Goal: Task Accomplishment & Management: Complete application form

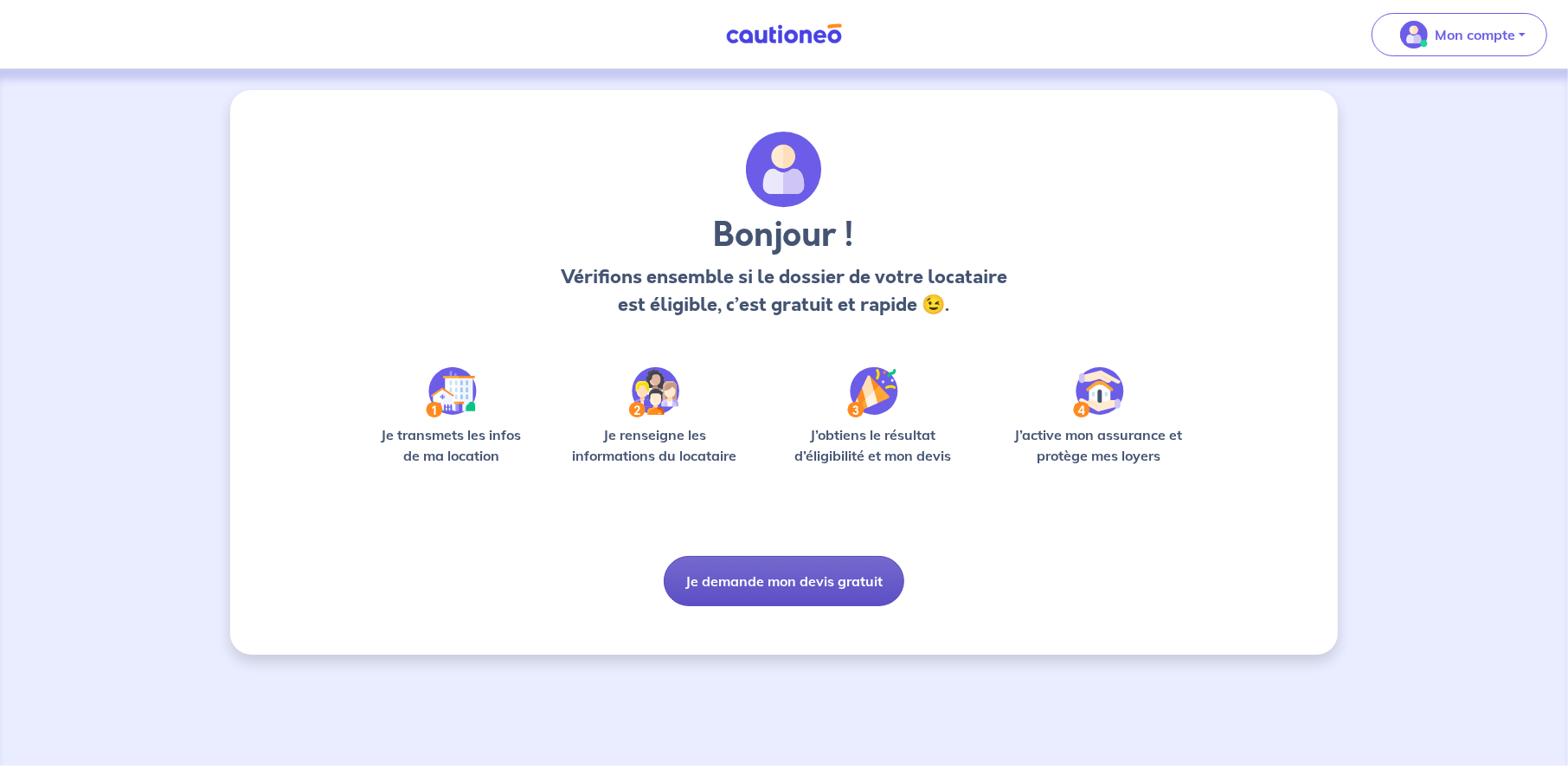
click at [804, 580] on button "Je demande mon devis gratuit" at bounding box center [784, 580] width 240 height 50
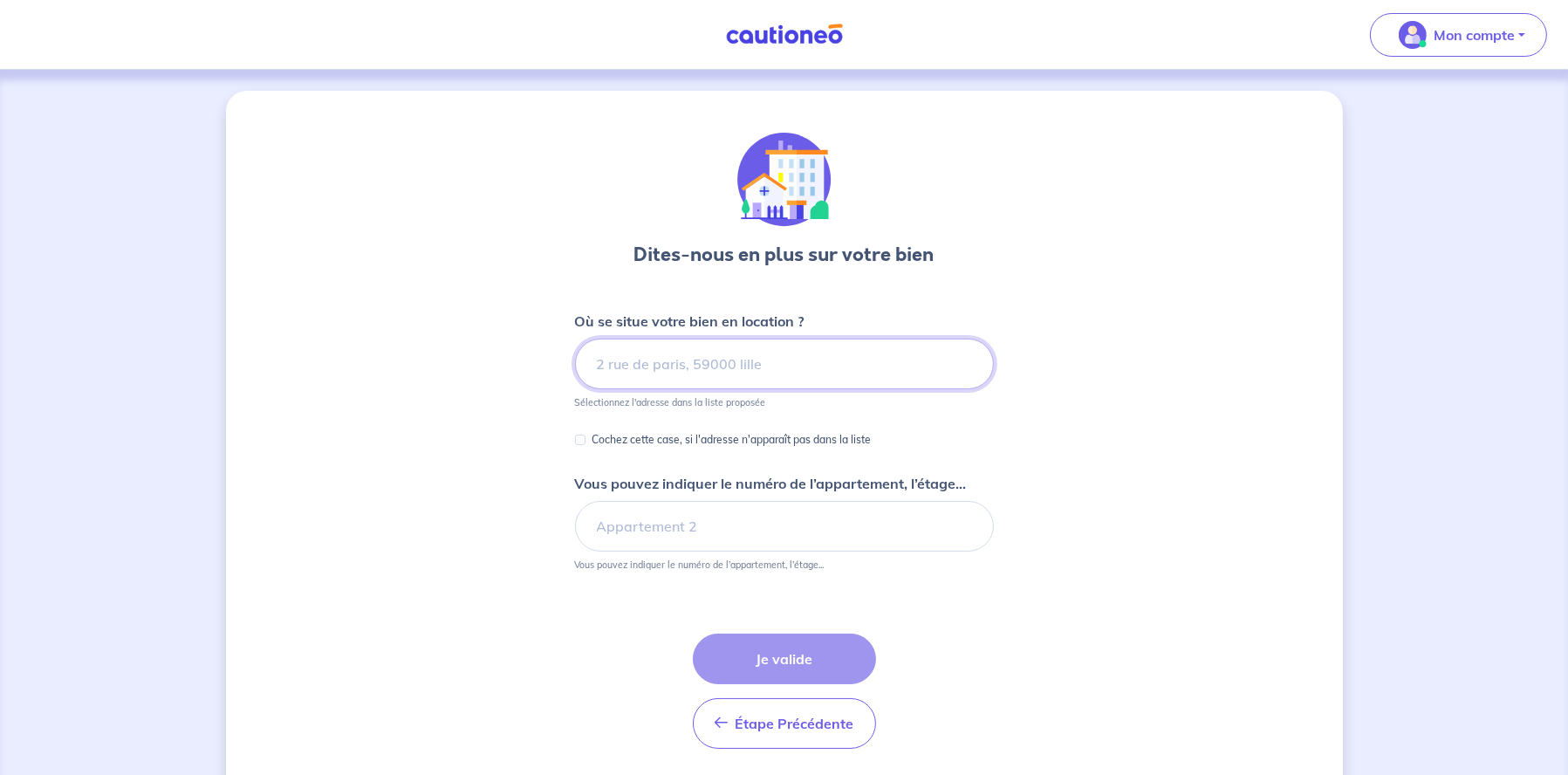
click at [655, 359] on input at bounding box center [785, 363] width 419 height 51
type input "9"
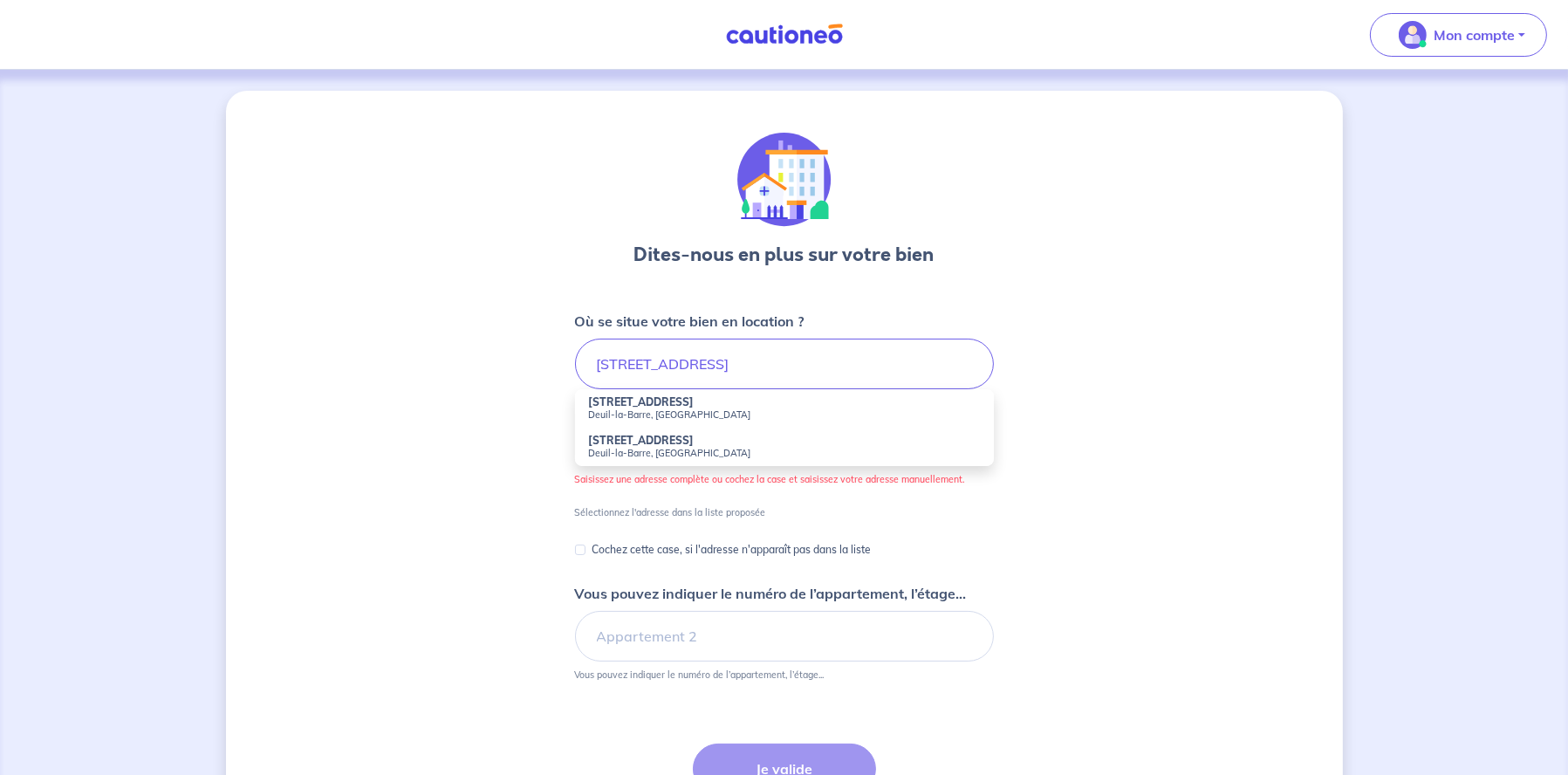
click at [660, 408] on small "Deuil-la-Barre, France" at bounding box center [784, 415] width 391 height 12
type input "25 Rue de la Barre, Deuil-la-Barre, France"
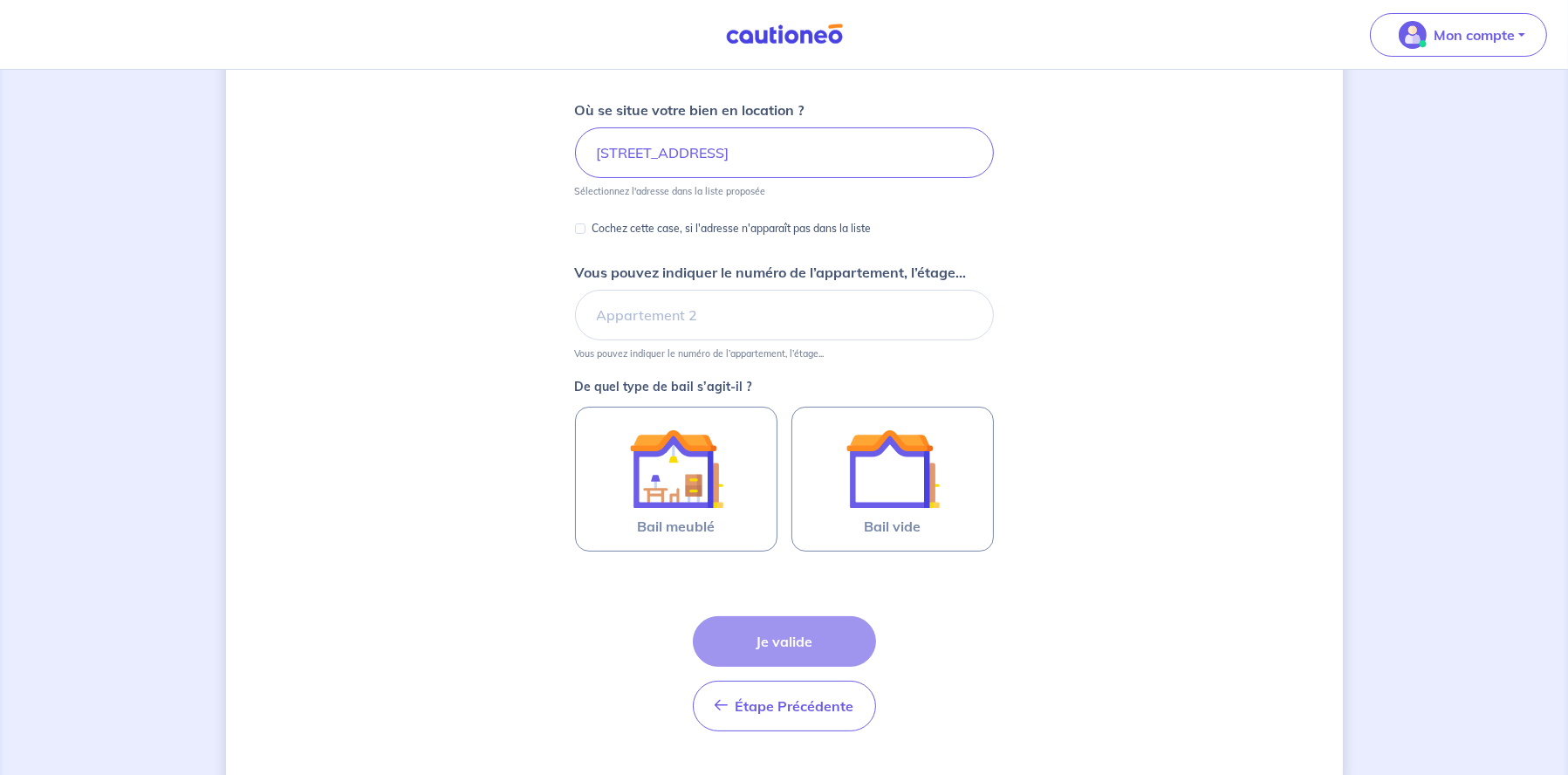
scroll to position [250, 0]
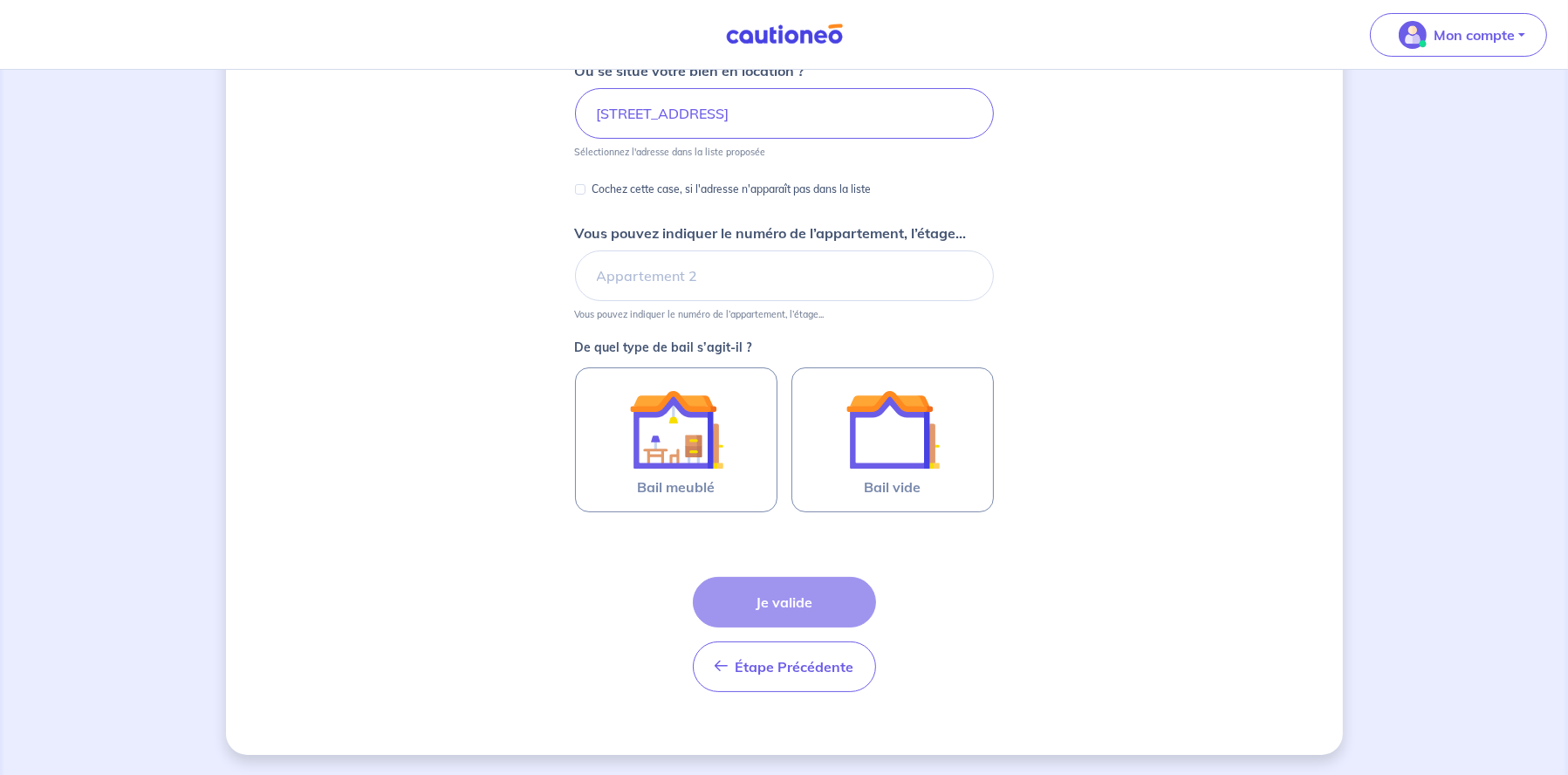
click at [445, 503] on div "Dites-nous en plus sur votre bien Où se situe votre bien en location ? 25 Rue d…" at bounding box center [785, 297] width 1117 height 914
click at [664, 273] on input "Vous pouvez indiquer le numéro de l’appartement, l’étage..." at bounding box center [785, 275] width 419 height 51
type input "Appartement 100"
drag, startPoint x: 1154, startPoint y: 402, endPoint x: 1070, endPoint y: 387, distance: 85.3
click at [1153, 402] on div "Dites-nous en plus sur votre bien Où se situe votre bien en location ? 25 Rue d…" at bounding box center [785, 297] width 1117 height 914
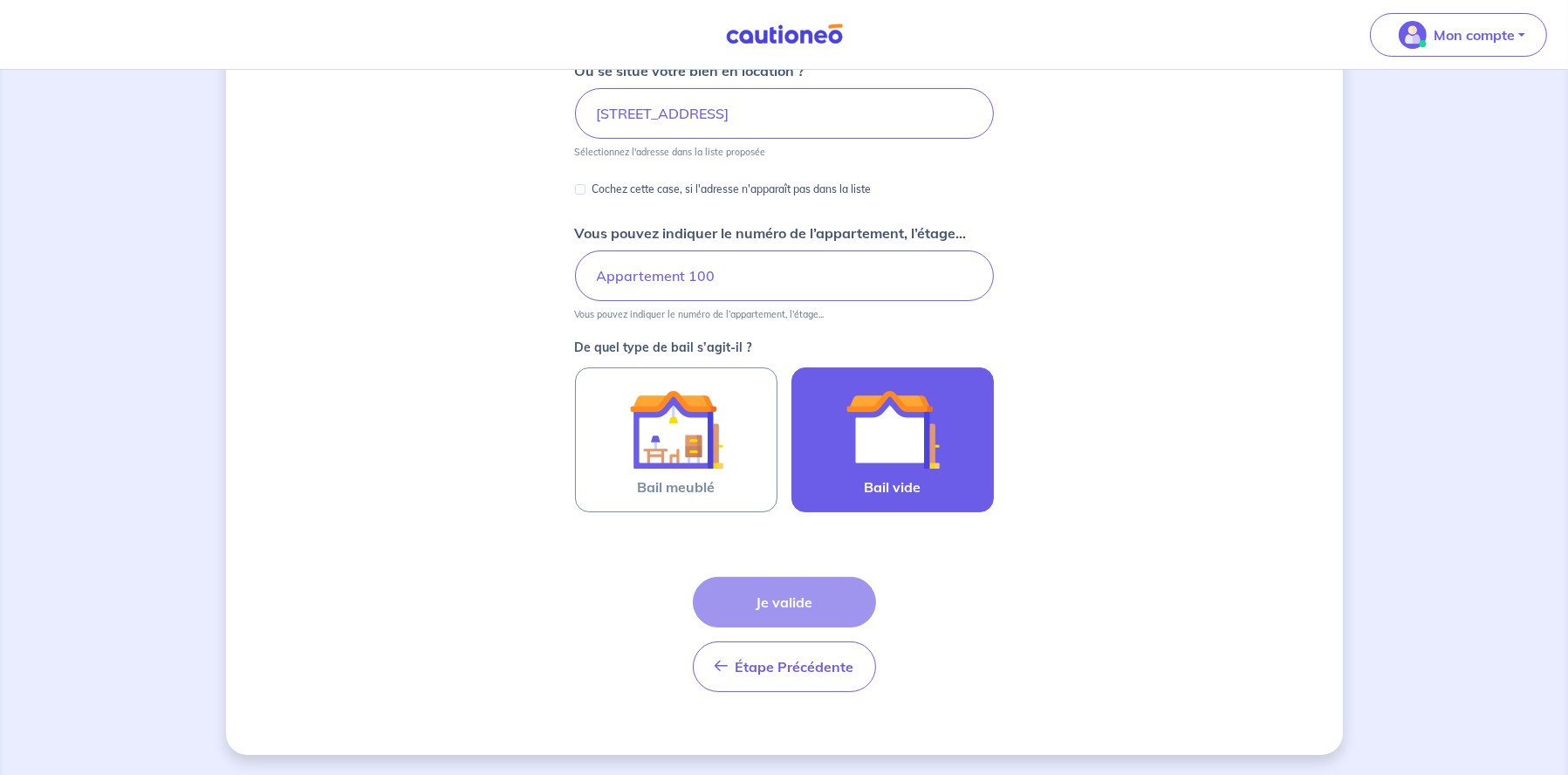
click at [880, 425] on img at bounding box center [892, 429] width 94 height 94
click at [0, 0] on input "Bail vide" at bounding box center [0, 0] width 0 height 0
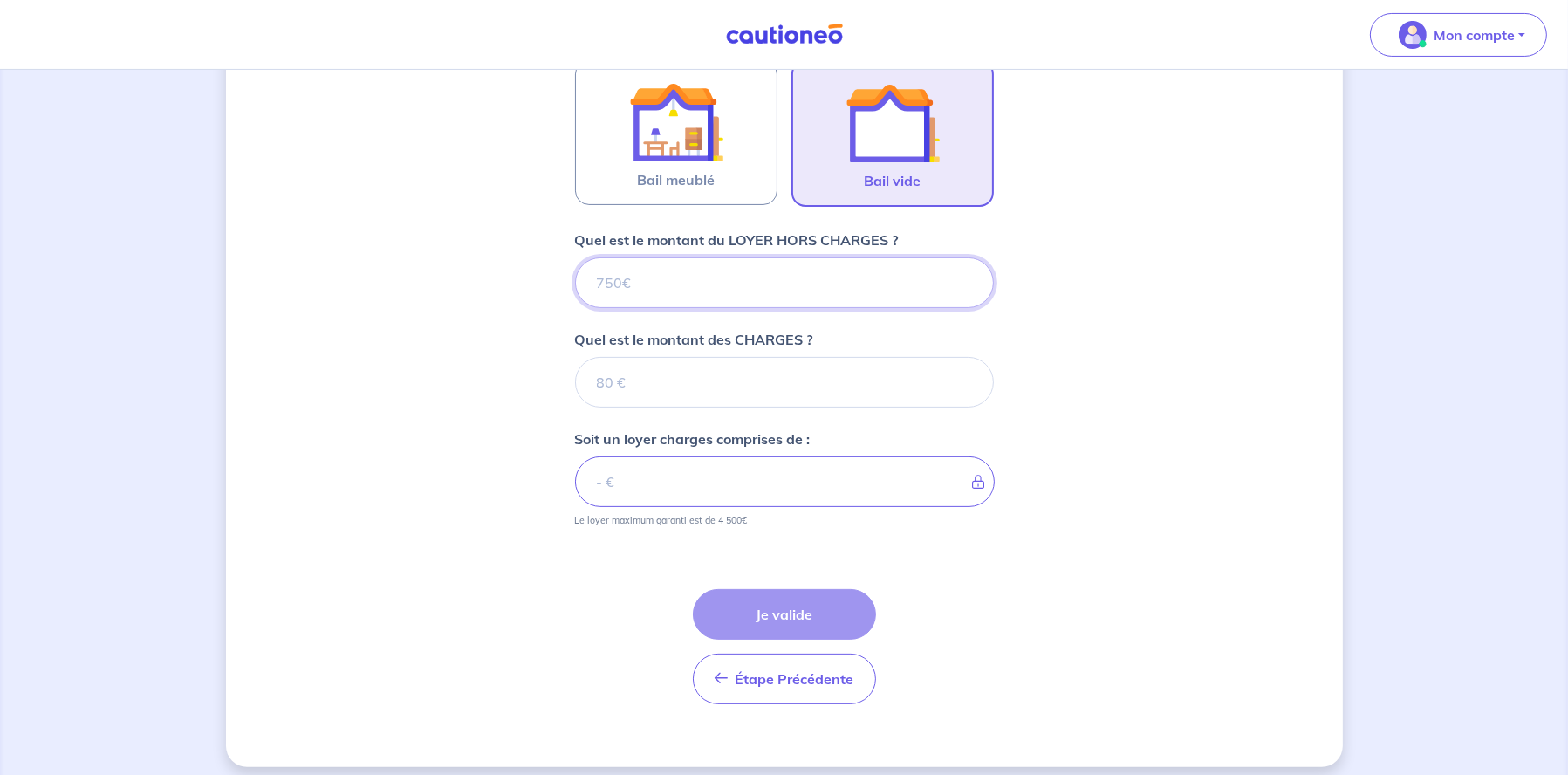
scroll to position [569, 0]
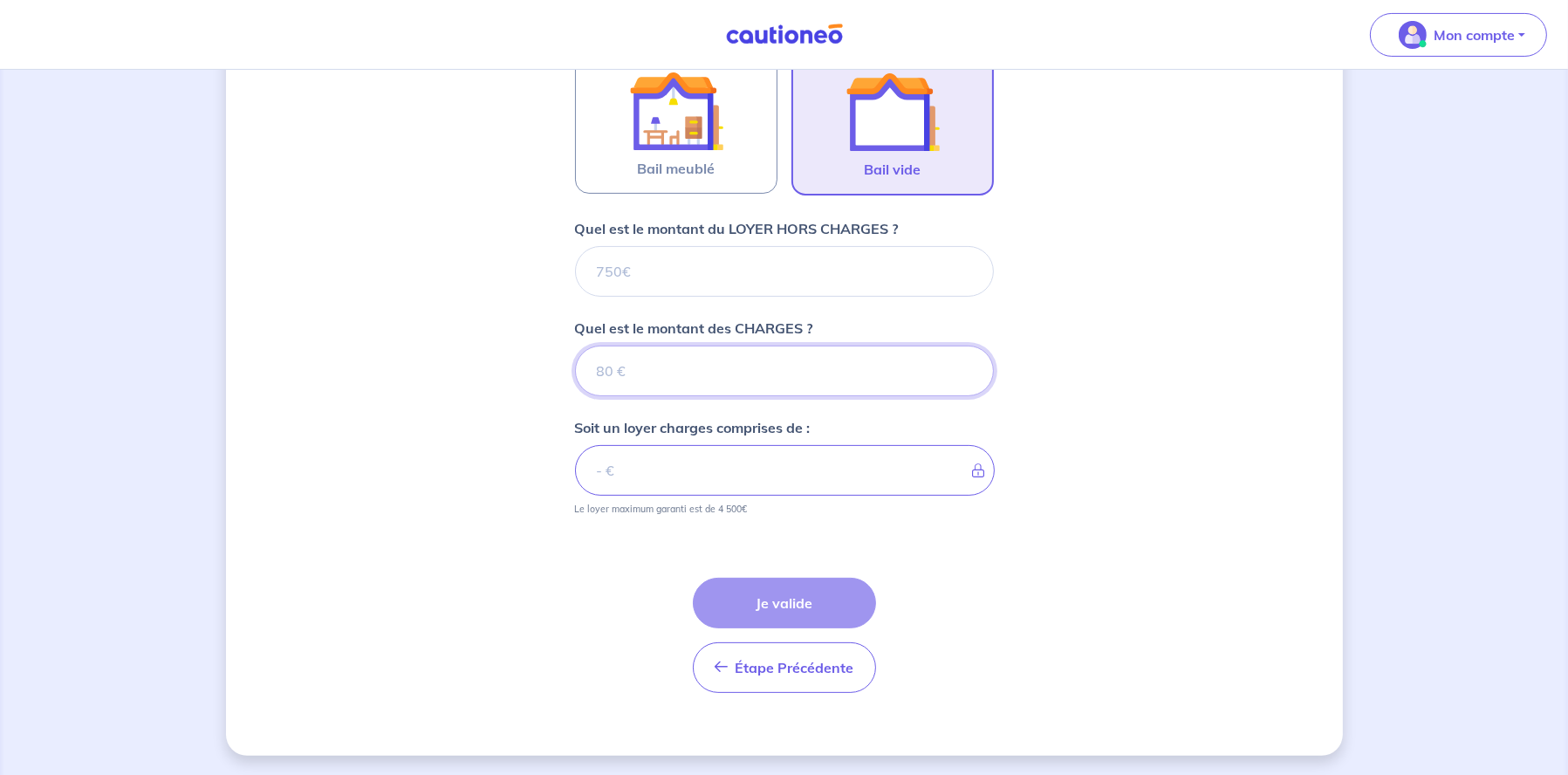
click at [661, 375] on input "Quel est le montant des CHARGES ?" at bounding box center [785, 370] width 419 height 51
type input "60"
click at [637, 384] on input "60" at bounding box center [785, 370] width 419 height 51
type input "59.99"
click at [962, 376] on input "59.99" at bounding box center [785, 370] width 419 height 51
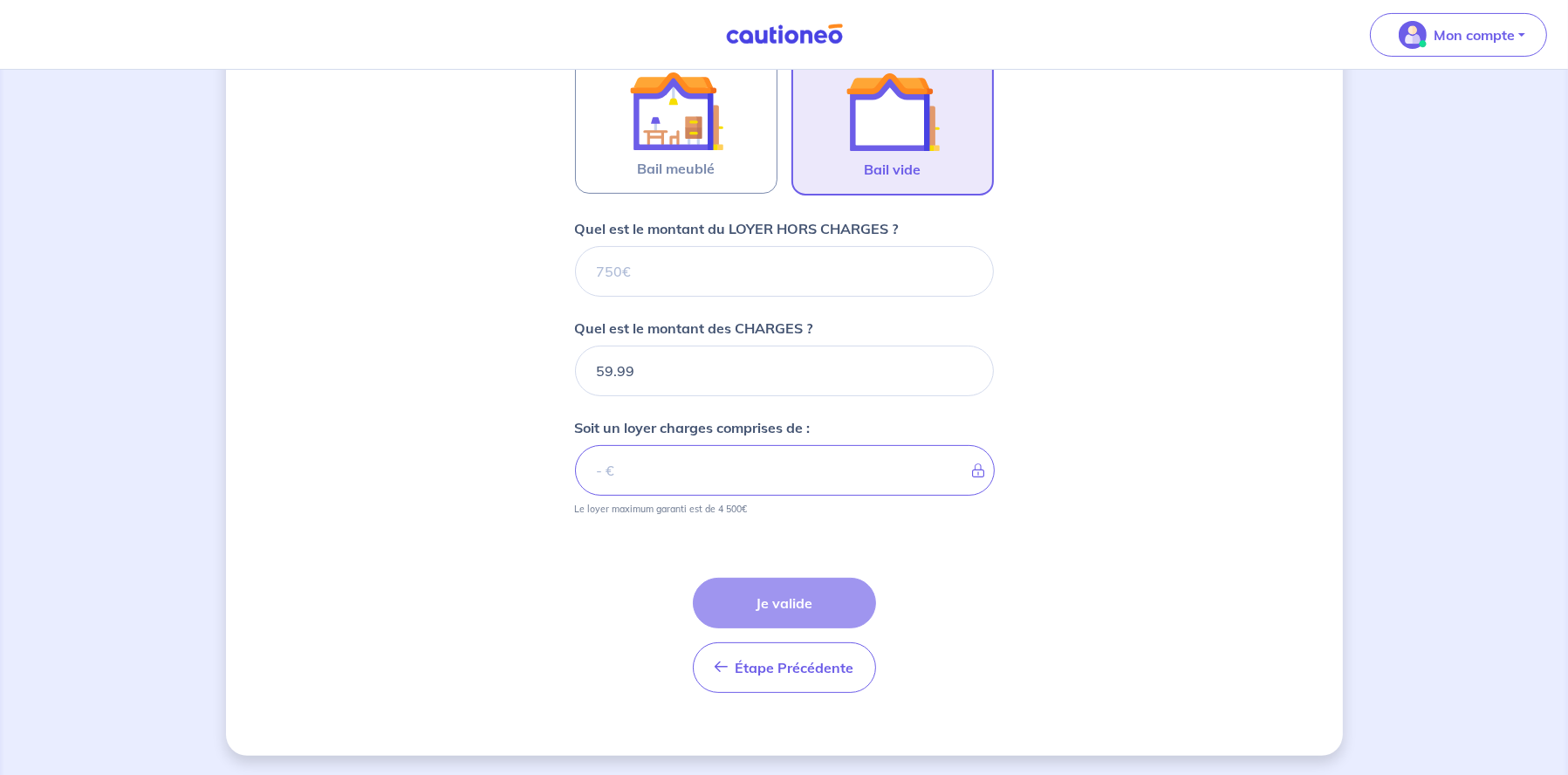
click at [973, 467] on icon at bounding box center [973, 471] width 0 height 14
click at [625, 276] on input "Quel est le montant du LOYER HORS CHARGES ?" at bounding box center [785, 271] width 419 height 51
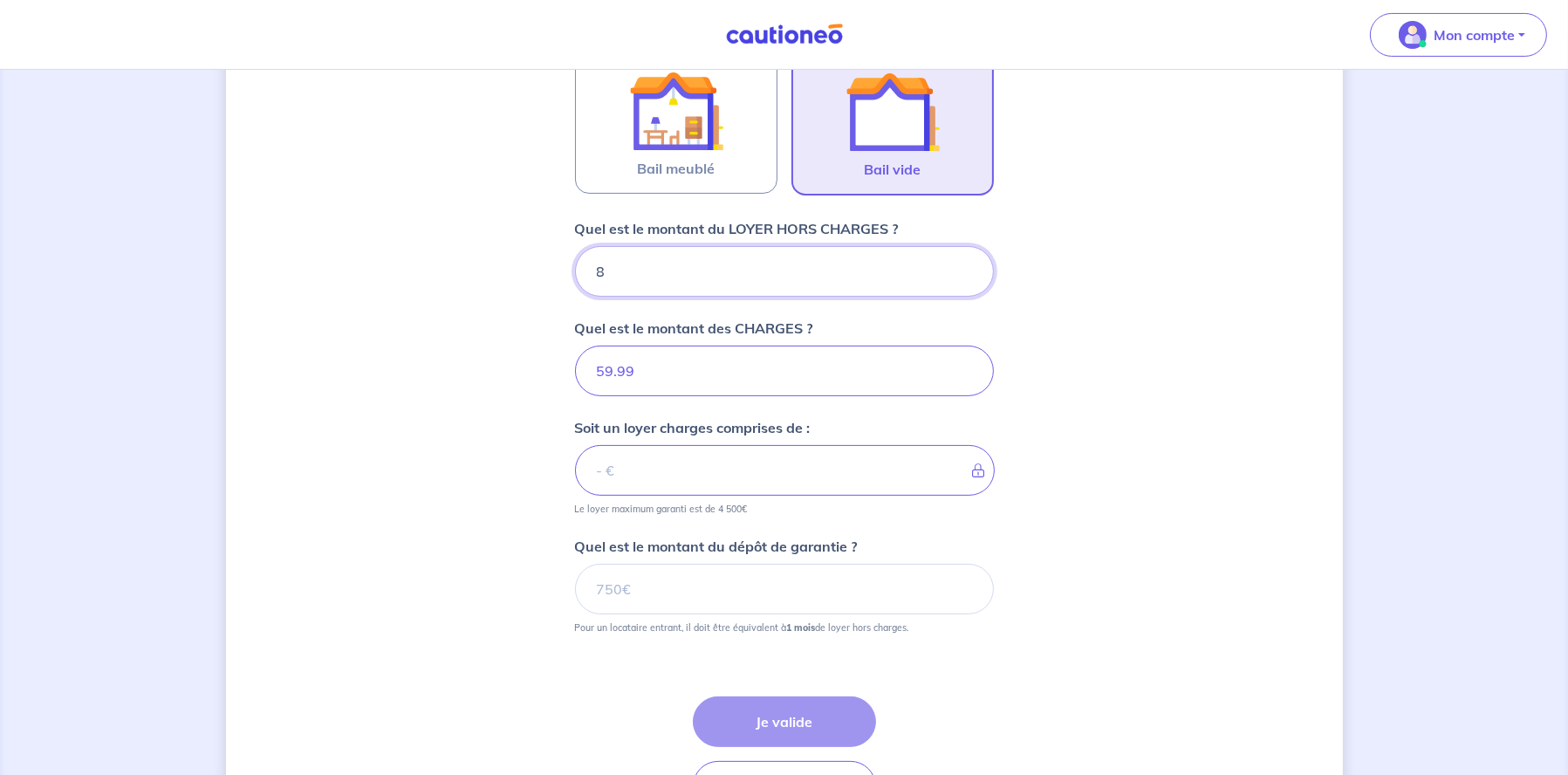
type input "84"
type input "67.99"
type input "840"
type input "899.99"
type input "840"
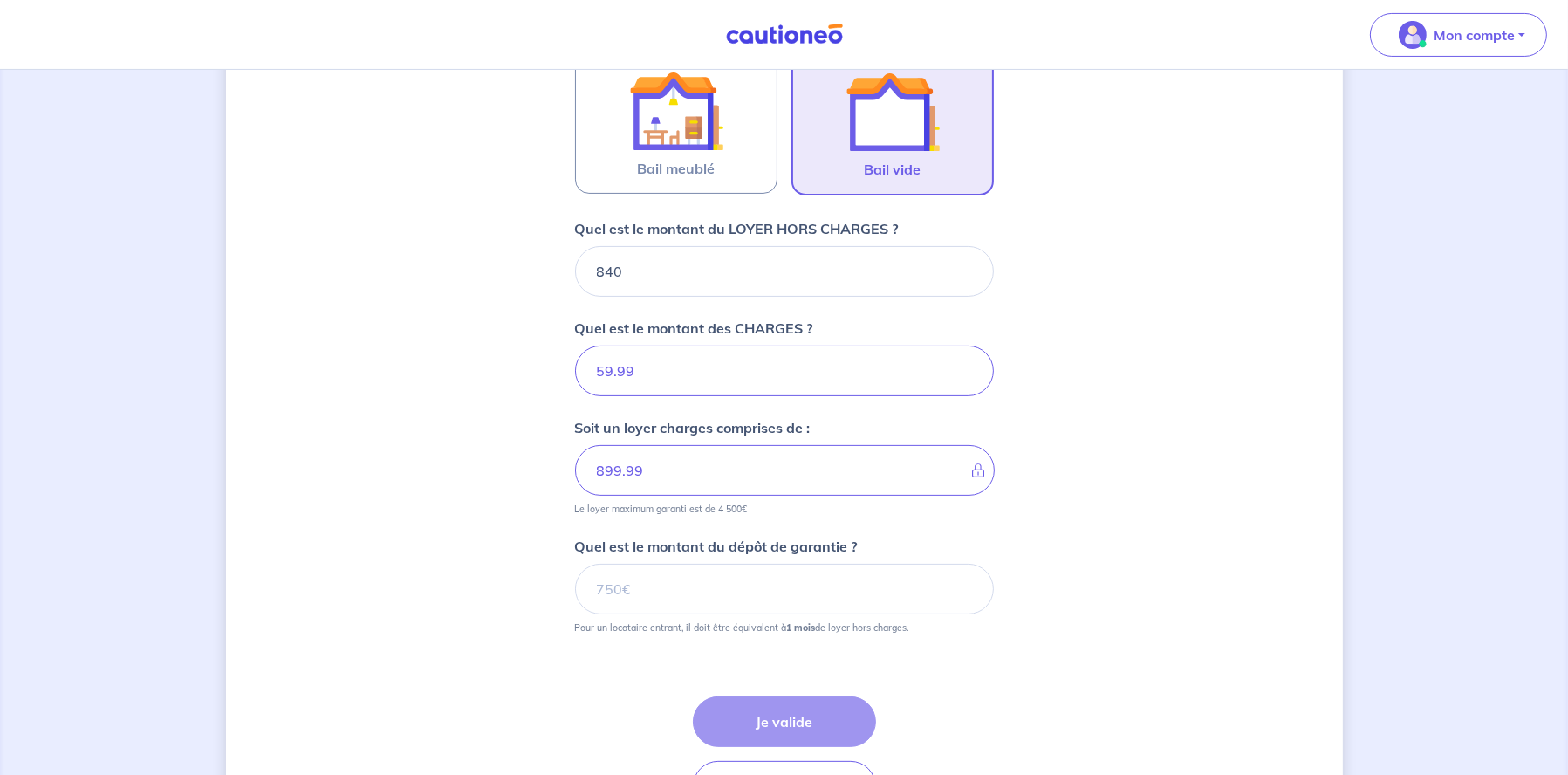
click at [513, 521] on div "Dites-nous en plus sur votre bien Où se situe votre bien en location ? 25 Rue d…" at bounding box center [785, 197] width 1117 height 1352
drag, startPoint x: 635, startPoint y: 369, endPoint x: 591, endPoint y: 365, distance: 44.2
click at [591, 365] on input "59.99" at bounding box center [785, 370] width 419 height 51
type input "60"
type input "900"
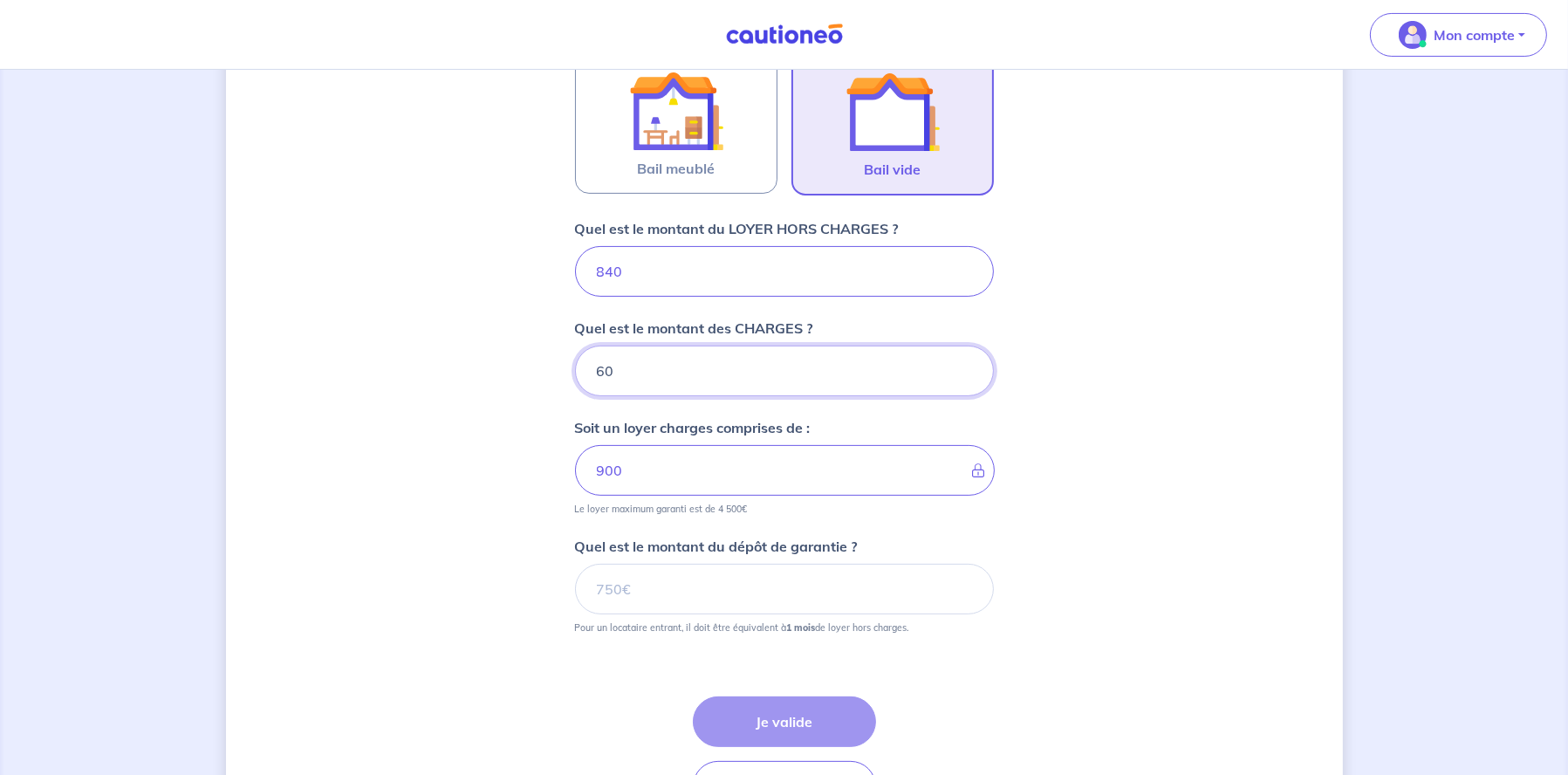
type input "60"
click at [561, 450] on div "Dites-nous en plus sur votre bien Où se situe votre bien en location ? 25 Rue d…" at bounding box center [785, 197] width 1117 height 1352
click at [648, 602] on input "Quel est le montant du dépôt de garantie ?" at bounding box center [785, 589] width 419 height 51
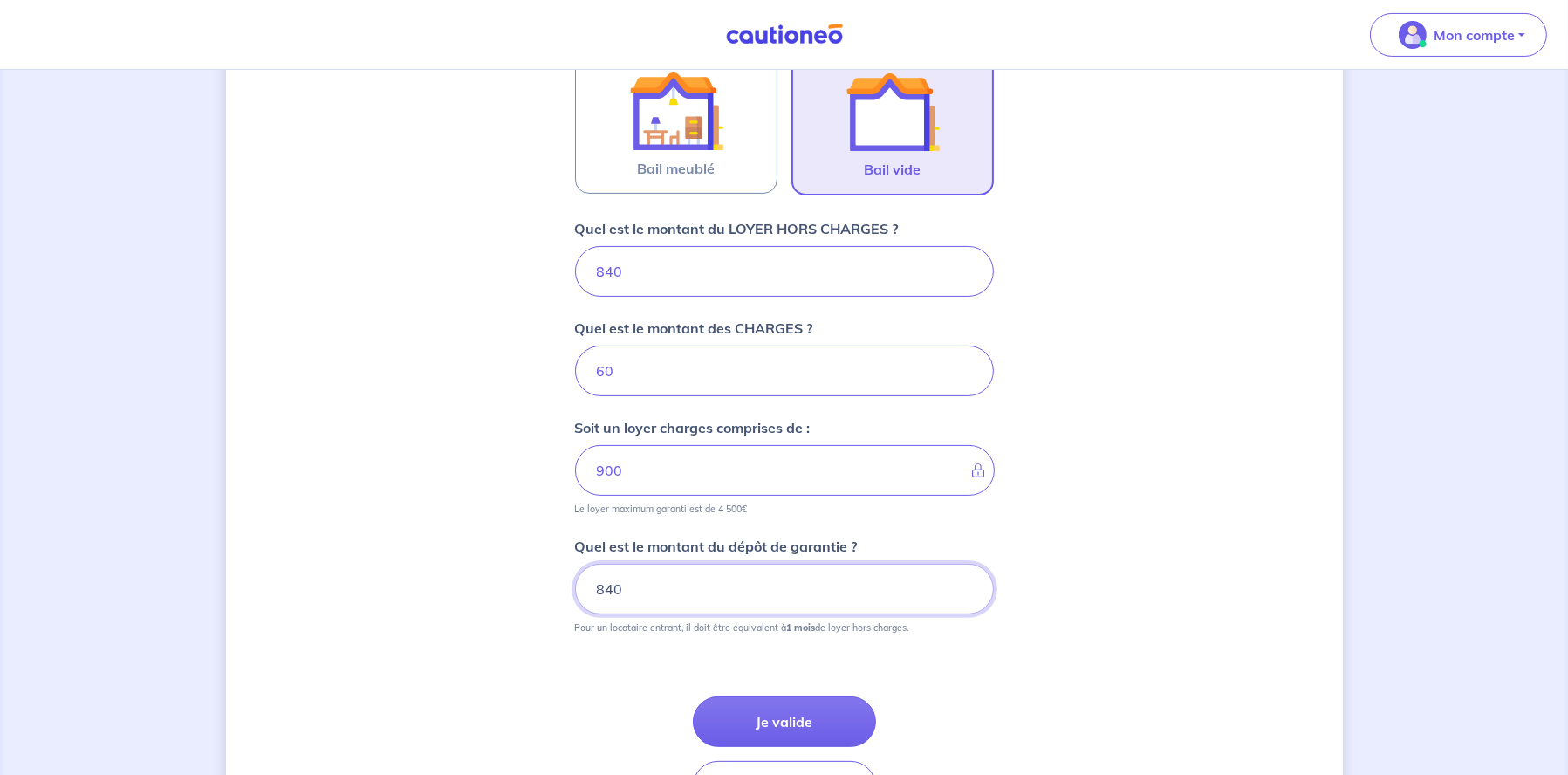
type input "840"
click at [1092, 518] on div "Dites-nous en plus sur votre bien Où se situe votre bien en location ? 25 Rue d…" at bounding box center [785, 197] width 1117 height 1352
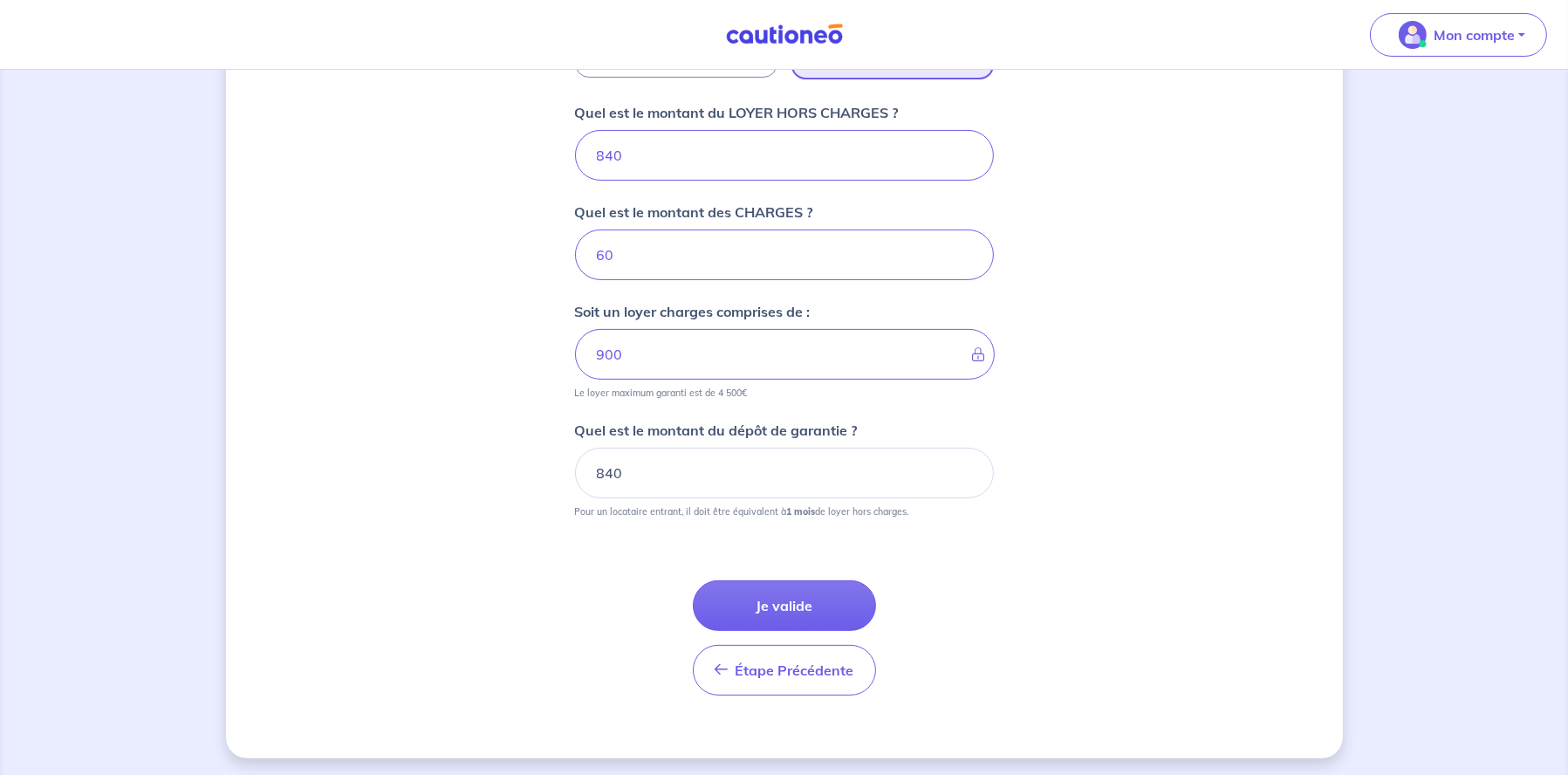
scroll to position [687, 0]
click at [798, 591] on button "Je valide" at bounding box center [784, 603] width 183 height 51
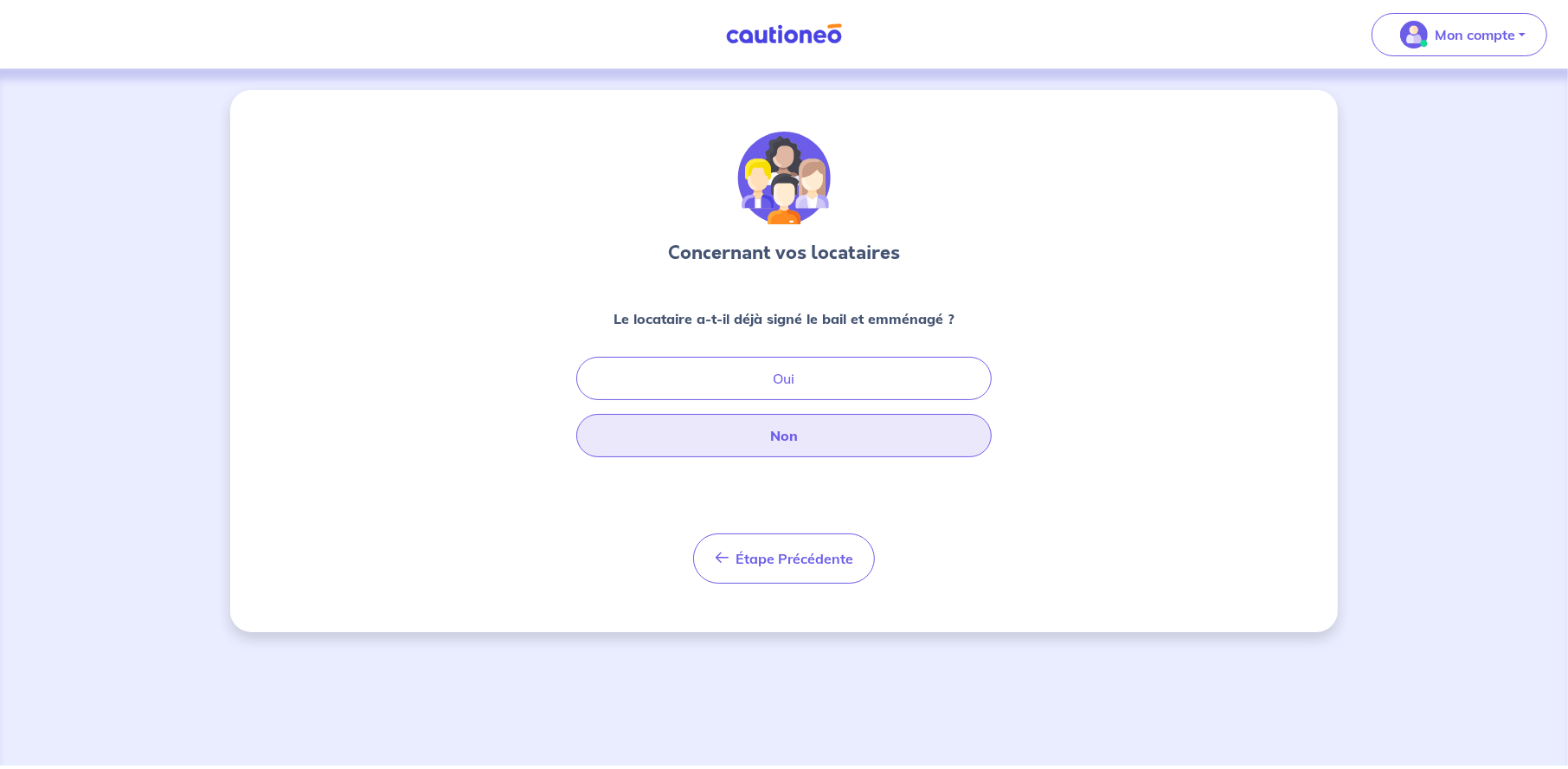
click at [811, 434] on button "Non" at bounding box center [784, 435] width 416 height 43
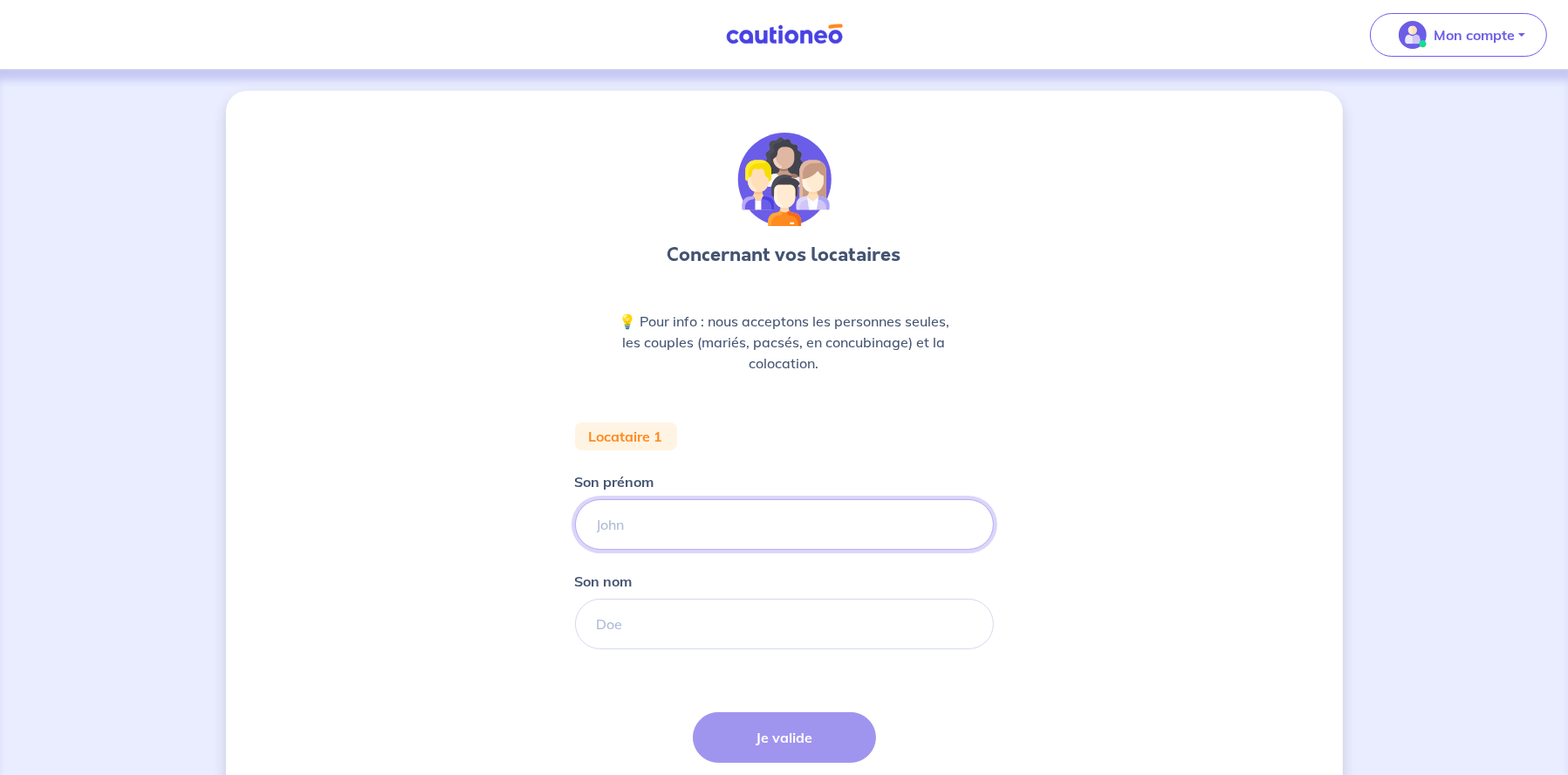
click at [628, 528] on input "Son prénom" at bounding box center [785, 524] width 419 height 51
type input "Kenza"
drag, startPoint x: 624, startPoint y: 622, endPoint x: 635, endPoint y: 605, distance: 20.2
click at [624, 622] on input "Son nom" at bounding box center [785, 623] width 419 height 51
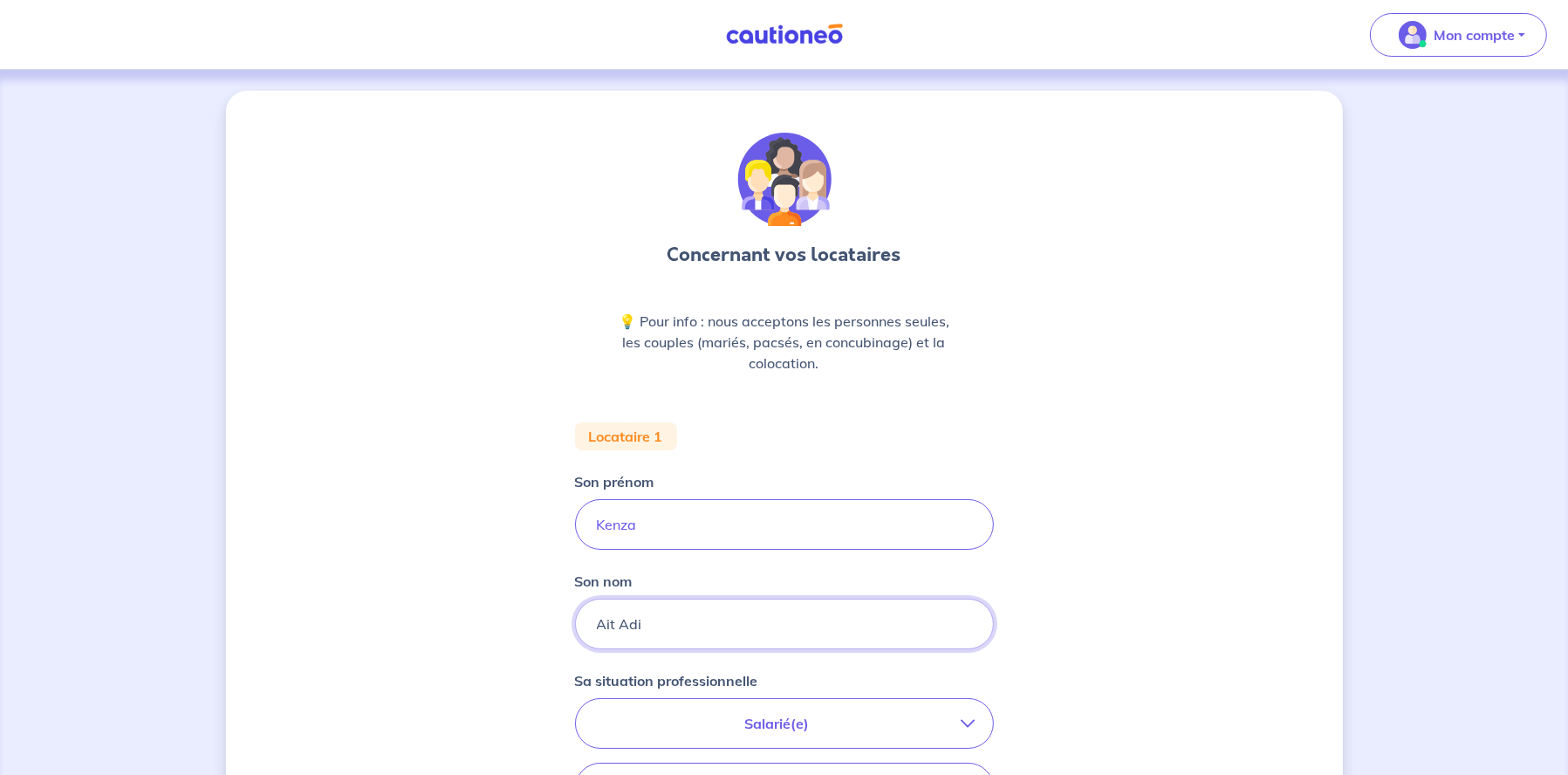
type input "Ait Adi"
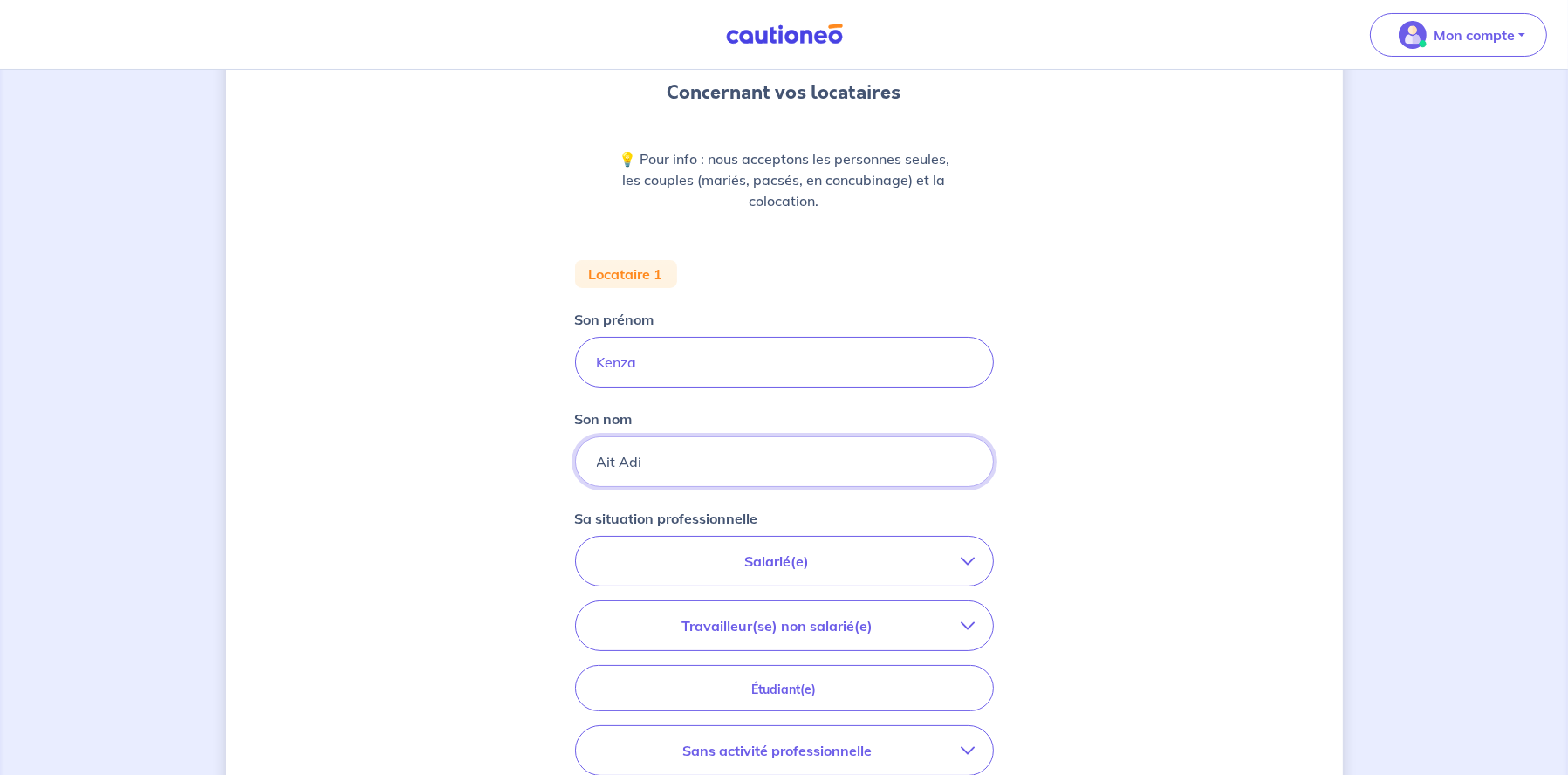
scroll to position [262, 0]
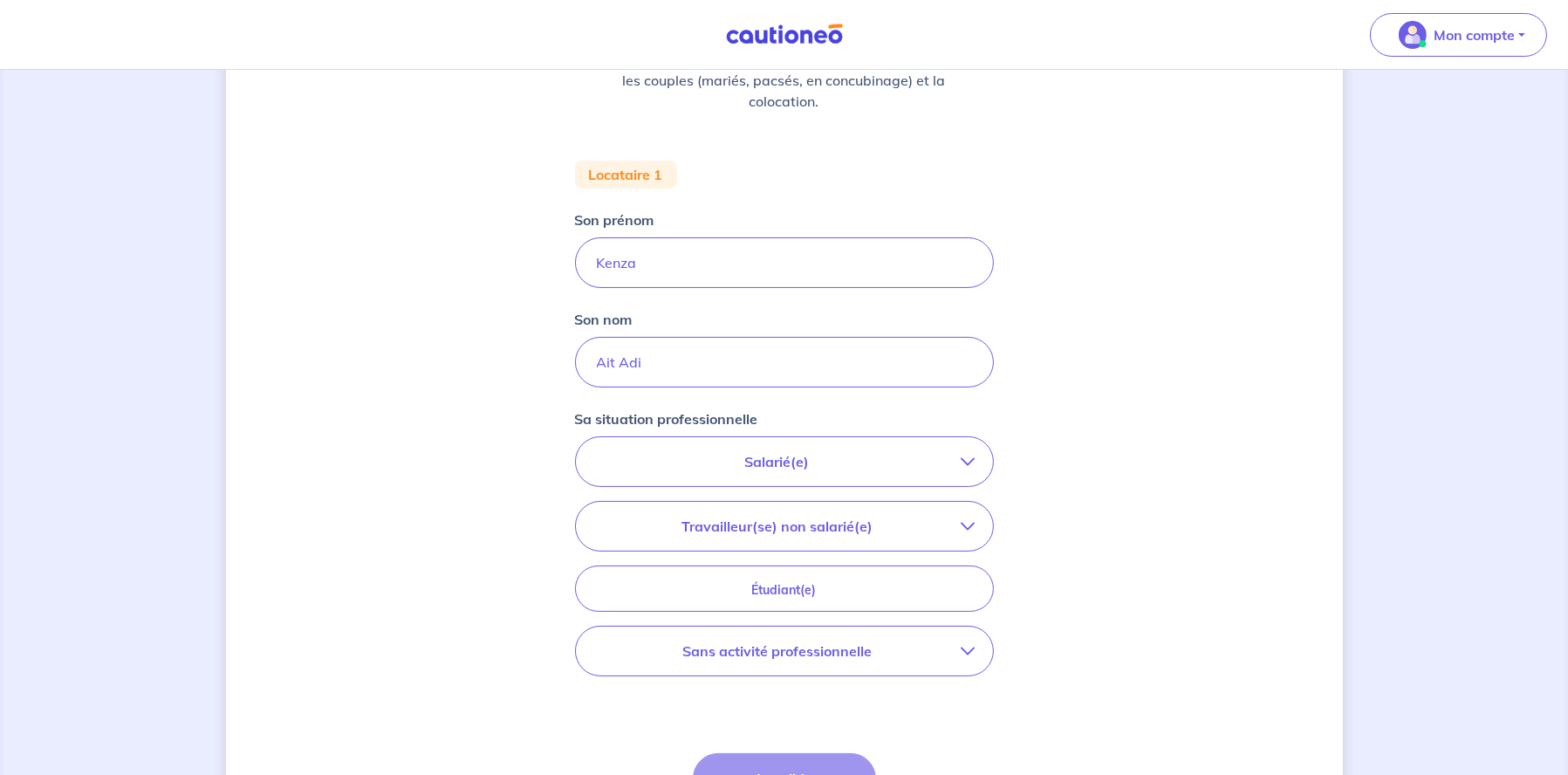
click at [847, 444] on button "Salarié(e)" at bounding box center [785, 461] width 417 height 49
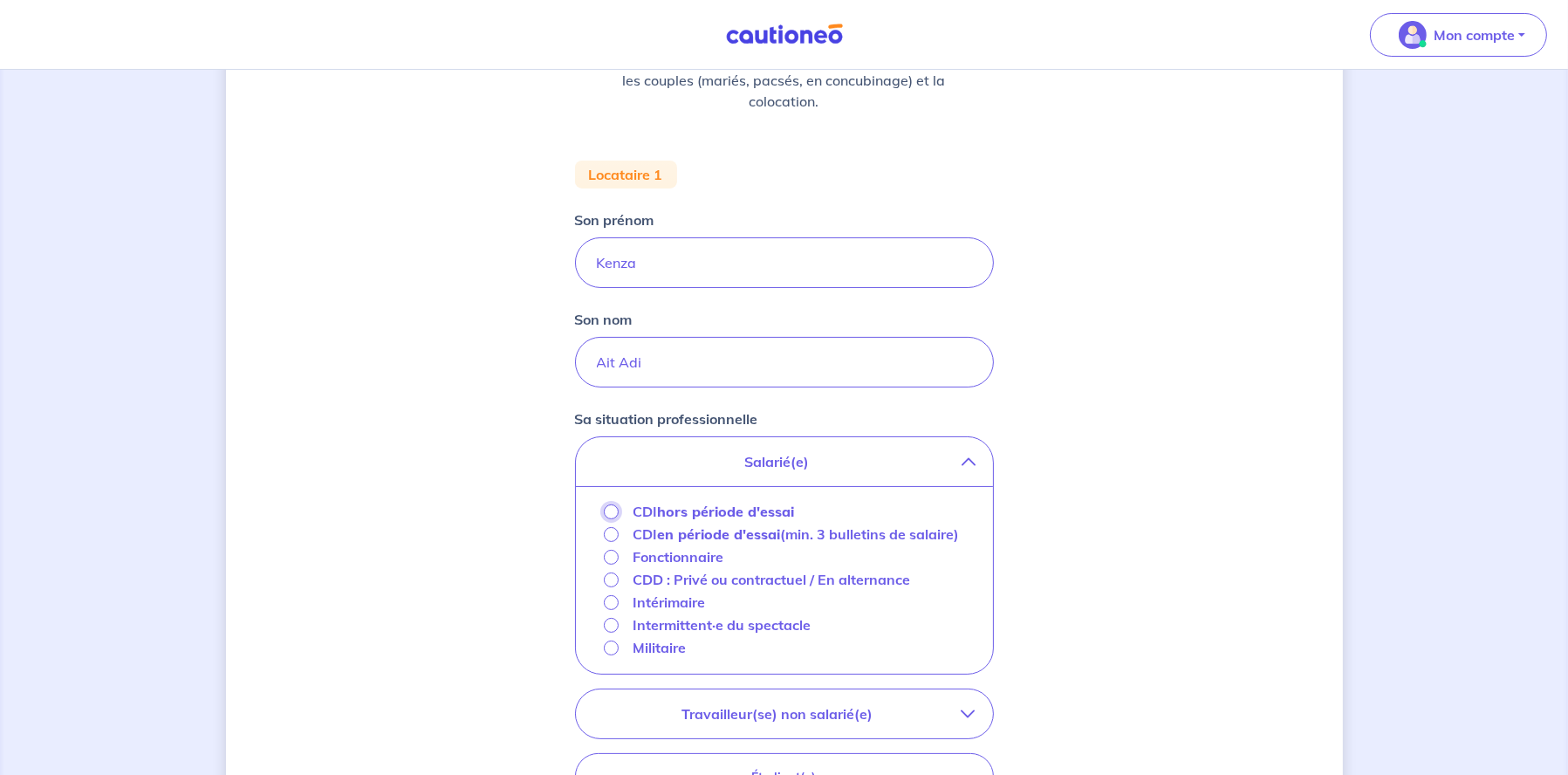
click at [606, 511] on input "CDI hors période d'essai" at bounding box center [611, 511] width 15 height 15
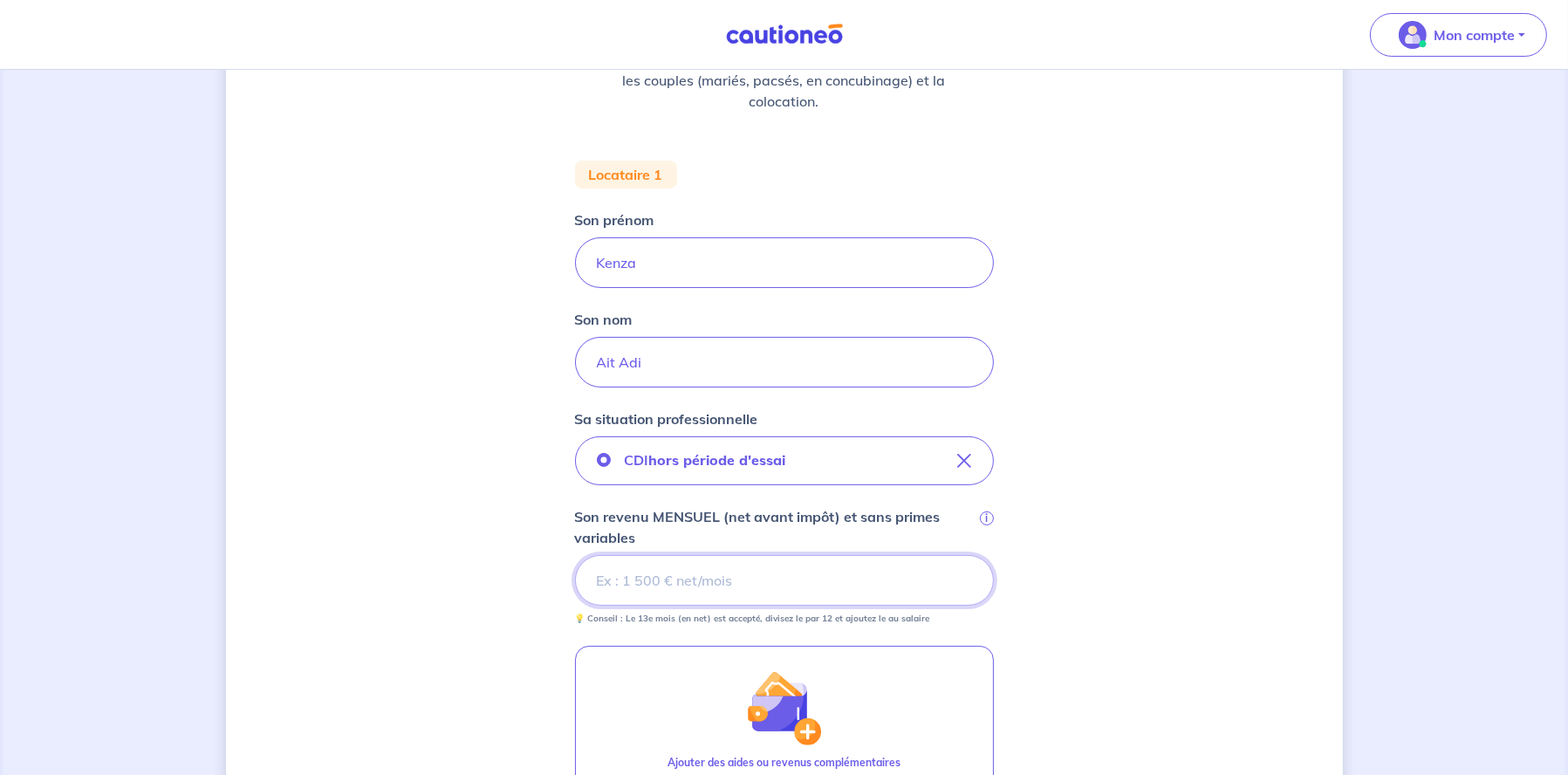
click at [653, 585] on input "Son revenu MENSUEL (net avant impôt) et sans primes variables i" at bounding box center [785, 580] width 419 height 51
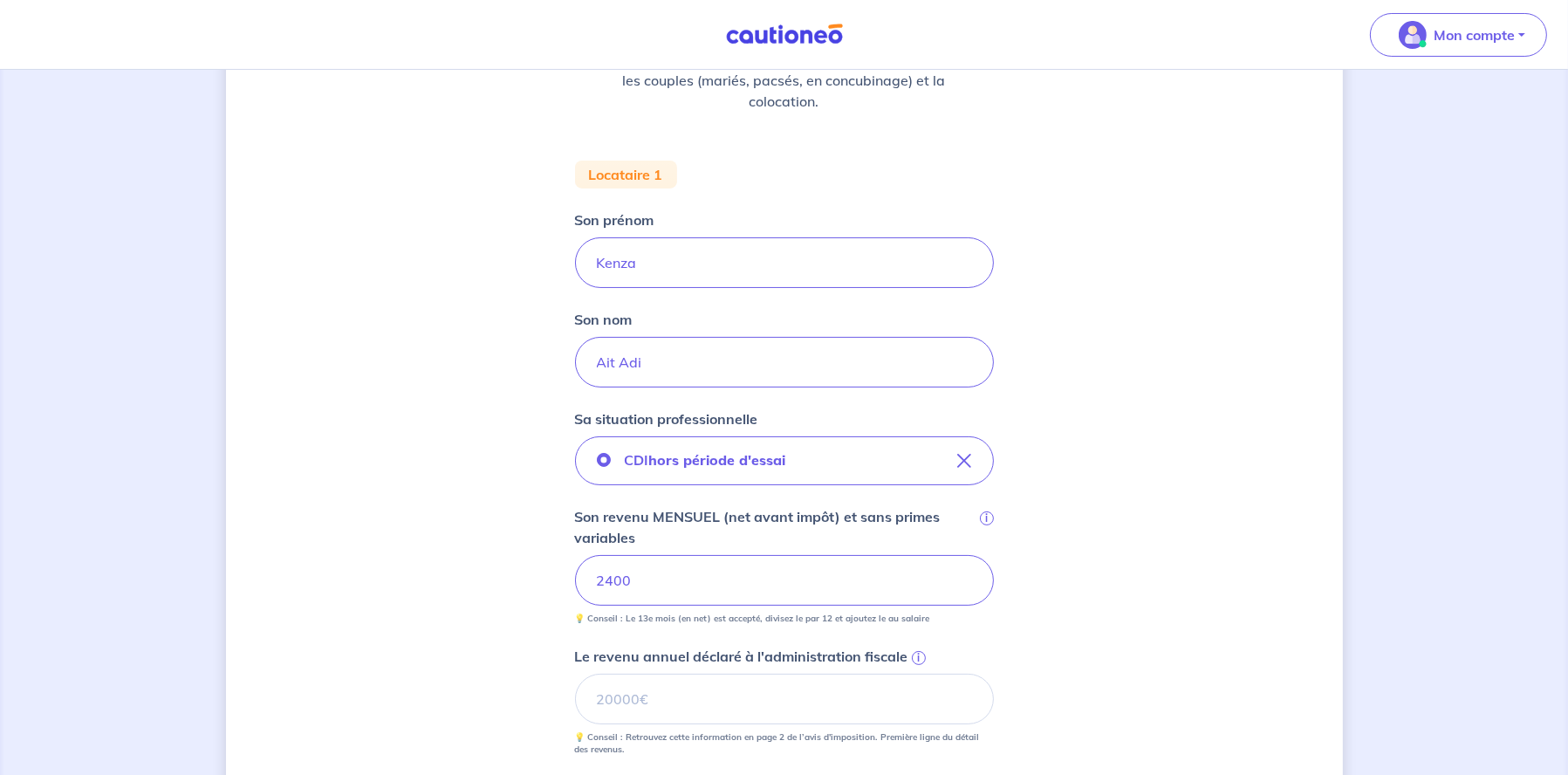
click at [444, 586] on div "Concernant vos locataires 💡 Pour info : nous acceptons les personnes seules, le…" at bounding box center [785, 510] width 1117 height 1363
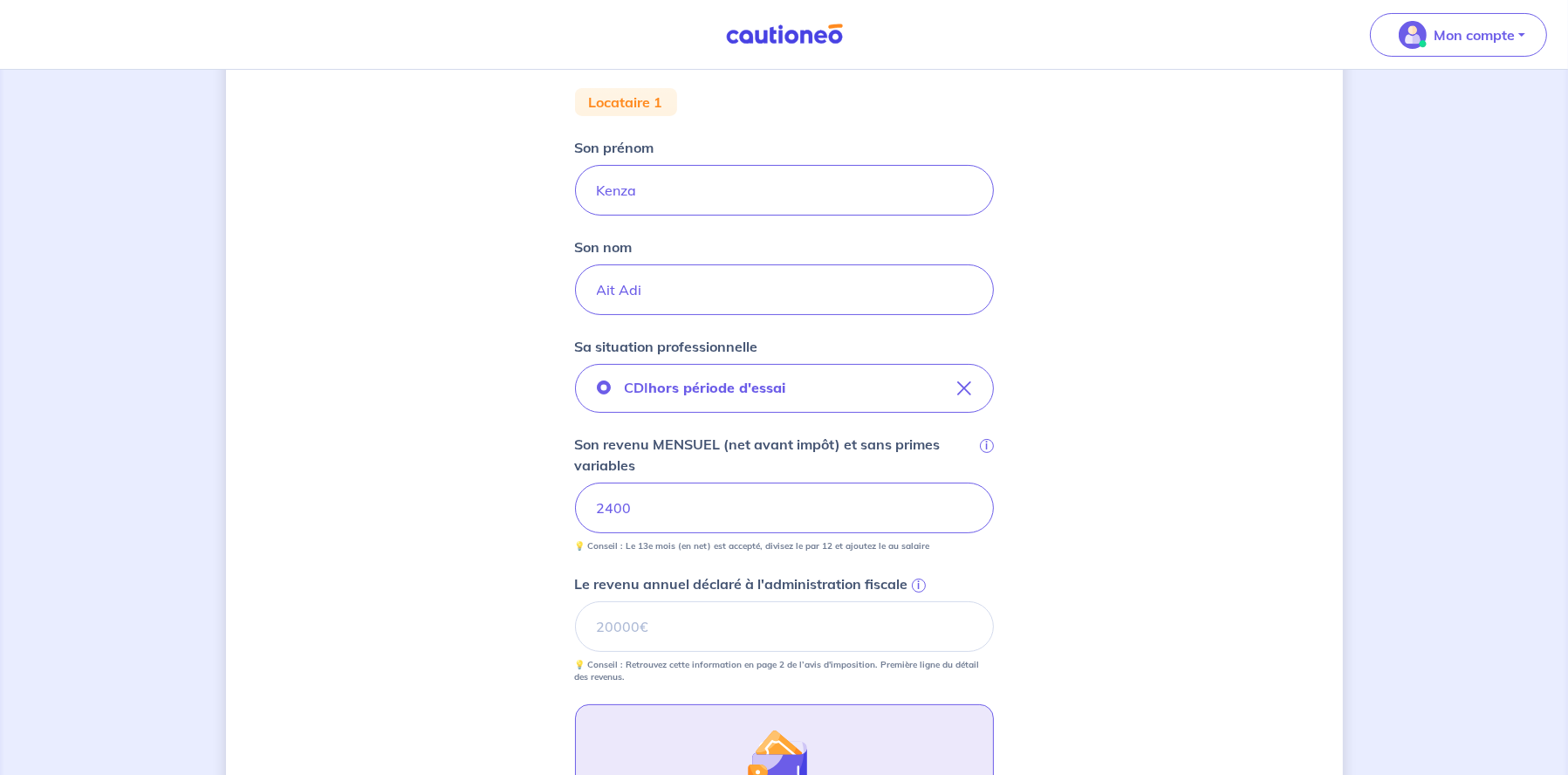
scroll to position [436, 0]
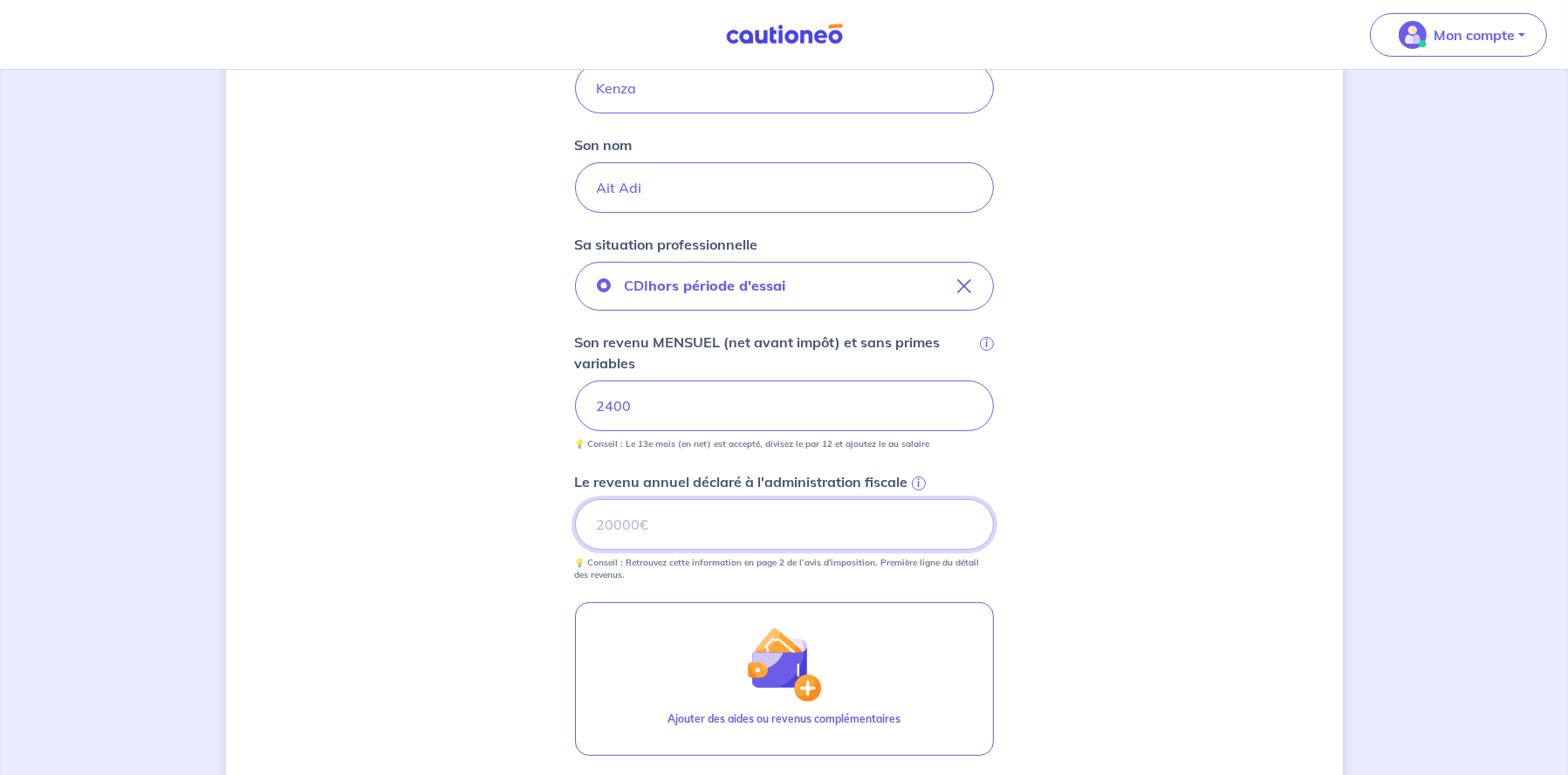
click at [669, 525] on input "Le revenu annuel déclaré à l'administration fiscale i" at bounding box center [785, 524] width 419 height 51
type input "42600"
click at [493, 670] on div "Concernant vos locataires 💡 Pour info : nous acceptons les personnes seules, le…" at bounding box center [785, 336] width 1117 height 1363
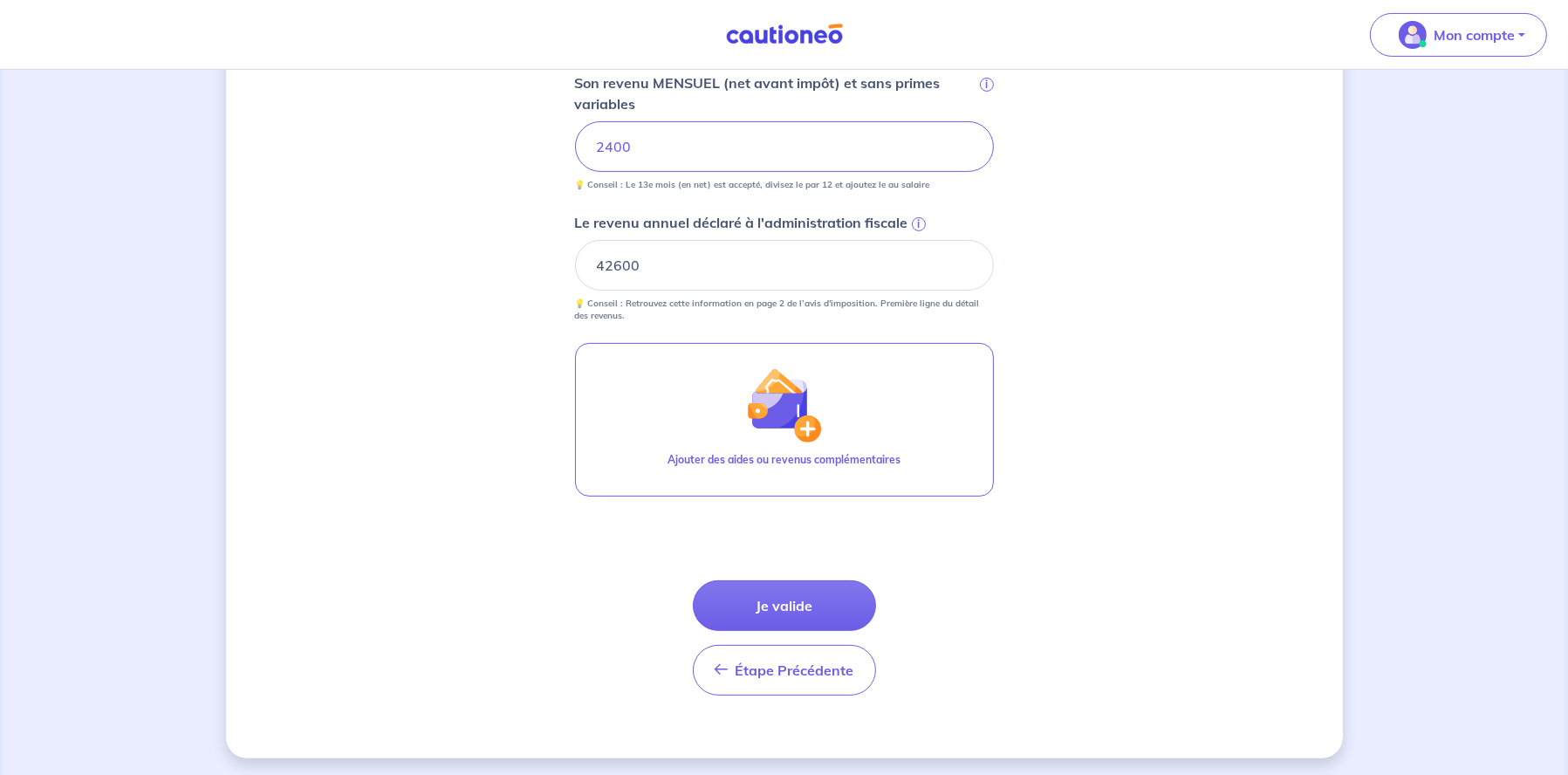
scroll to position [698, 0]
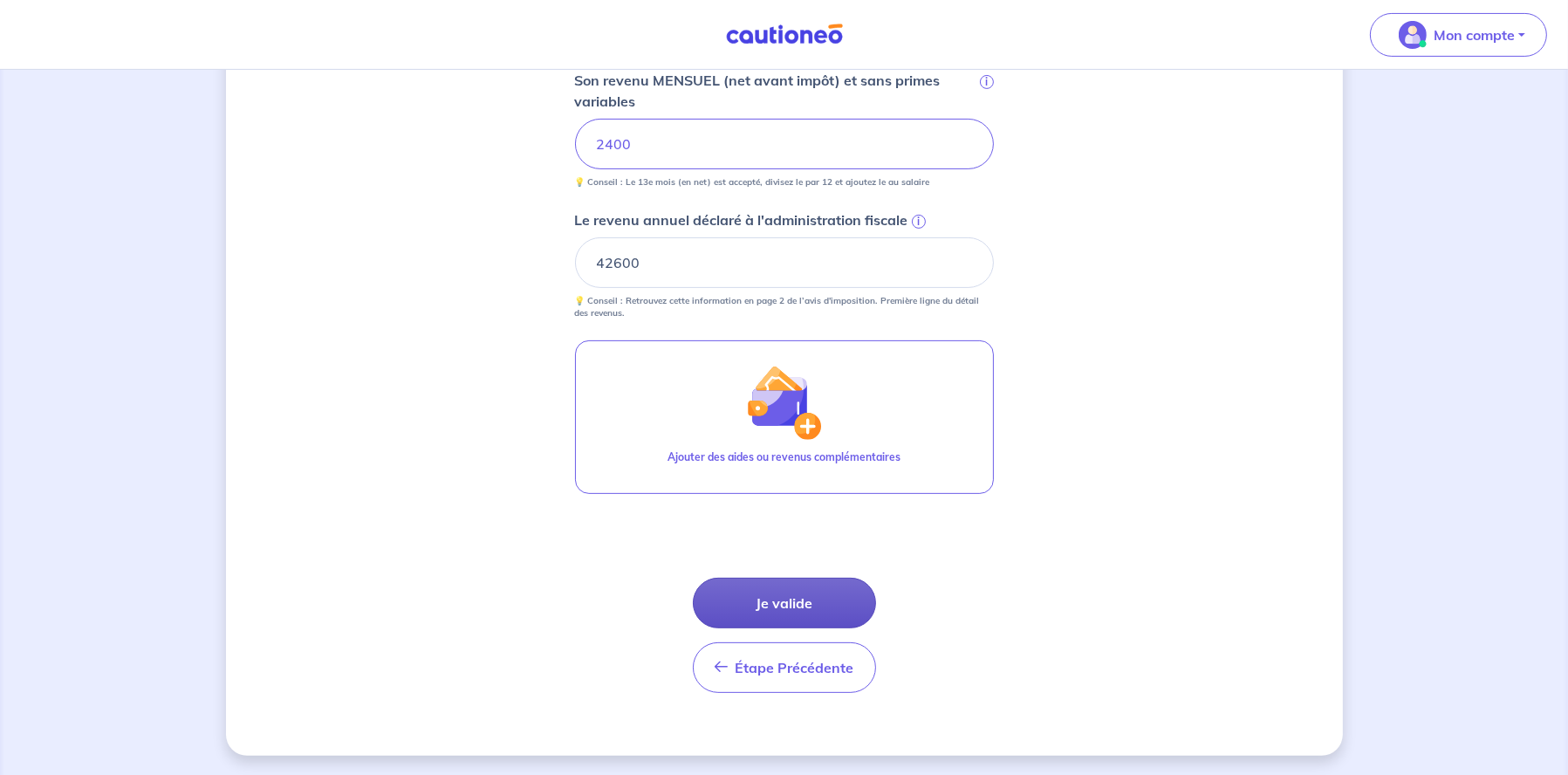
click at [765, 598] on button "Je valide" at bounding box center [784, 603] width 183 height 51
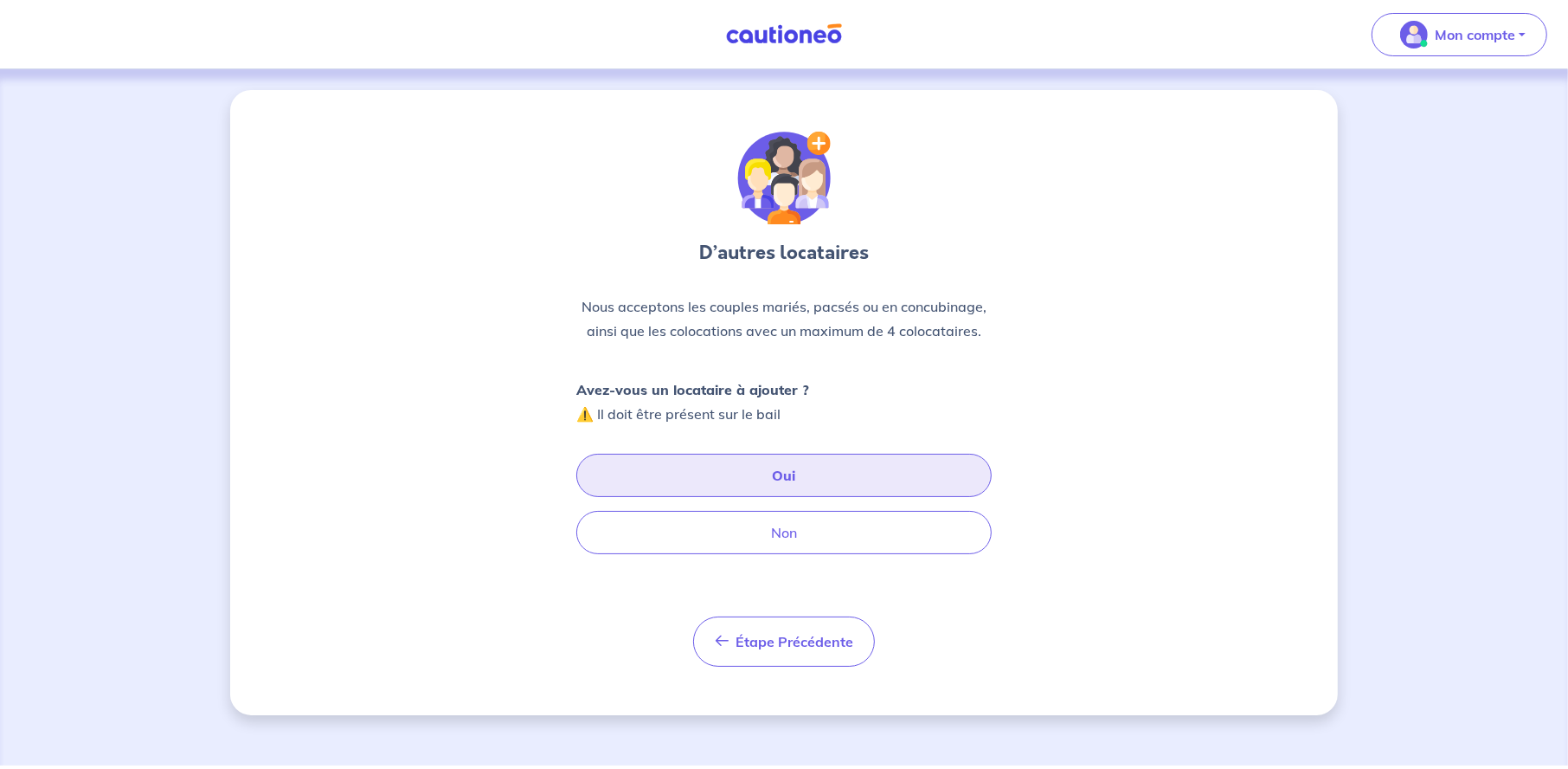
click at [780, 471] on button "Oui" at bounding box center [784, 475] width 416 height 43
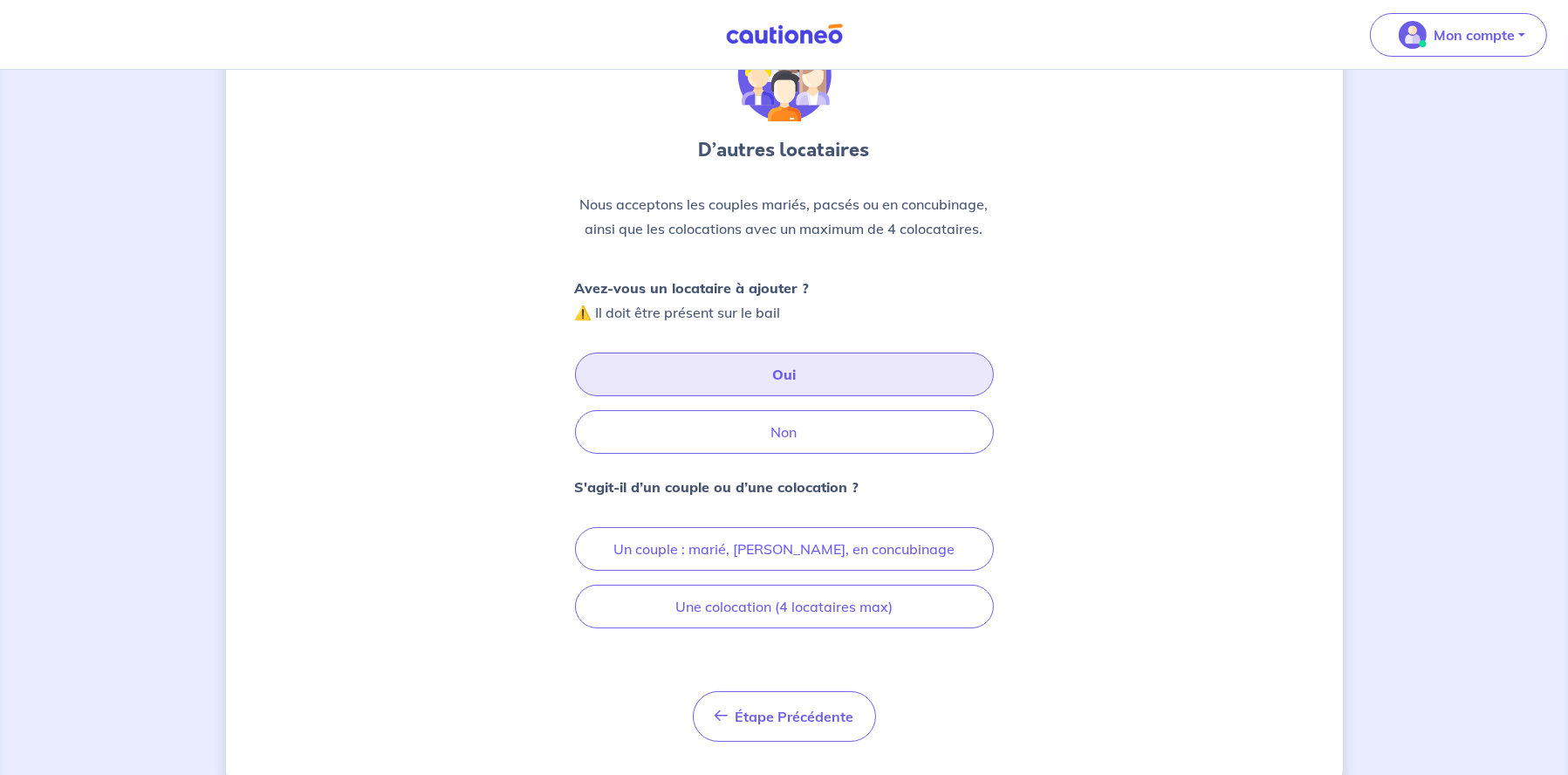
scroll to position [140, 0]
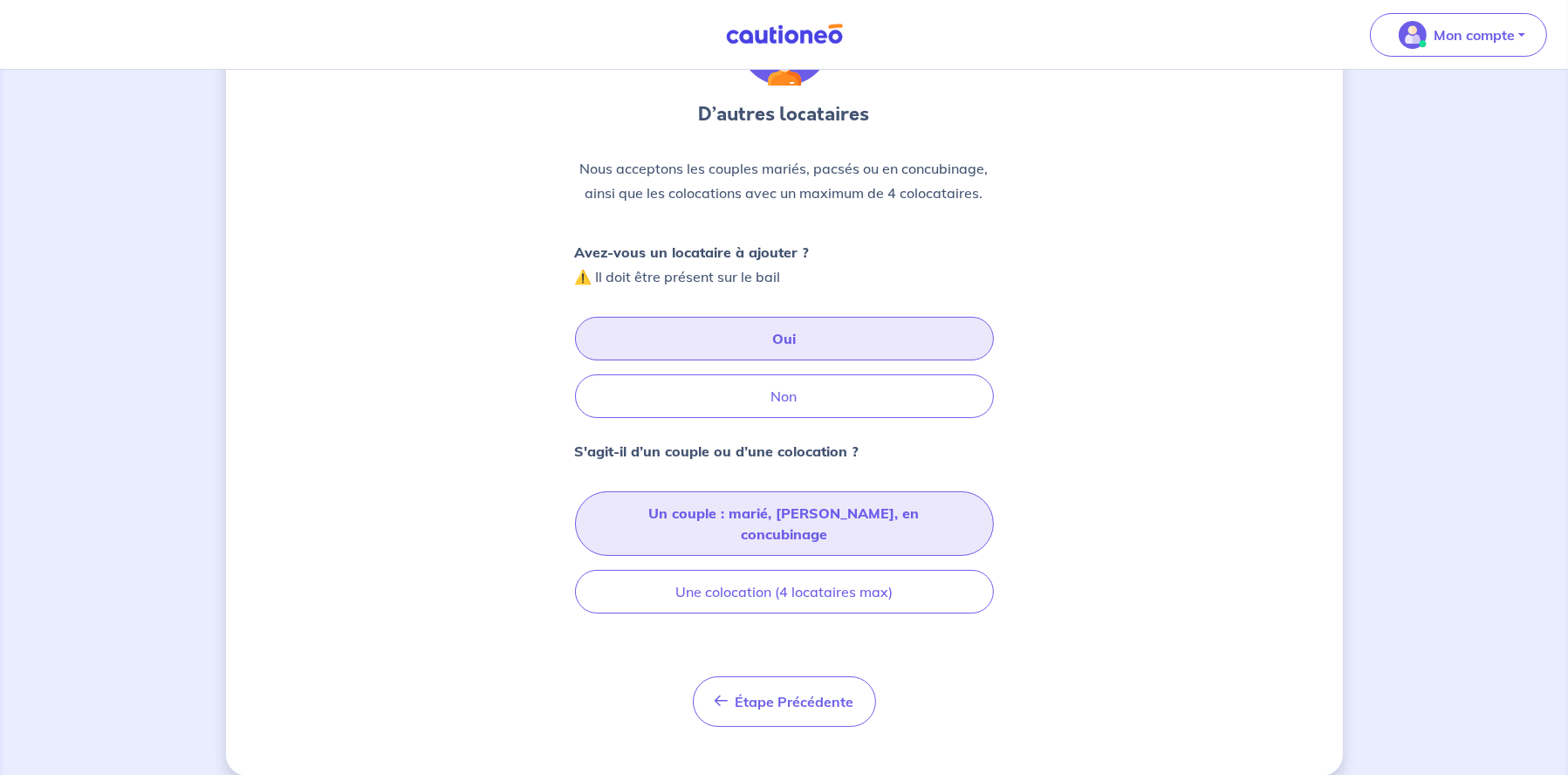
click at [810, 505] on button "Un couple : marié, pacsé, en concubinage" at bounding box center [785, 523] width 419 height 65
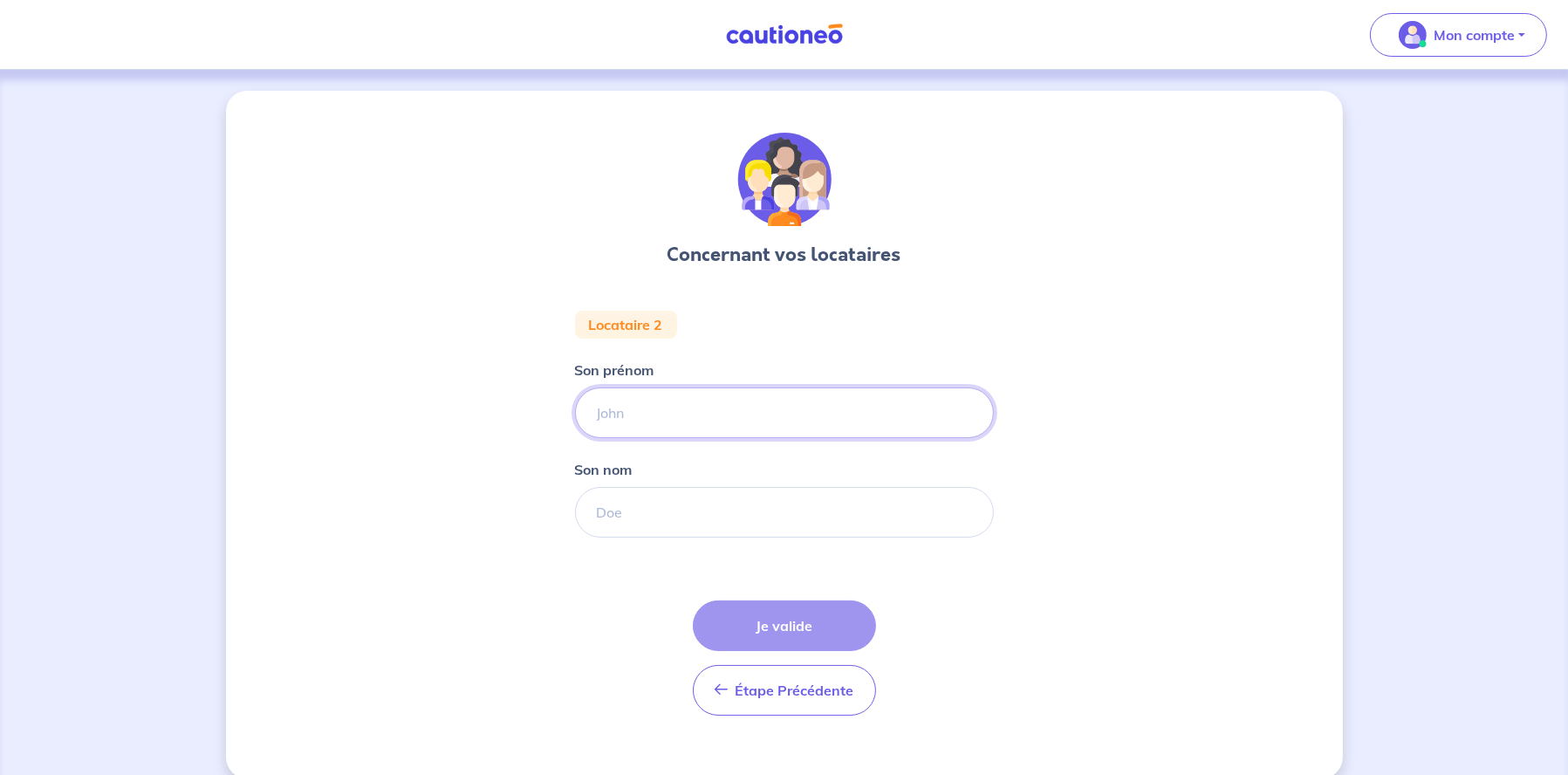
click at [659, 408] on input "Son prénom" at bounding box center [785, 412] width 419 height 51
type input "Sébastien"
click at [611, 510] on input "Son nom" at bounding box center [785, 511] width 419 height 51
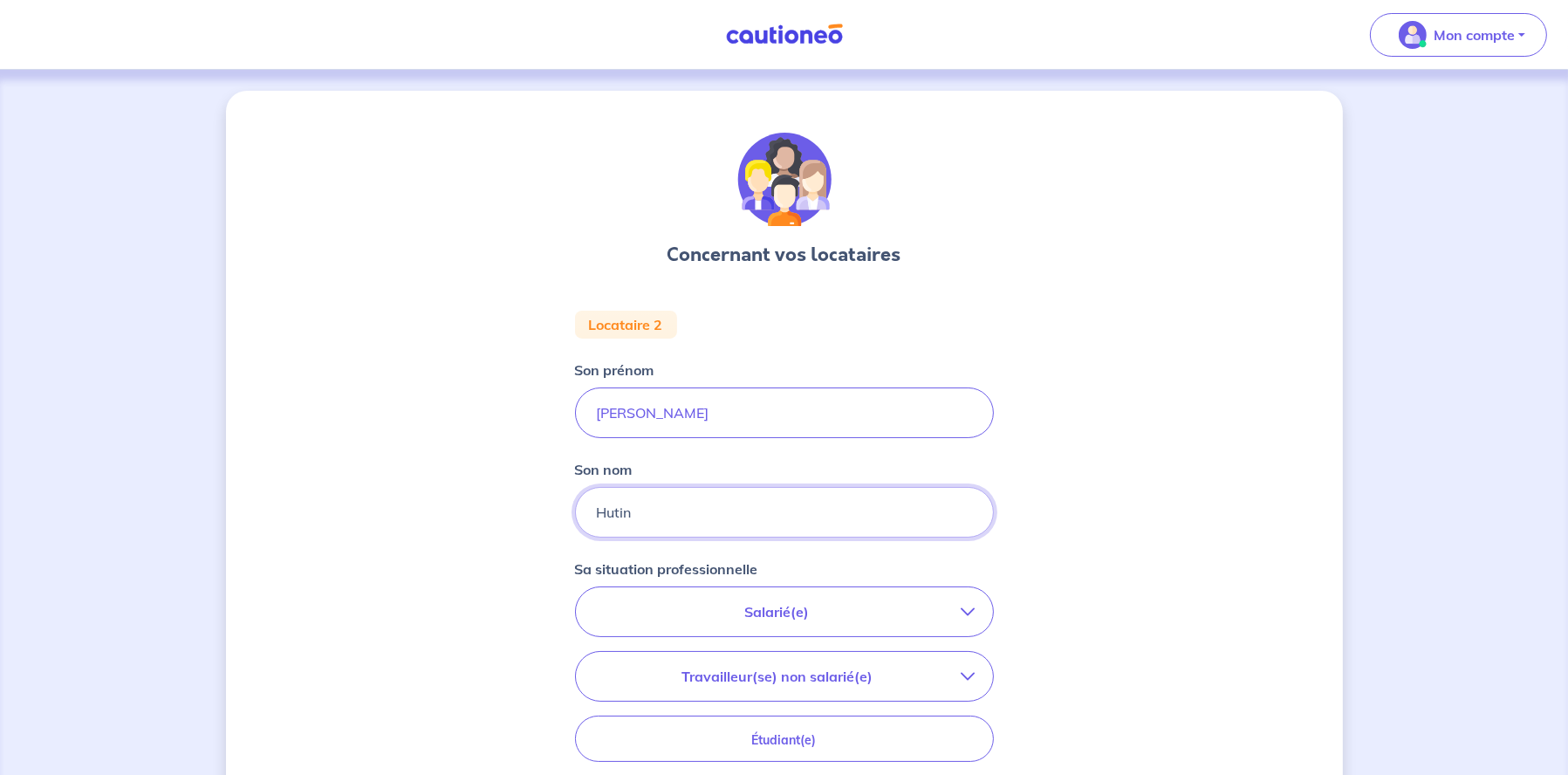
type input "Hutin"
click at [817, 603] on p "Salarié(e)" at bounding box center [777, 612] width 368 height 21
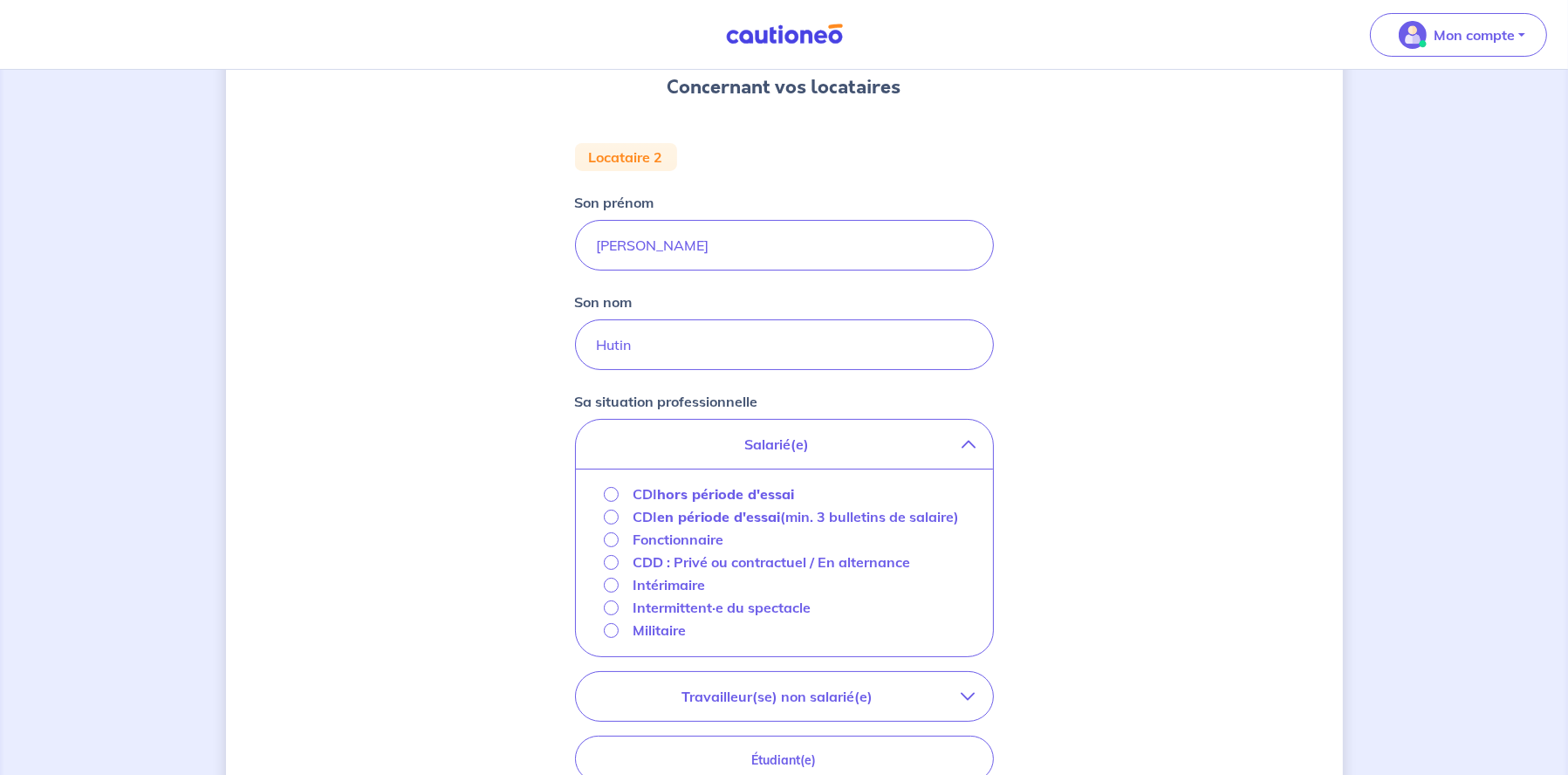
scroll to position [175, 0]
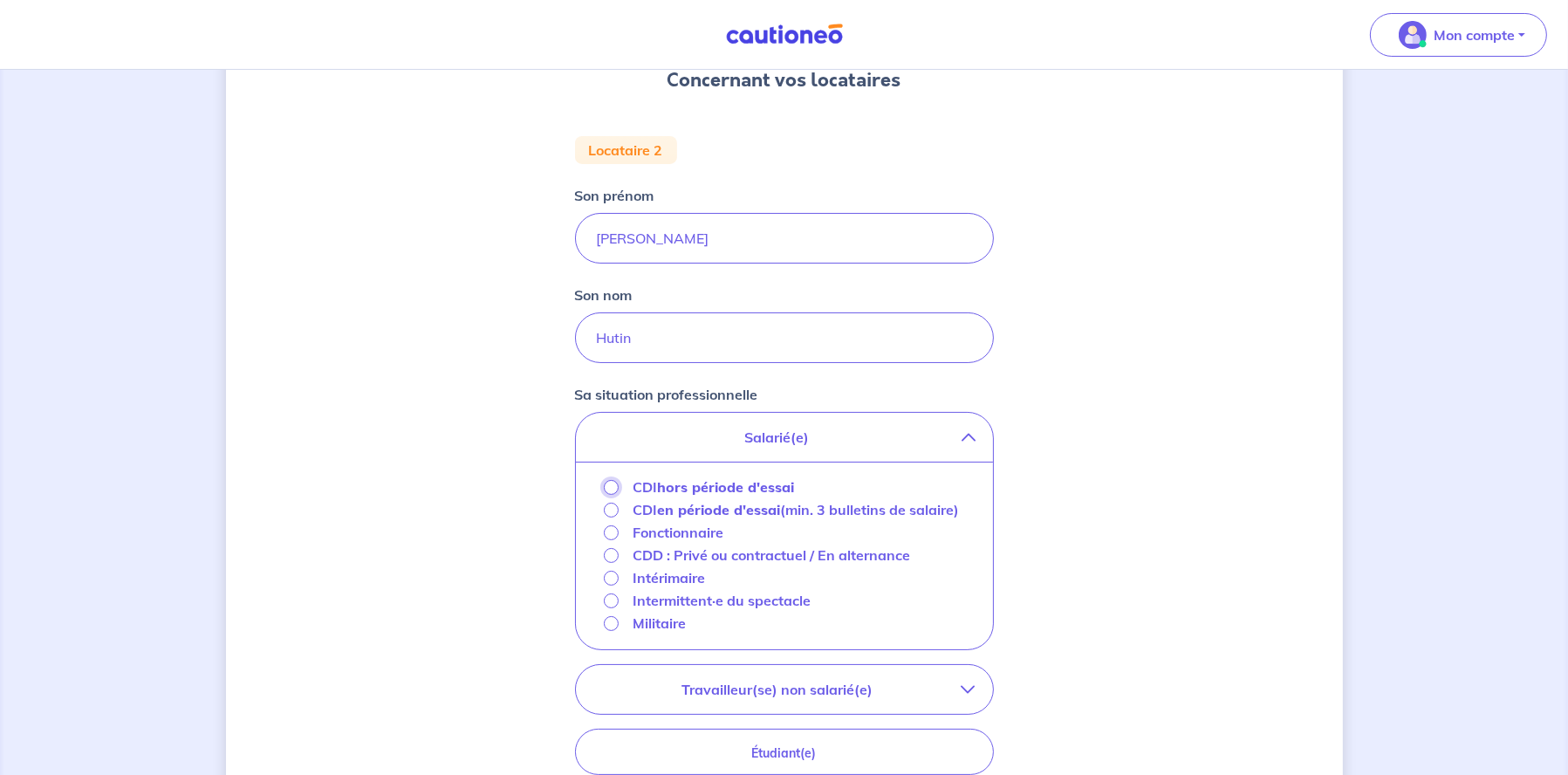
click at [612, 483] on input "CDI hors période d'essai" at bounding box center [611, 487] width 15 height 15
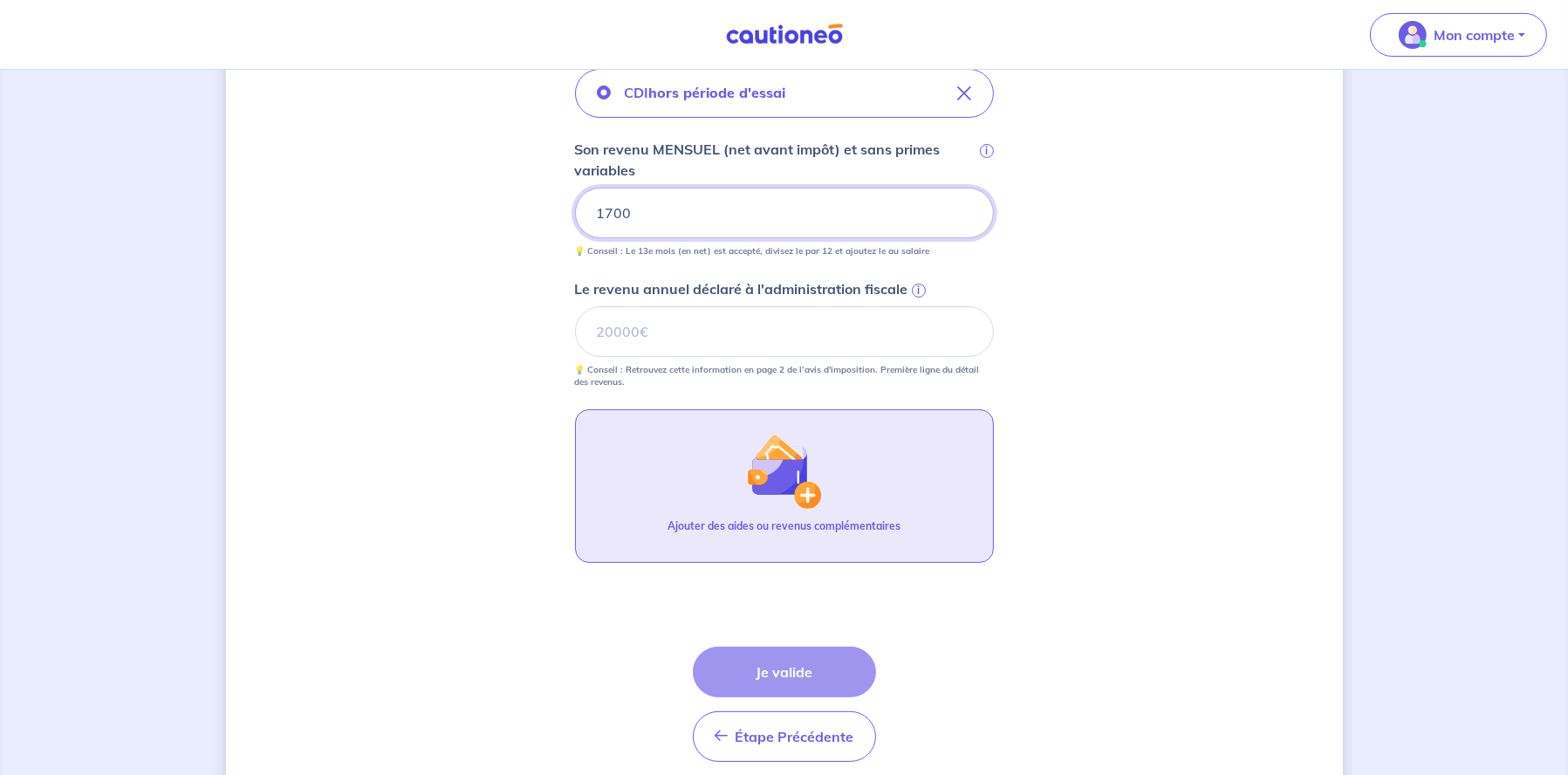
scroll to position [524, 0]
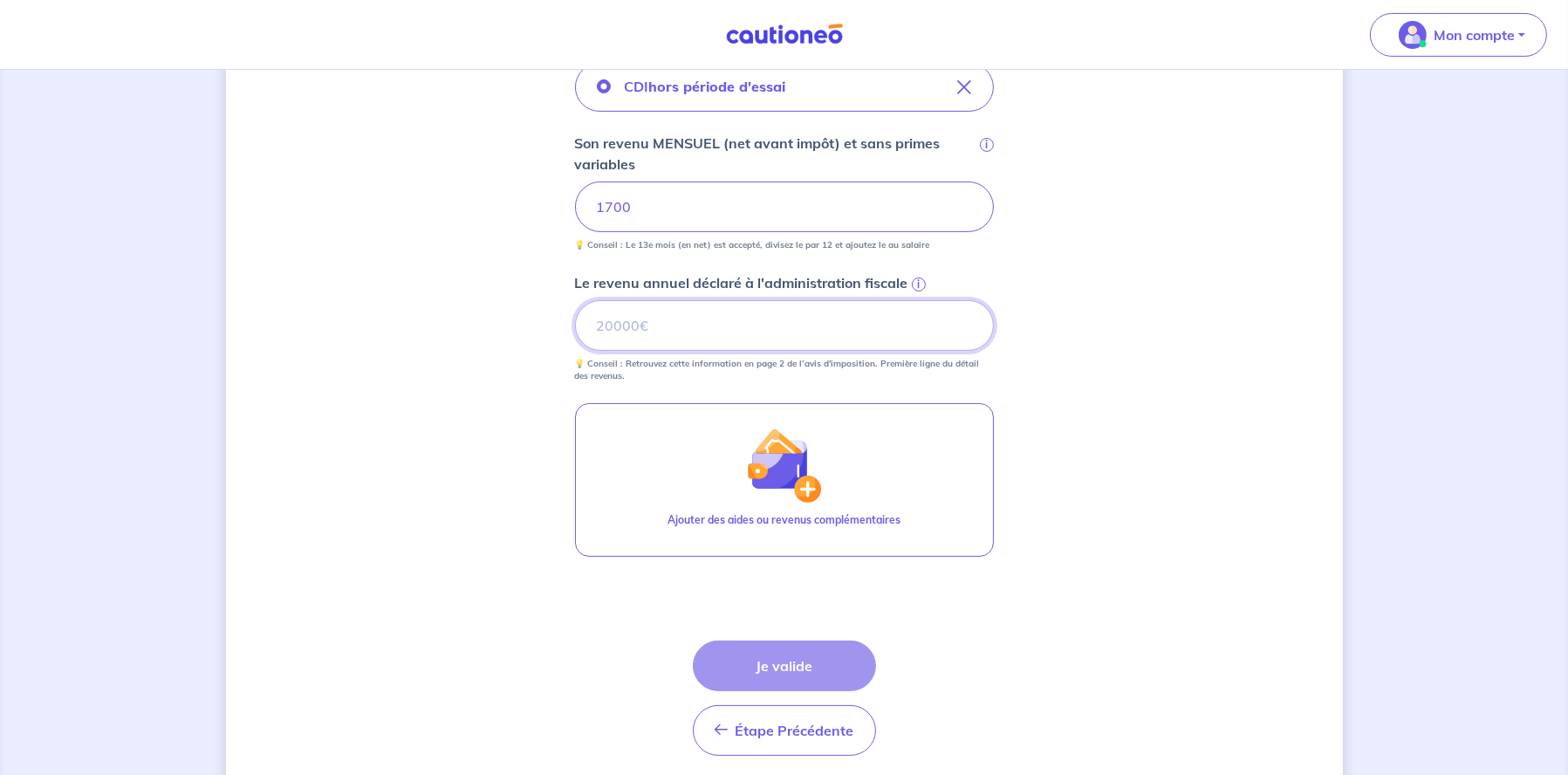
click at [661, 325] on input "Le revenu annuel déclaré à l'administration fiscale i" at bounding box center [785, 325] width 419 height 51
type input "27100"
click at [495, 555] on div "Concernant vos locataires Locataire 2 Son prénom Sébastien Son nom Hutin Sa sit…" at bounding box center [785, 193] width 1117 height 1251
click at [755, 658] on button "Je valide" at bounding box center [784, 665] width 183 height 51
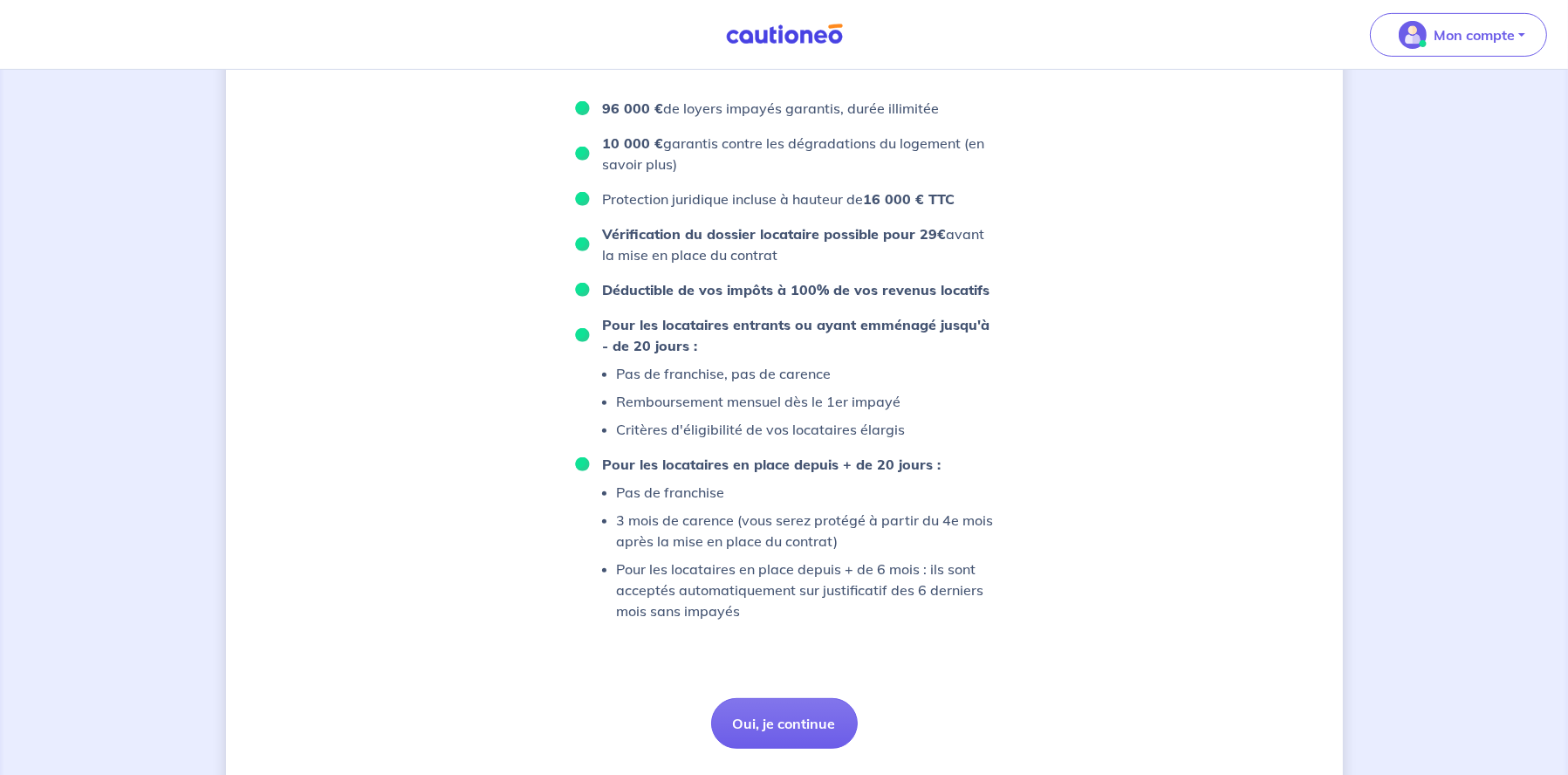
scroll to position [1050, 0]
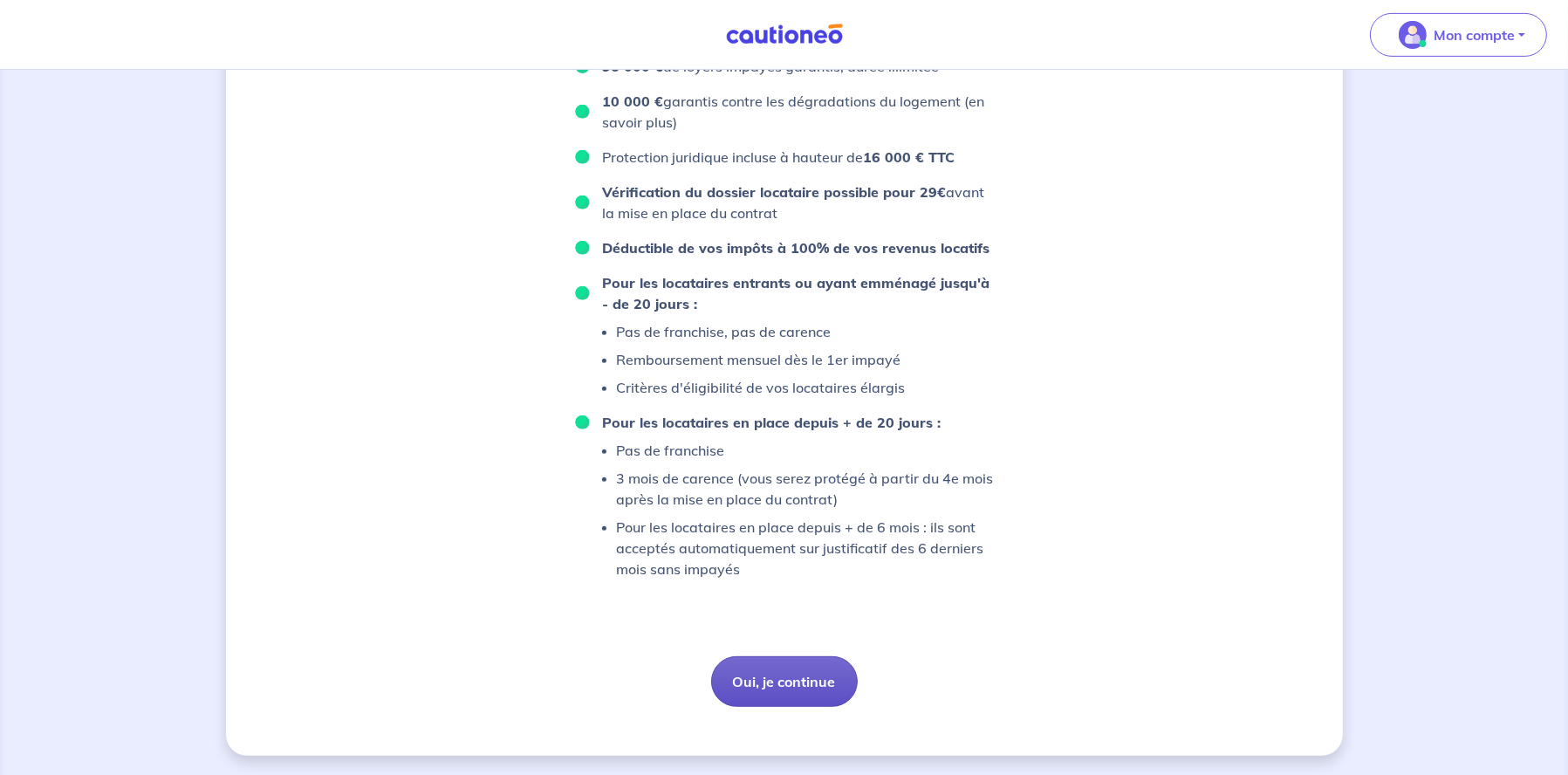
click at [822, 673] on button "Oui, je continue" at bounding box center [784, 681] width 147 height 51
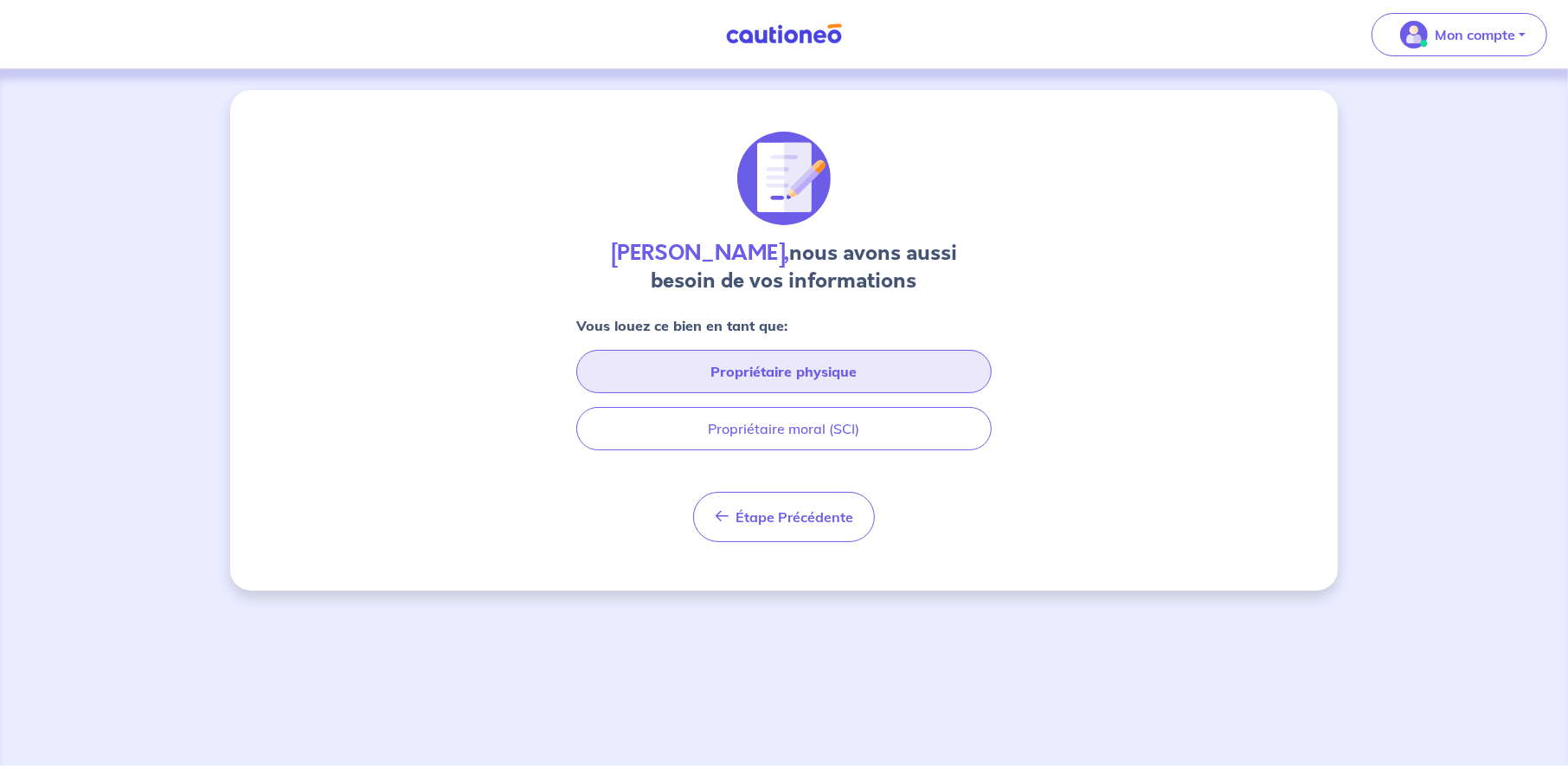
click at [810, 366] on button "Propriétaire physique" at bounding box center [784, 371] width 416 height 43
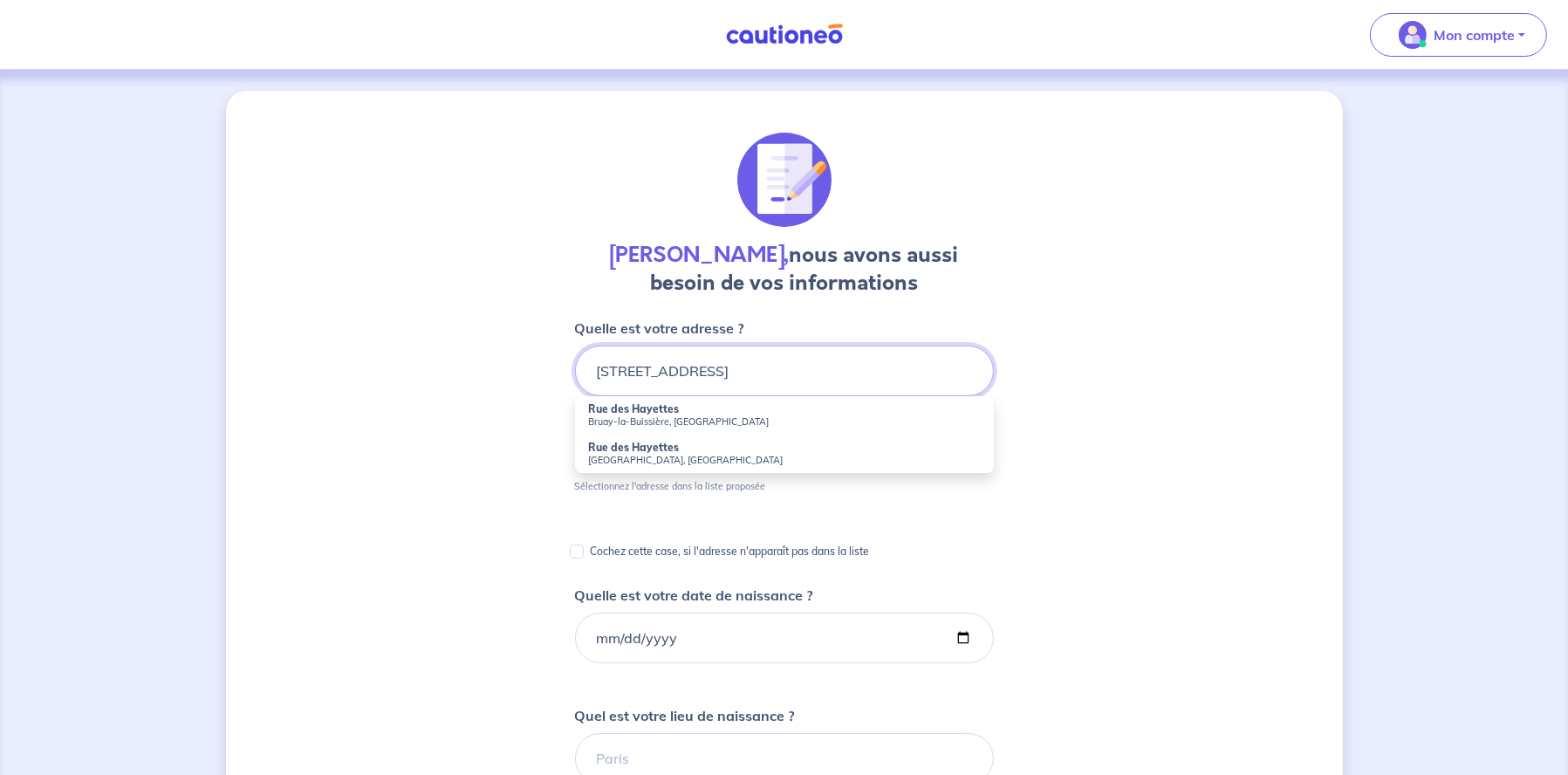
type input "13 Rue des Hayettes, Ophain"
click at [503, 405] on div "Sylvie Boyer, nous avons aussi besoin de vos informations Quelle est votre adre…" at bounding box center [785, 693] width 1117 height 1206
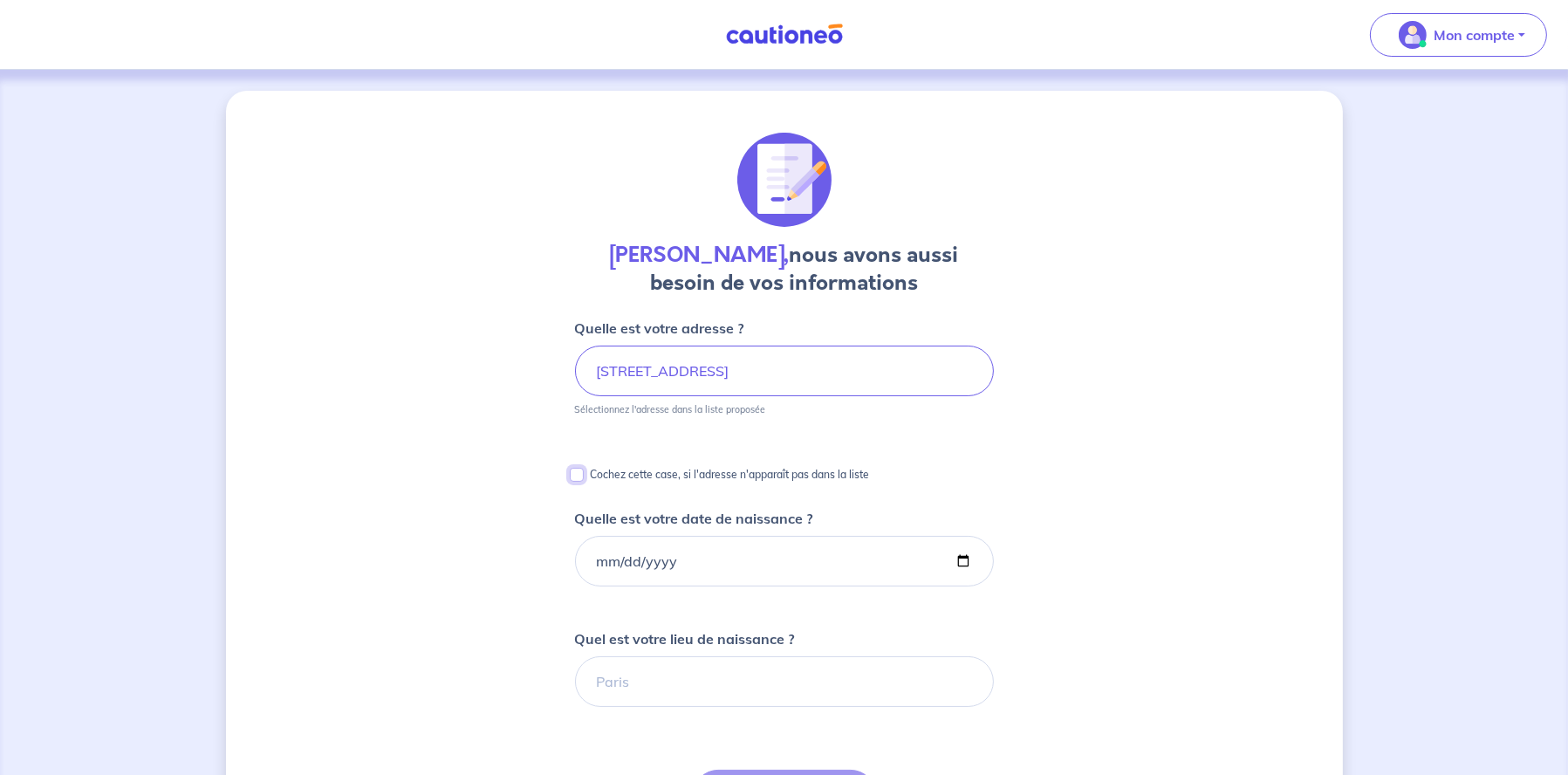
click at [579, 476] on input "Cochez cette case, si l'adresse n'apparaît pas dans la liste" at bounding box center [577, 475] width 14 height 14
checkbox input "true"
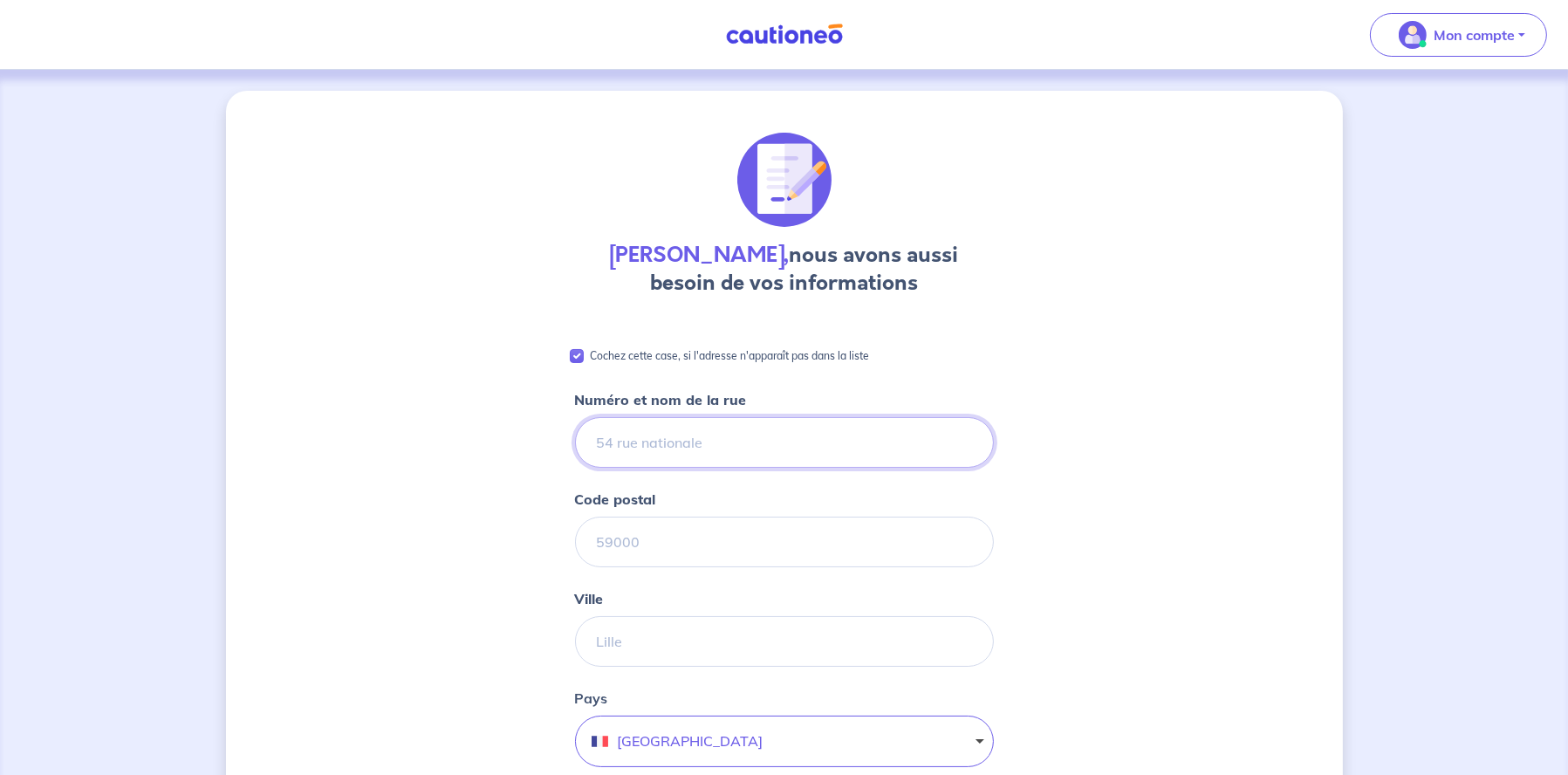
click at [614, 442] on input "Numéro et nom de la rue" at bounding box center [785, 442] width 419 height 51
type input "RUE LES HAYETTES, 13"
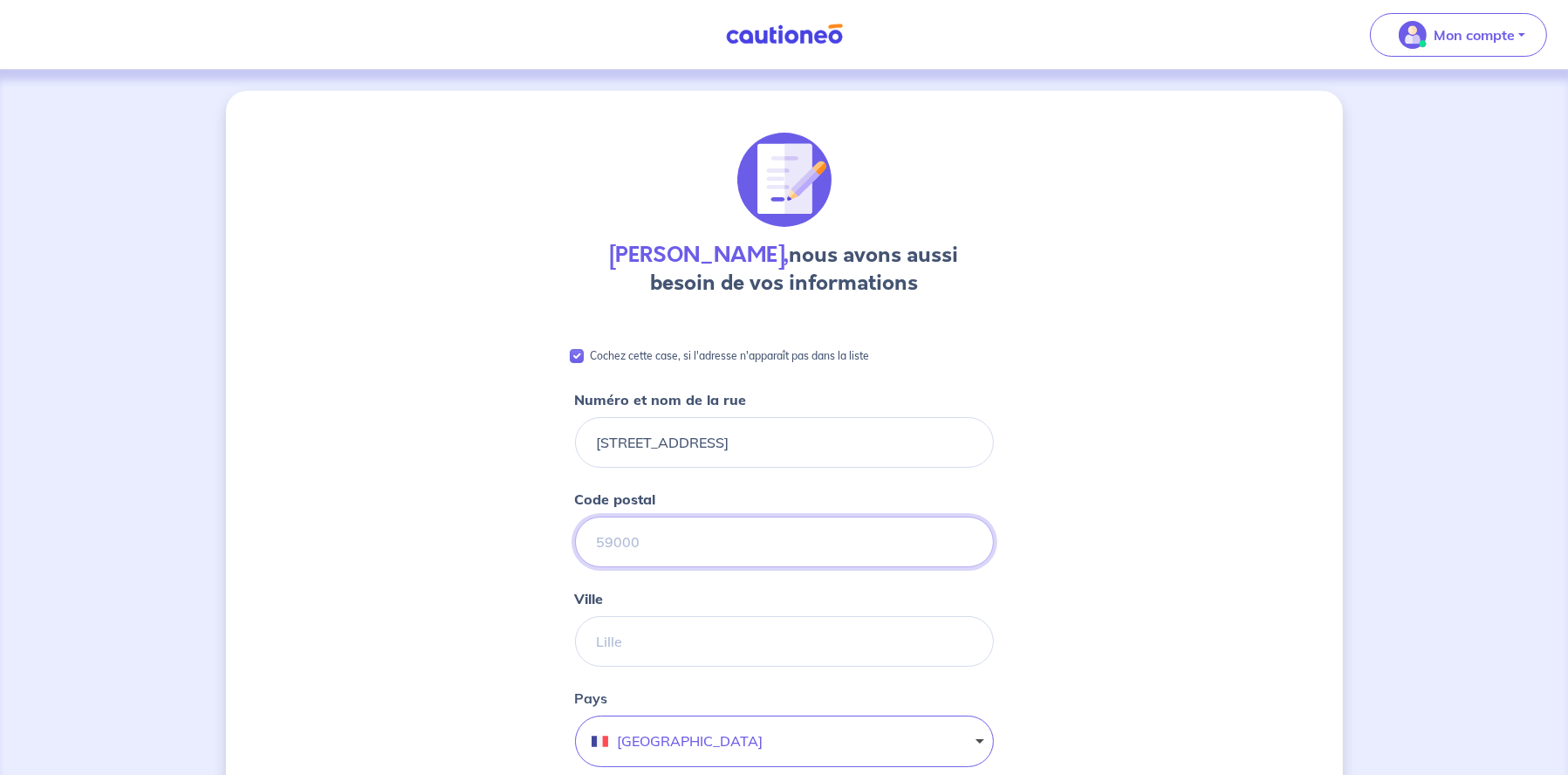
type input "1421"
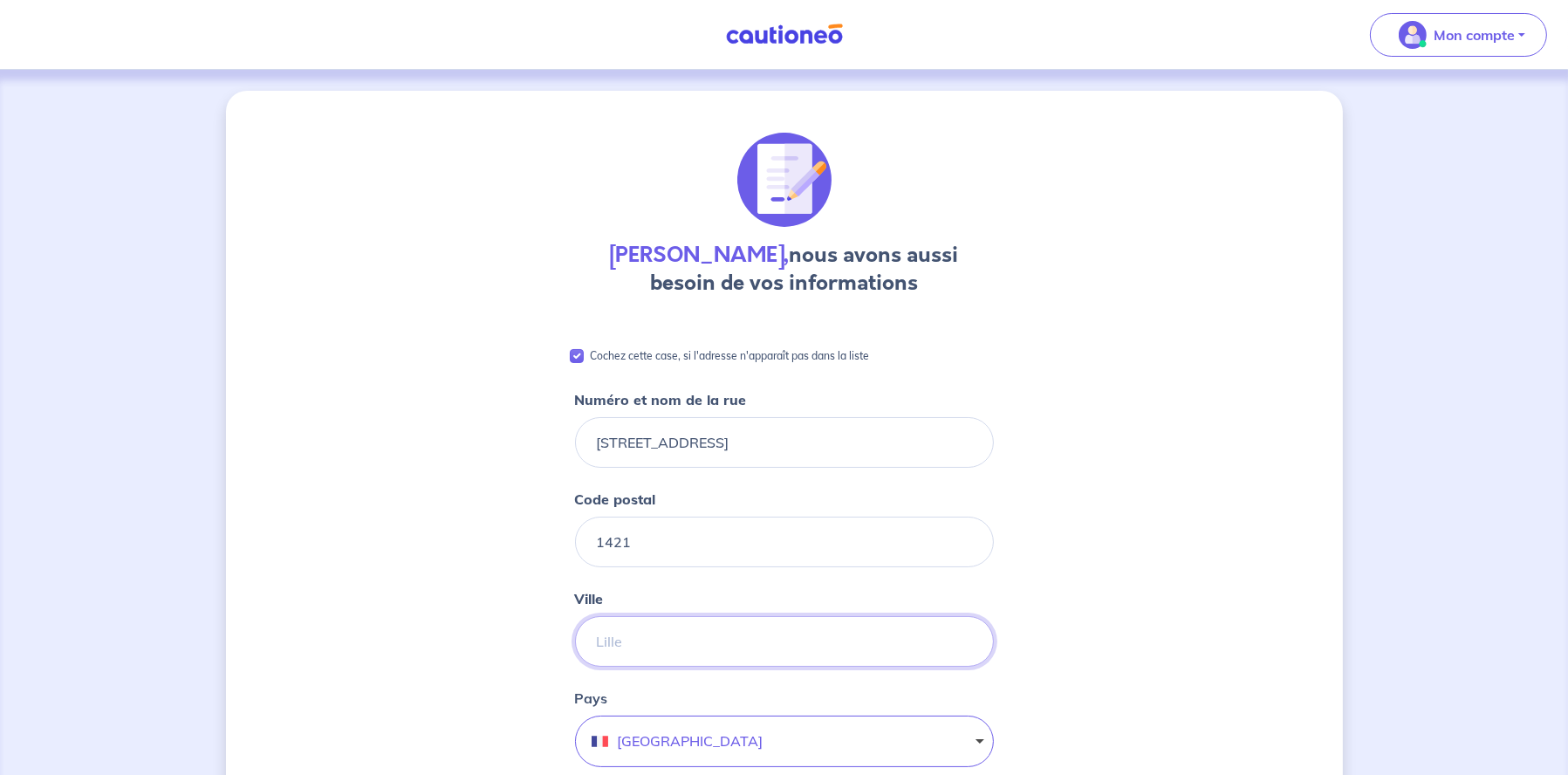
type input "OPHAIN"
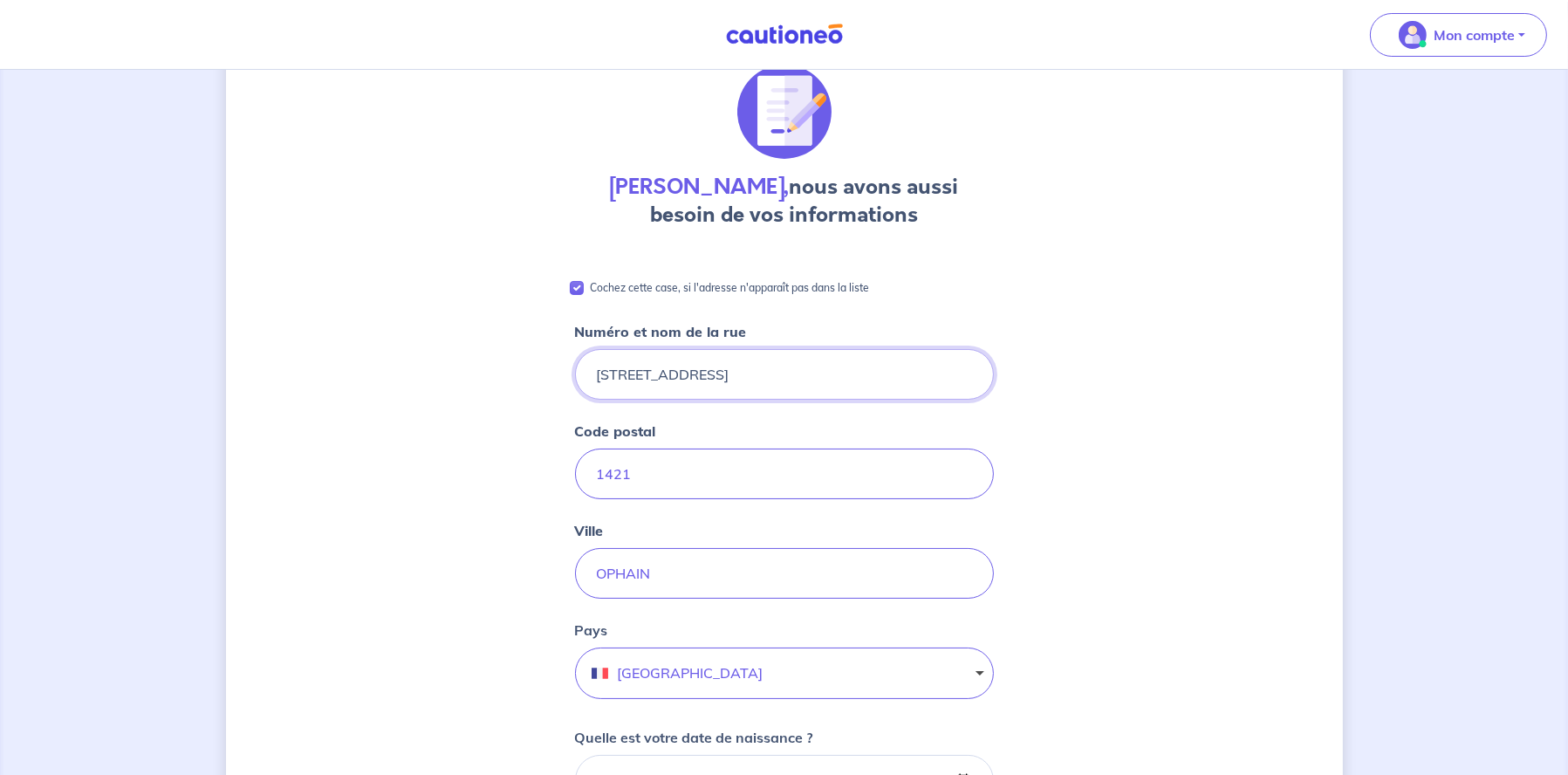
scroll to position [175, 0]
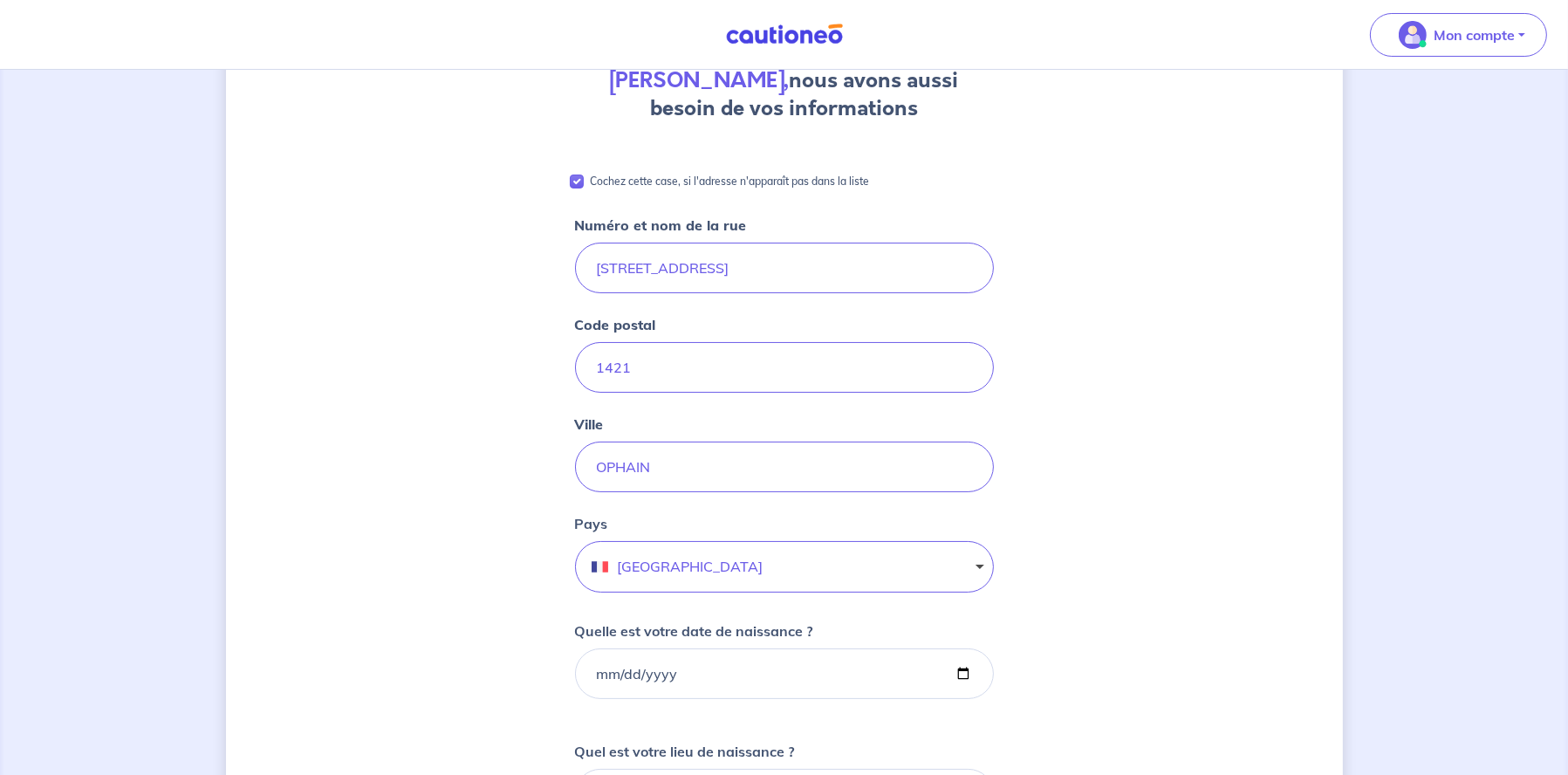
click at [727, 559] on button "[GEOGRAPHIC_DATA]" at bounding box center [785, 566] width 419 height 51
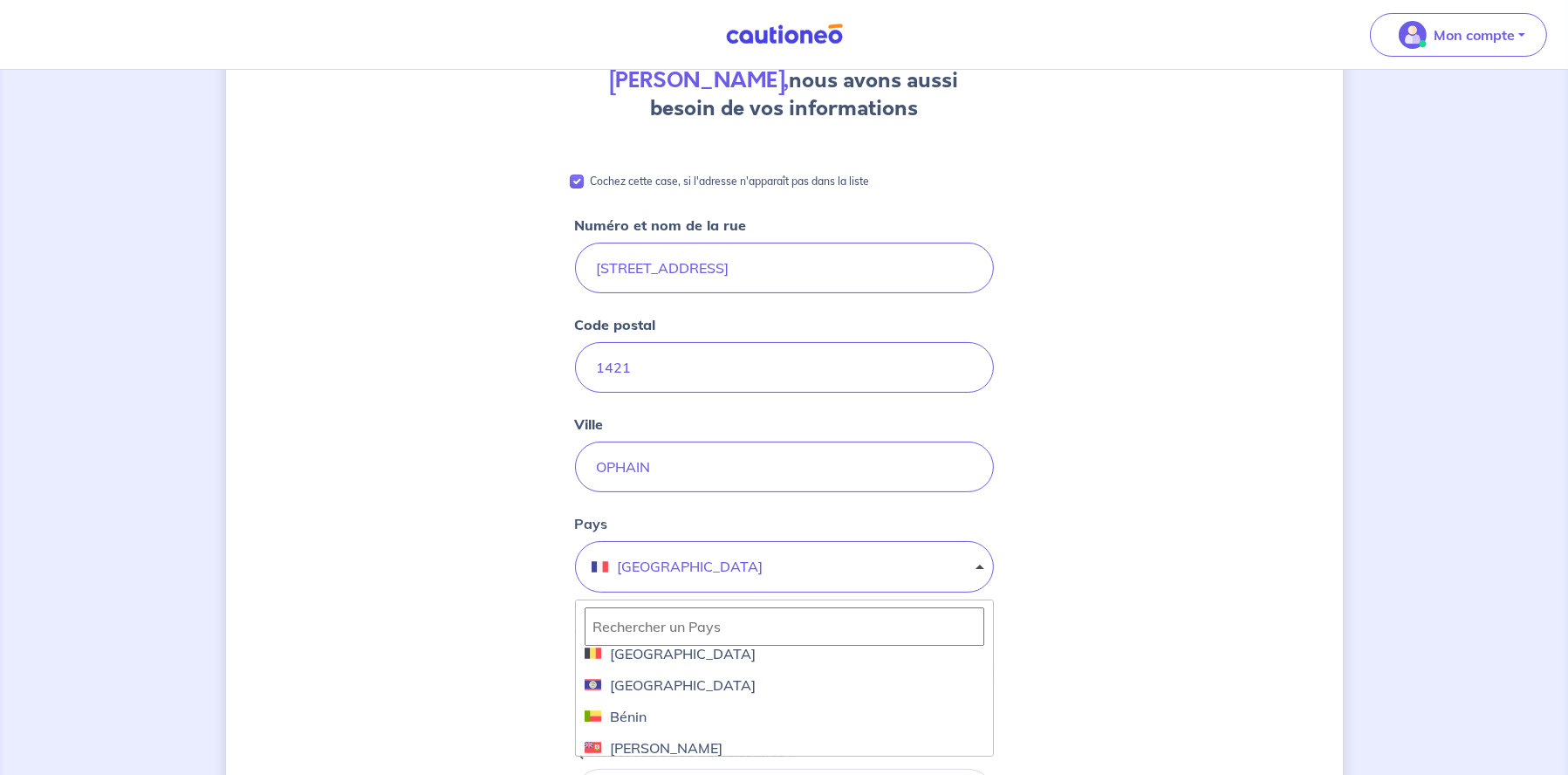
scroll to position [611, 0]
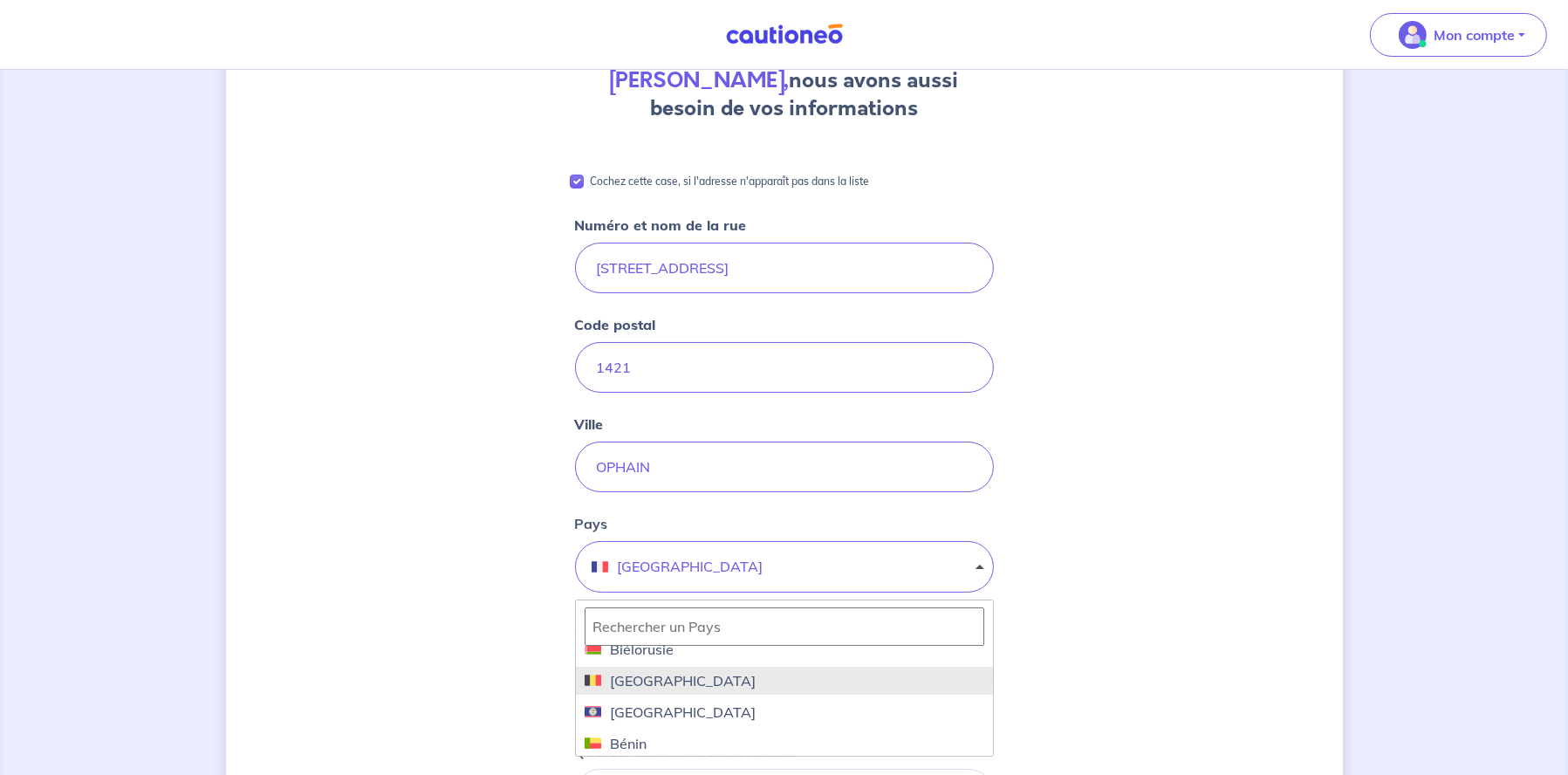
click at [669, 683] on span "[GEOGRAPHIC_DATA]" at bounding box center [784, 681] width 400 height 21
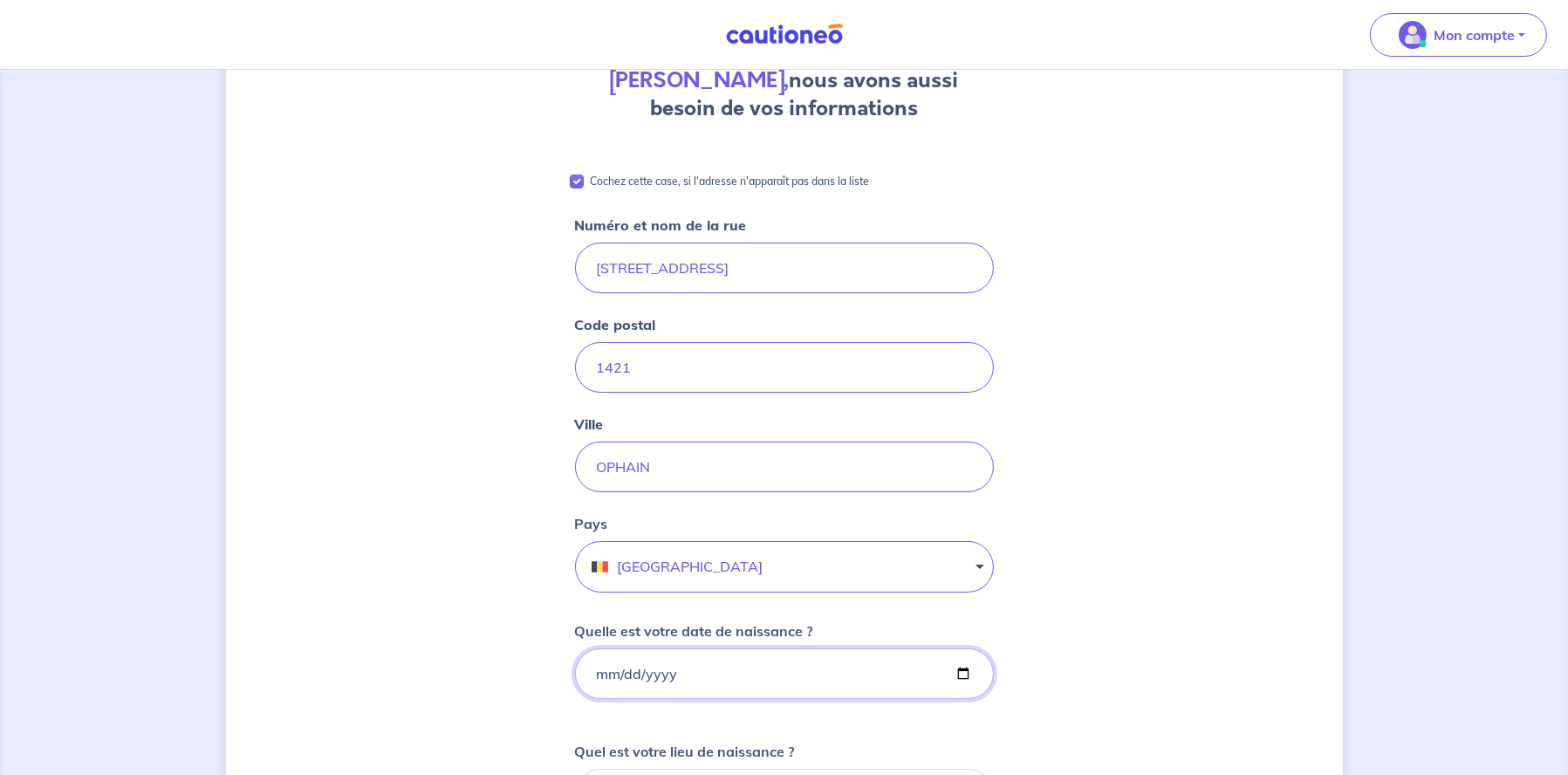
click at [961, 671] on input "Quelle est votre date de naissance ?" at bounding box center [785, 673] width 419 height 51
drag, startPoint x: 591, startPoint y: 677, endPoint x: 604, endPoint y: 672, distance: 13.9
click at [592, 677] on input "Quelle est votre date de naissance ?" at bounding box center [785, 673] width 419 height 51
type input "1970-07-22"
click at [526, 652] on div "Sylvie Boyer, nous avons aussi besoin de vos informations Cochez cette case, si…" at bounding box center [785, 624] width 1117 height 1416
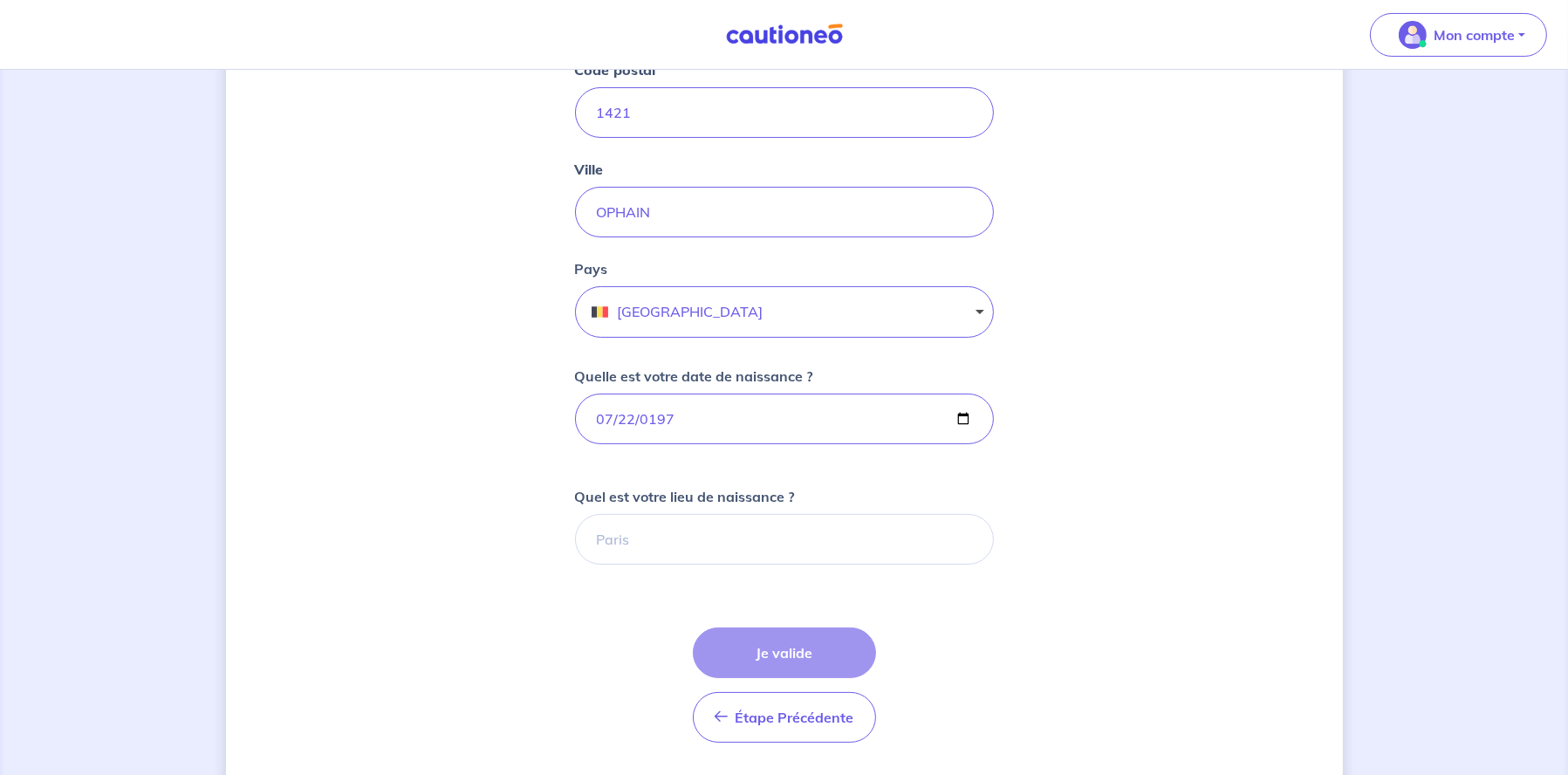
scroll to position [436, 0]
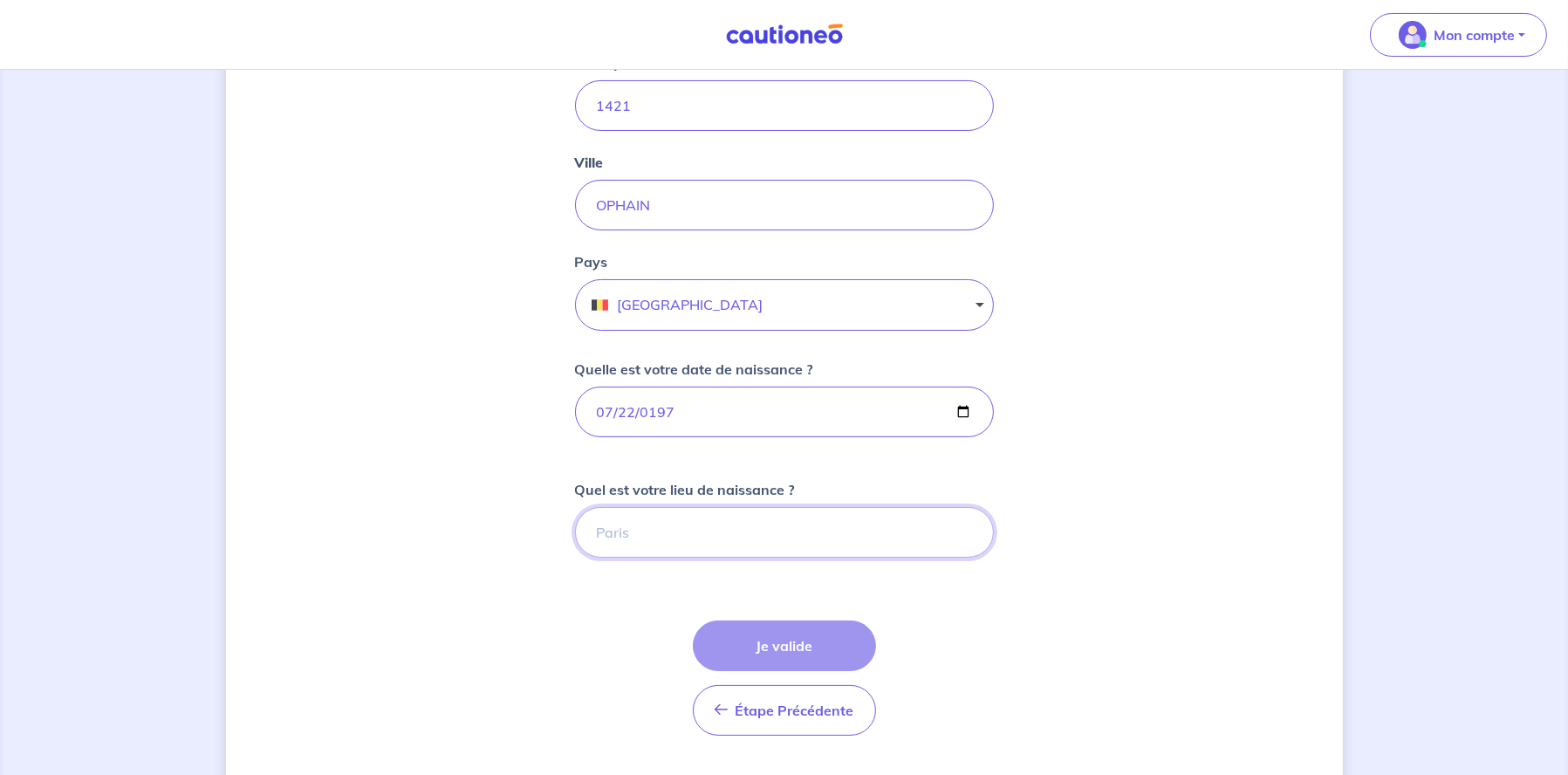
click at [622, 534] on input "Quel est votre lieu de naissance ?" at bounding box center [785, 532] width 419 height 51
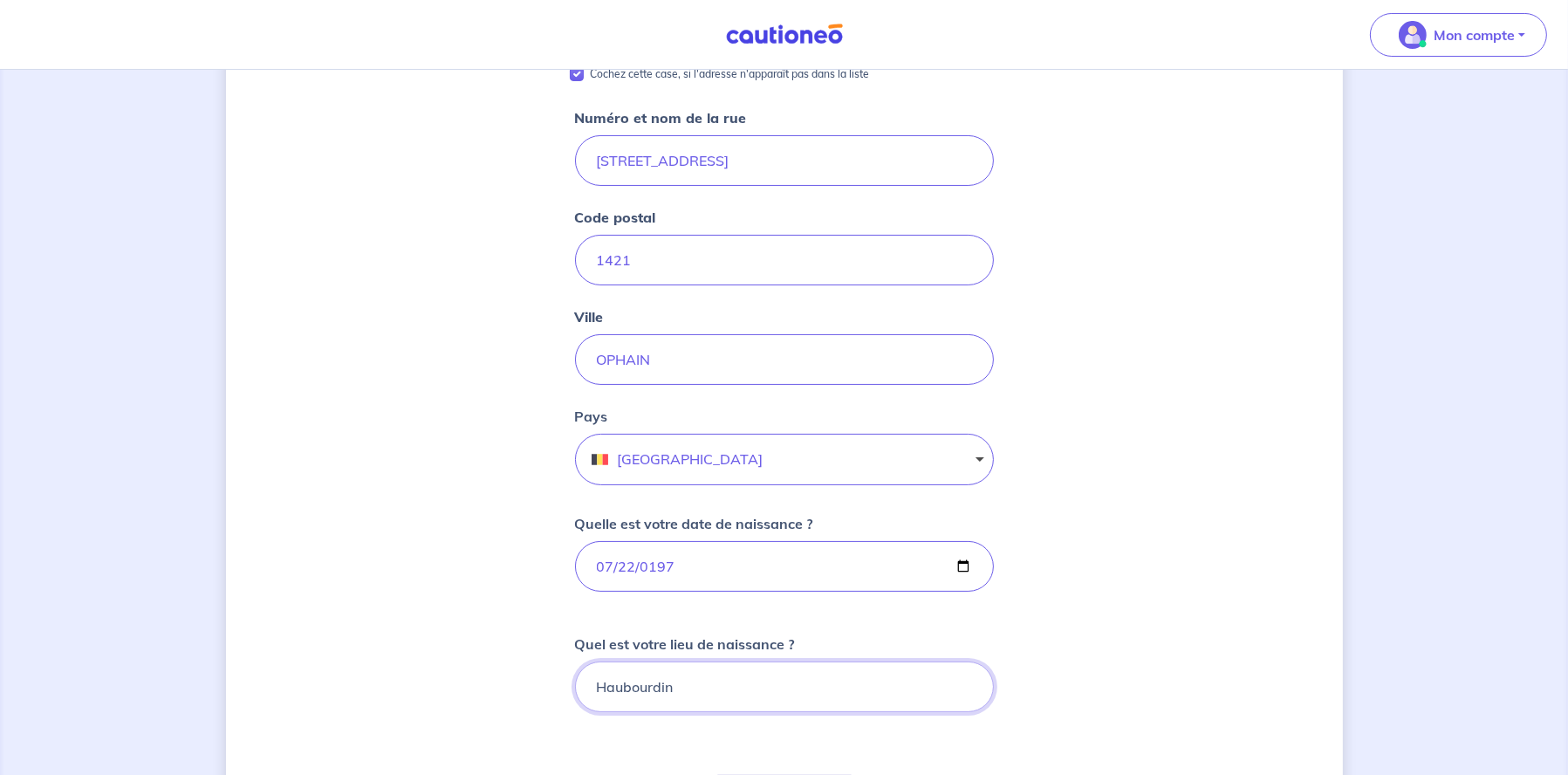
scroll to position [611, 0]
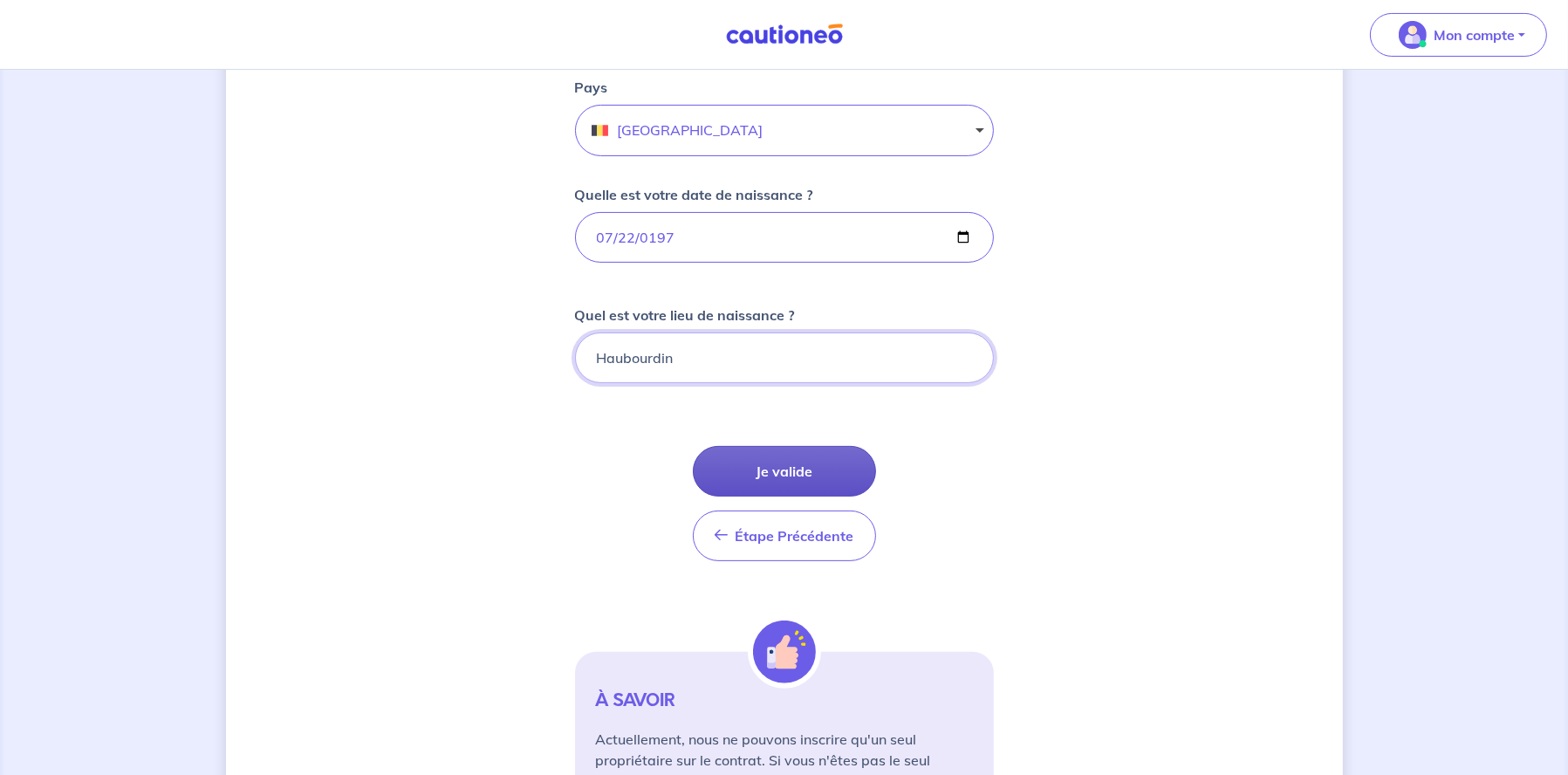
type input "Haubourdin"
click at [766, 456] on button "Je valide" at bounding box center [784, 471] width 183 height 51
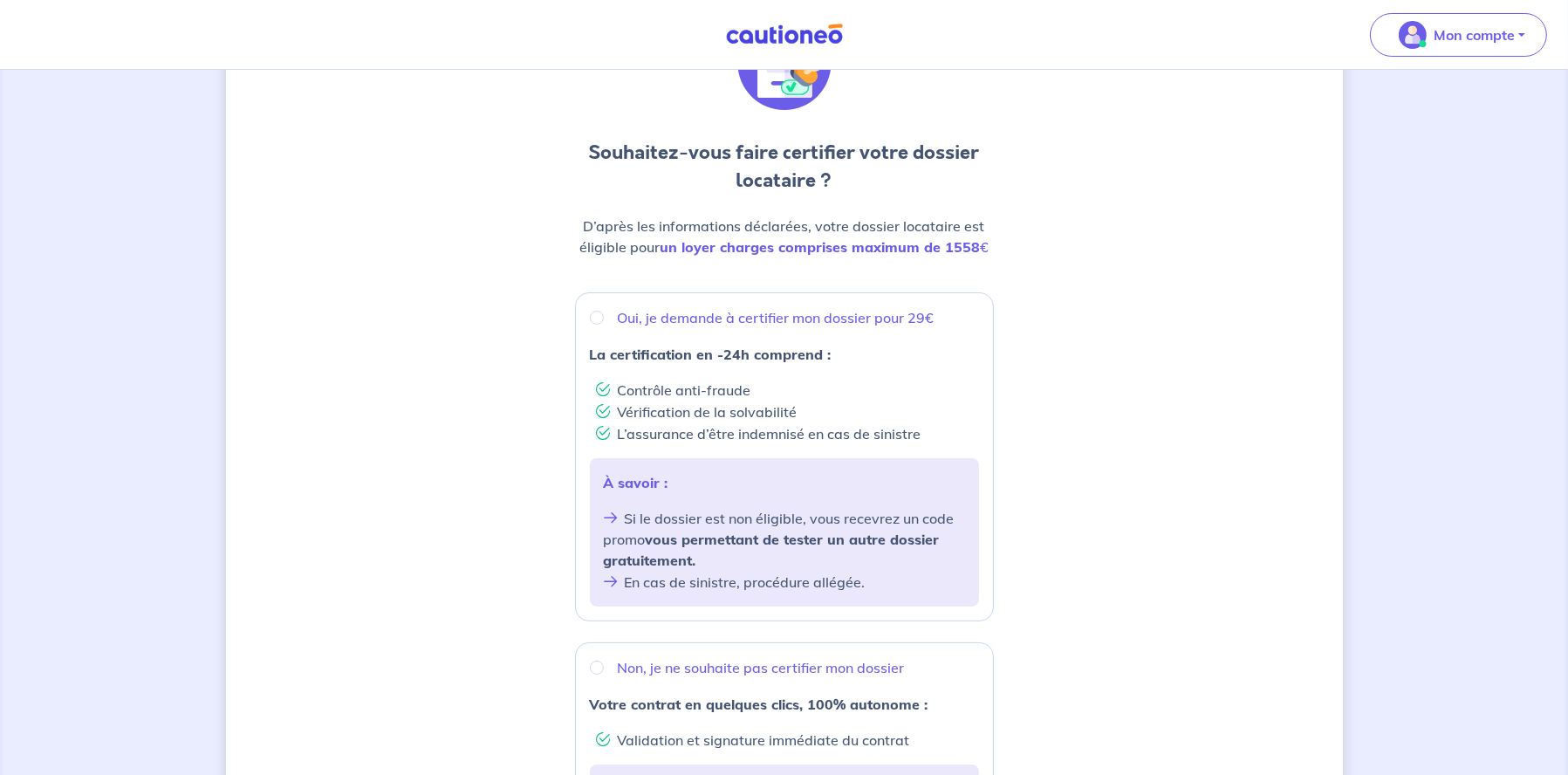
scroll to position [175, 0]
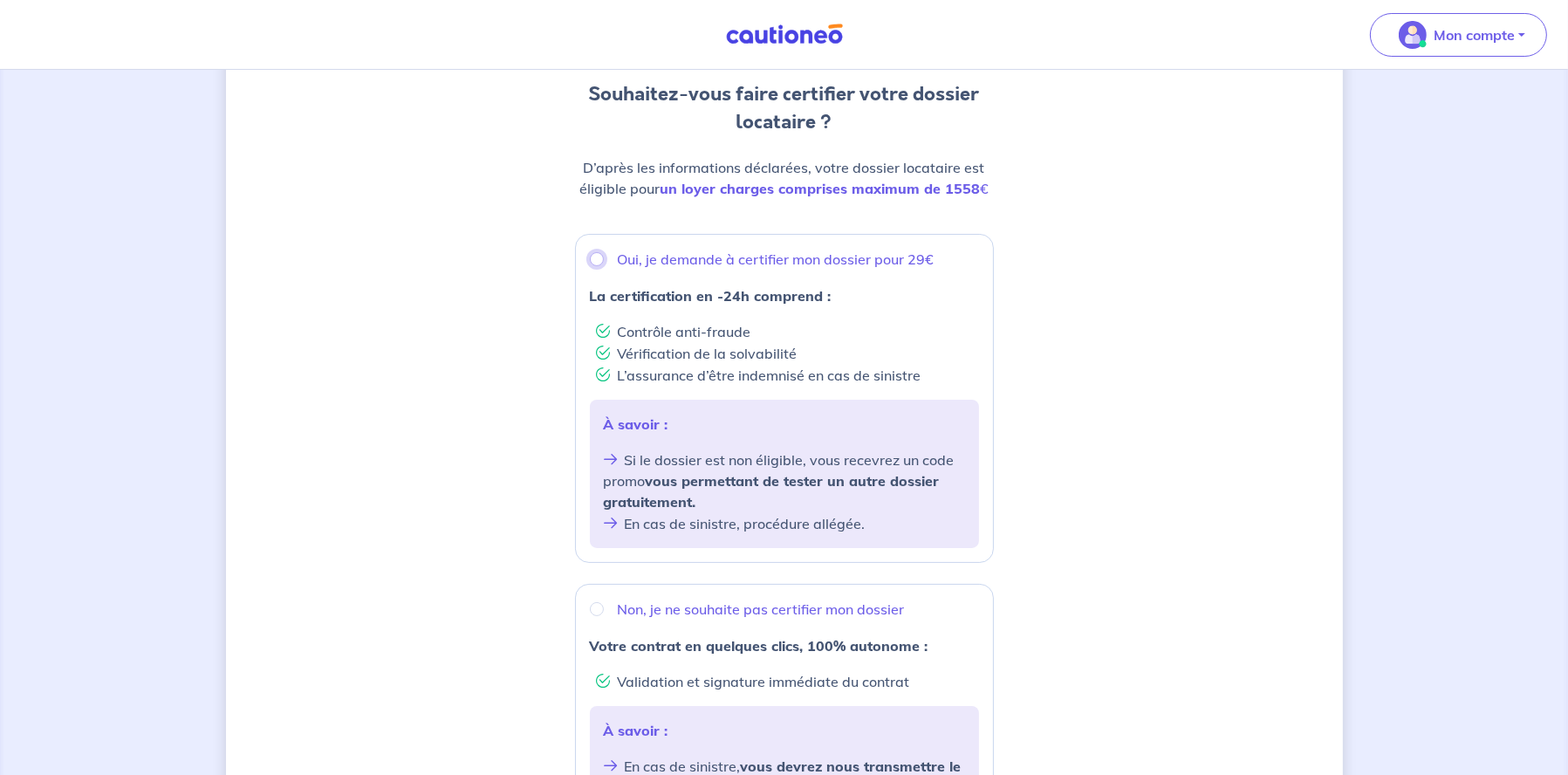
click at [596, 256] on input "Oui, je demande à certifier mon dossier pour 29€" at bounding box center [597, 259] width 14 height 14
radio input "true"
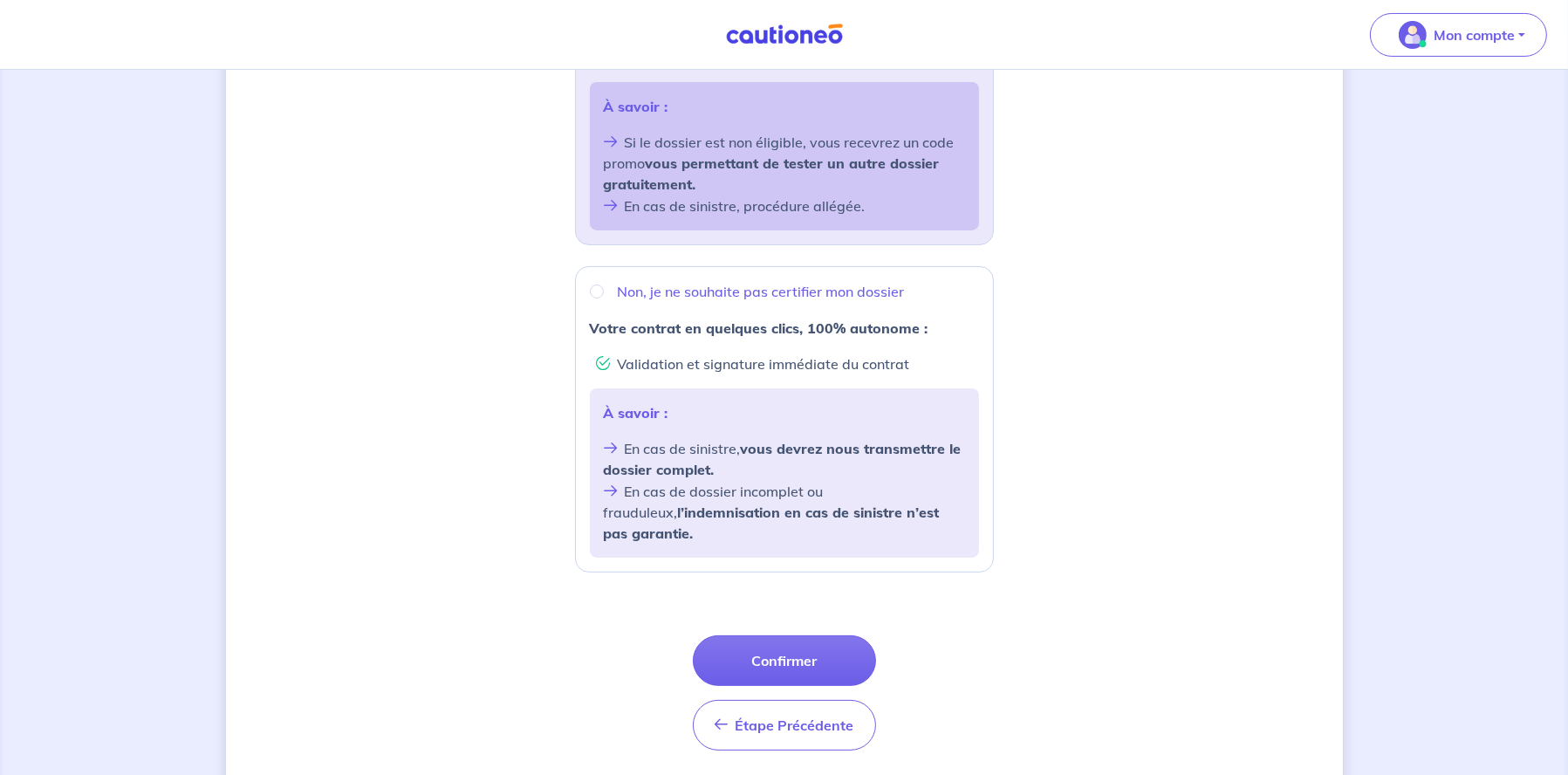
scroll to position [524, 0]
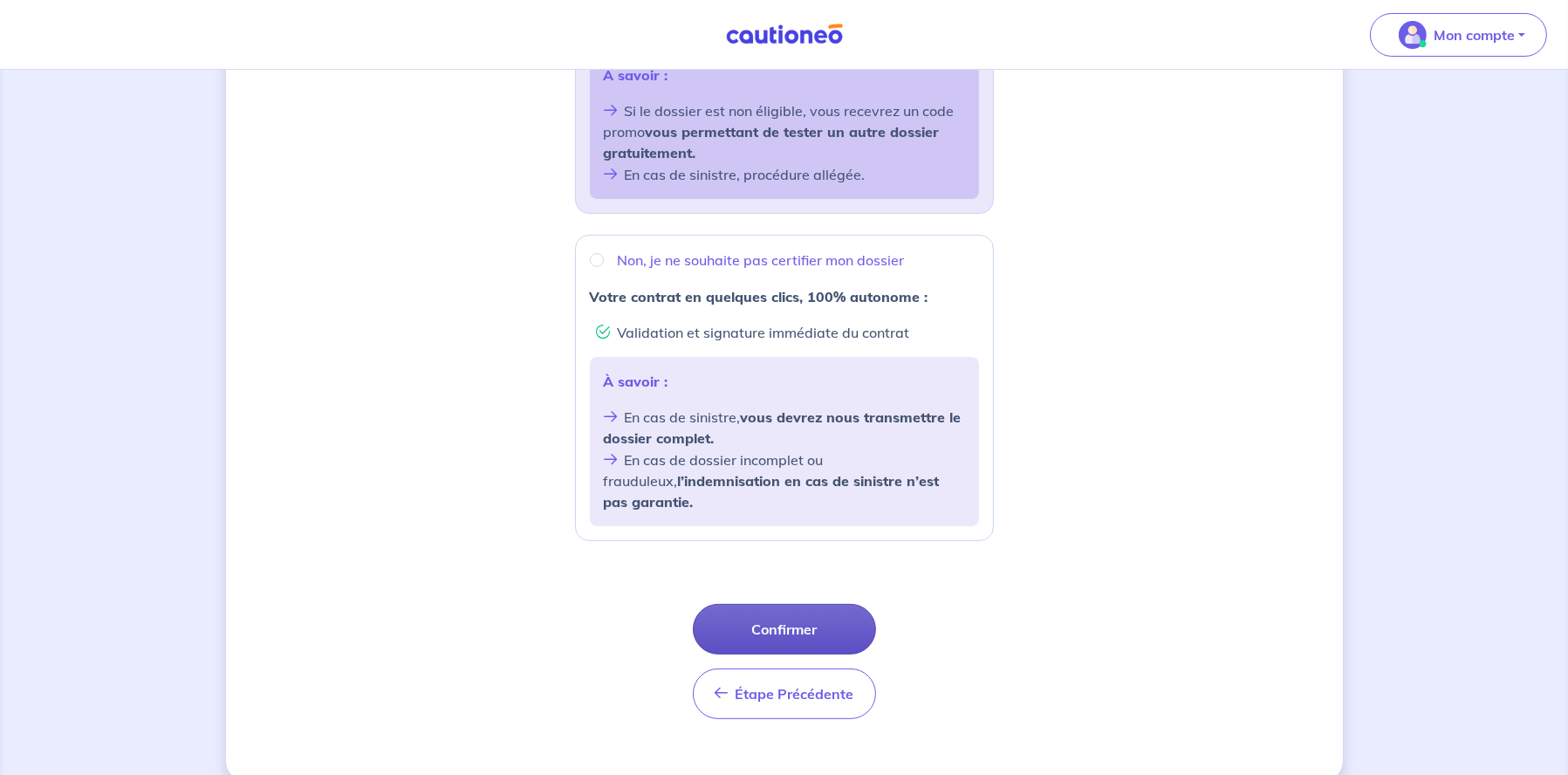
click at [788, 604] on button "Confirmer" at bounding box center [784, 629] width 183 height 51
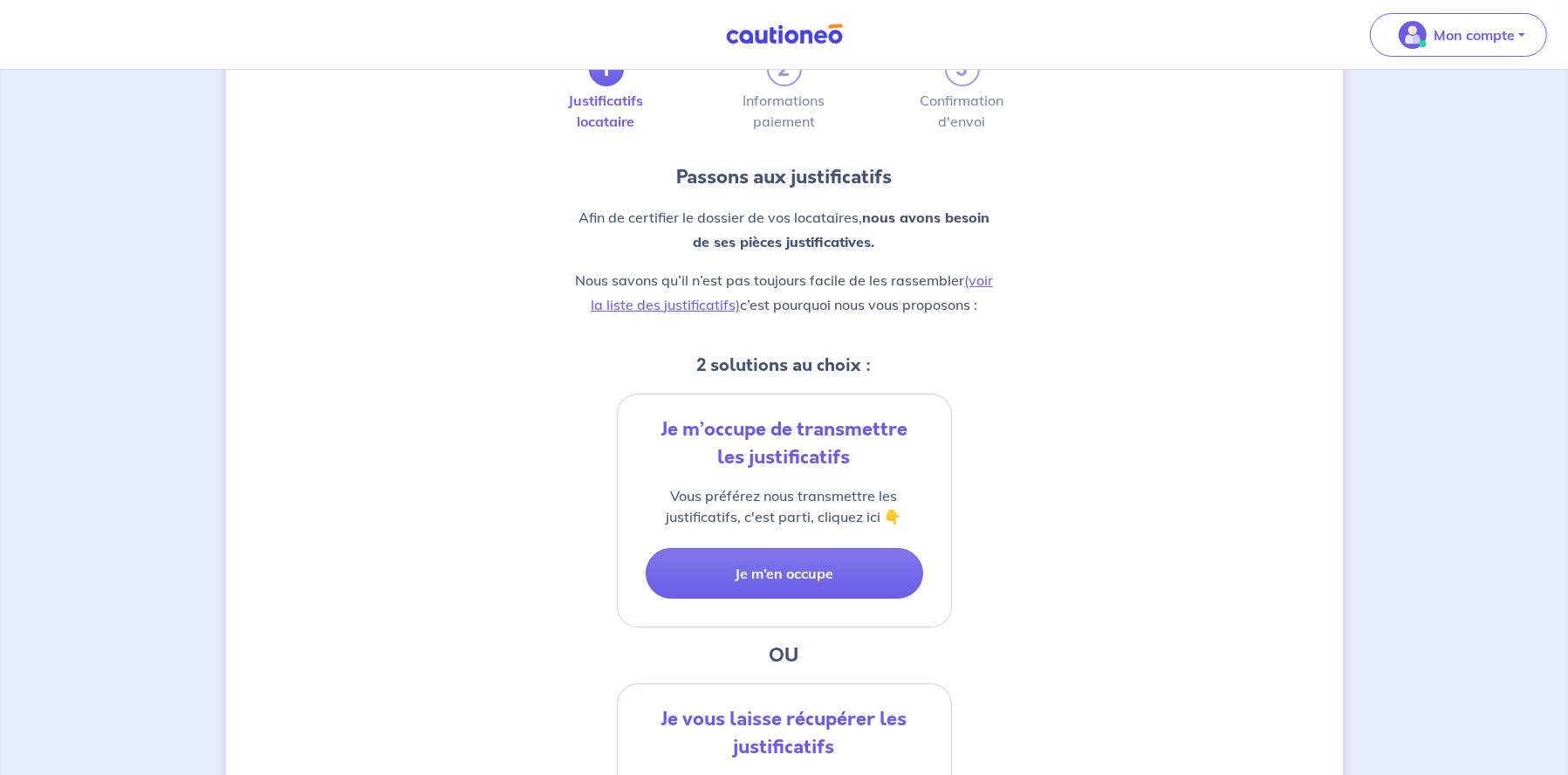
scroll to position [87, 0]
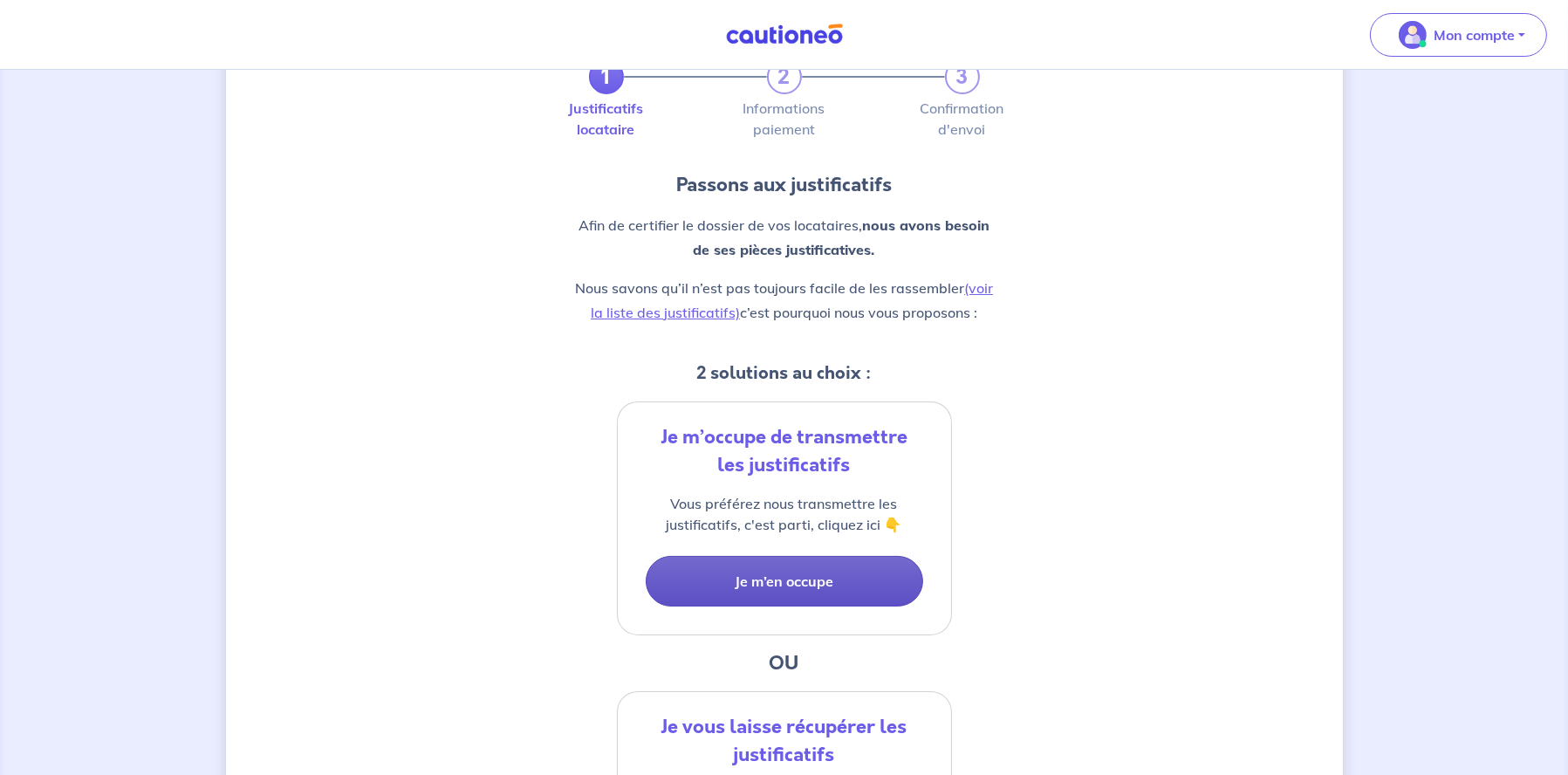
click at [783, 565] on button "Je m’en occupe" at bounding box center [784, 581] width 278 height 51
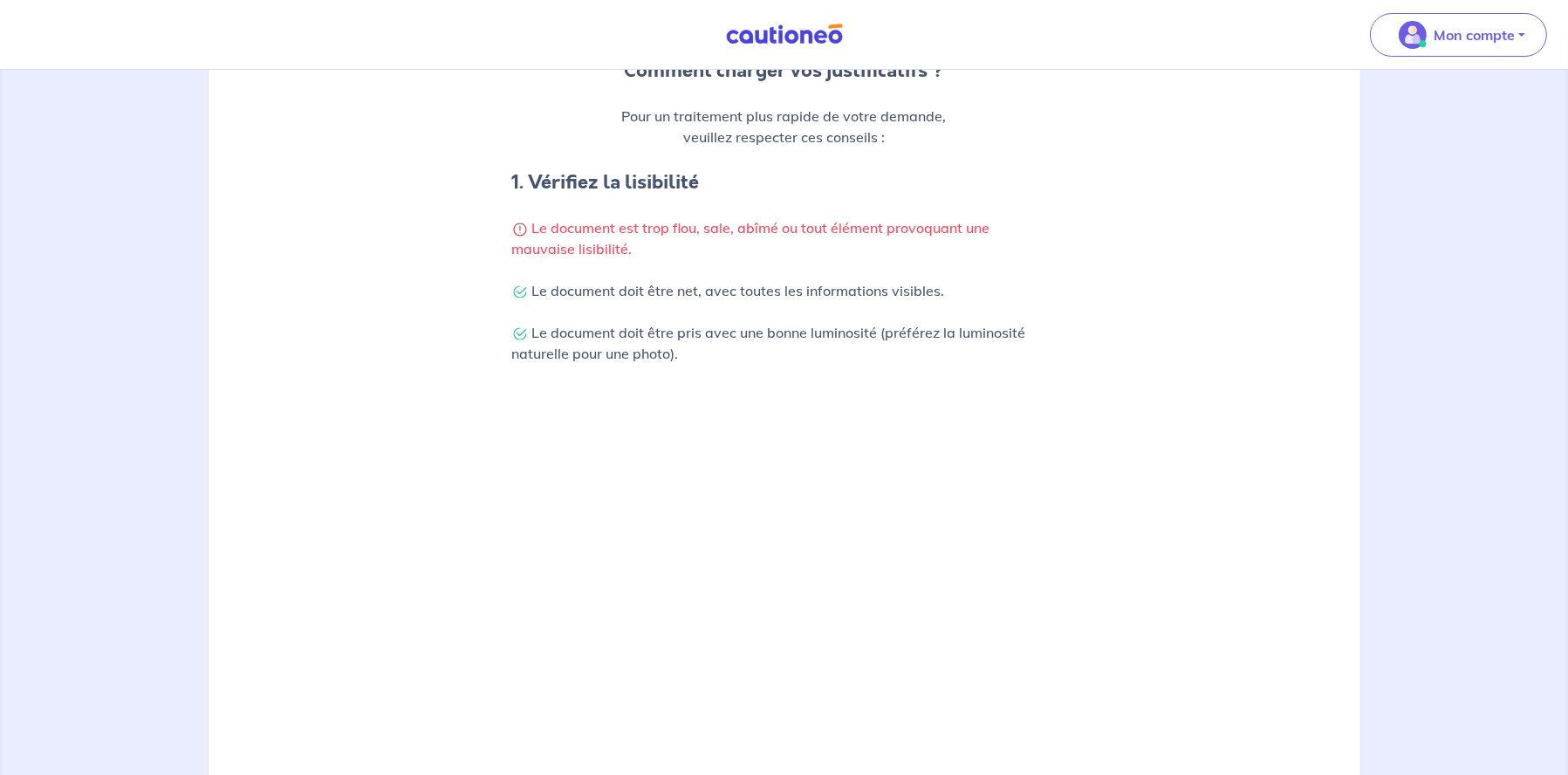
scroll to position [212, 0]
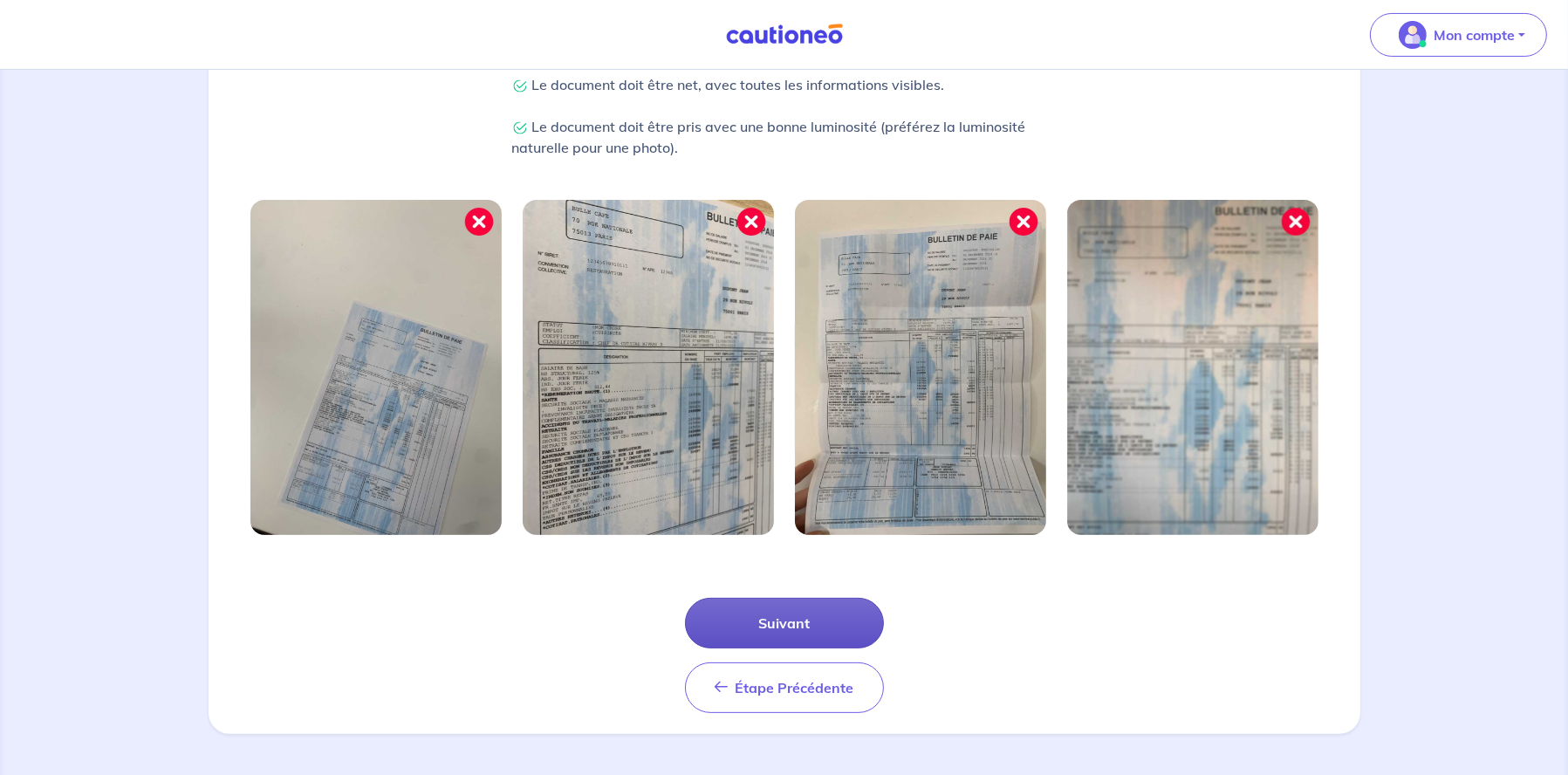
click at [786, 616] on button "Suivant" at bounding box center [785, 622] width 199 height 51
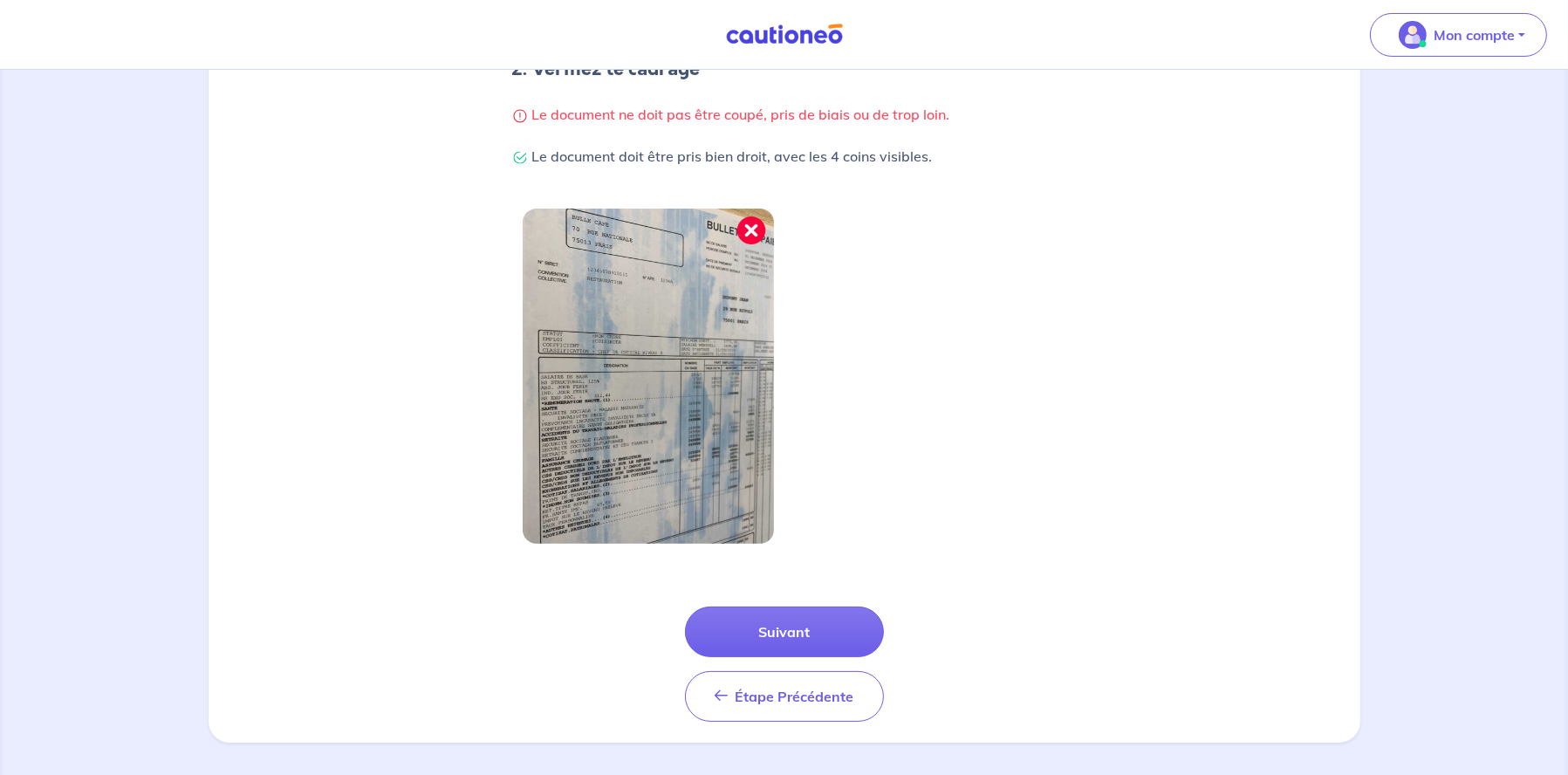
scroll to position [391, 0]
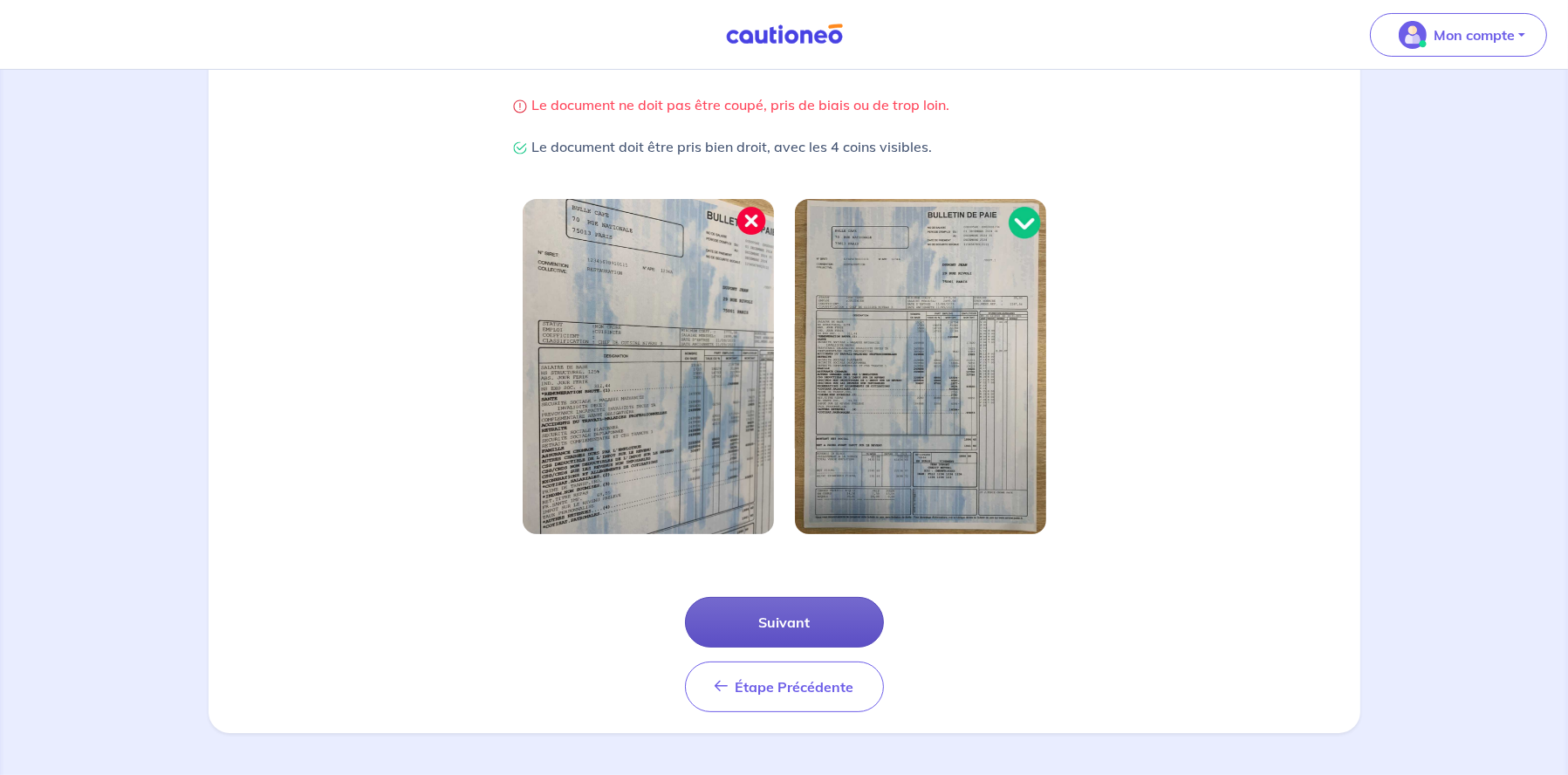
click at [780, 629] on button "Suivant" at bounding box center [785, 621] width 199 height 51
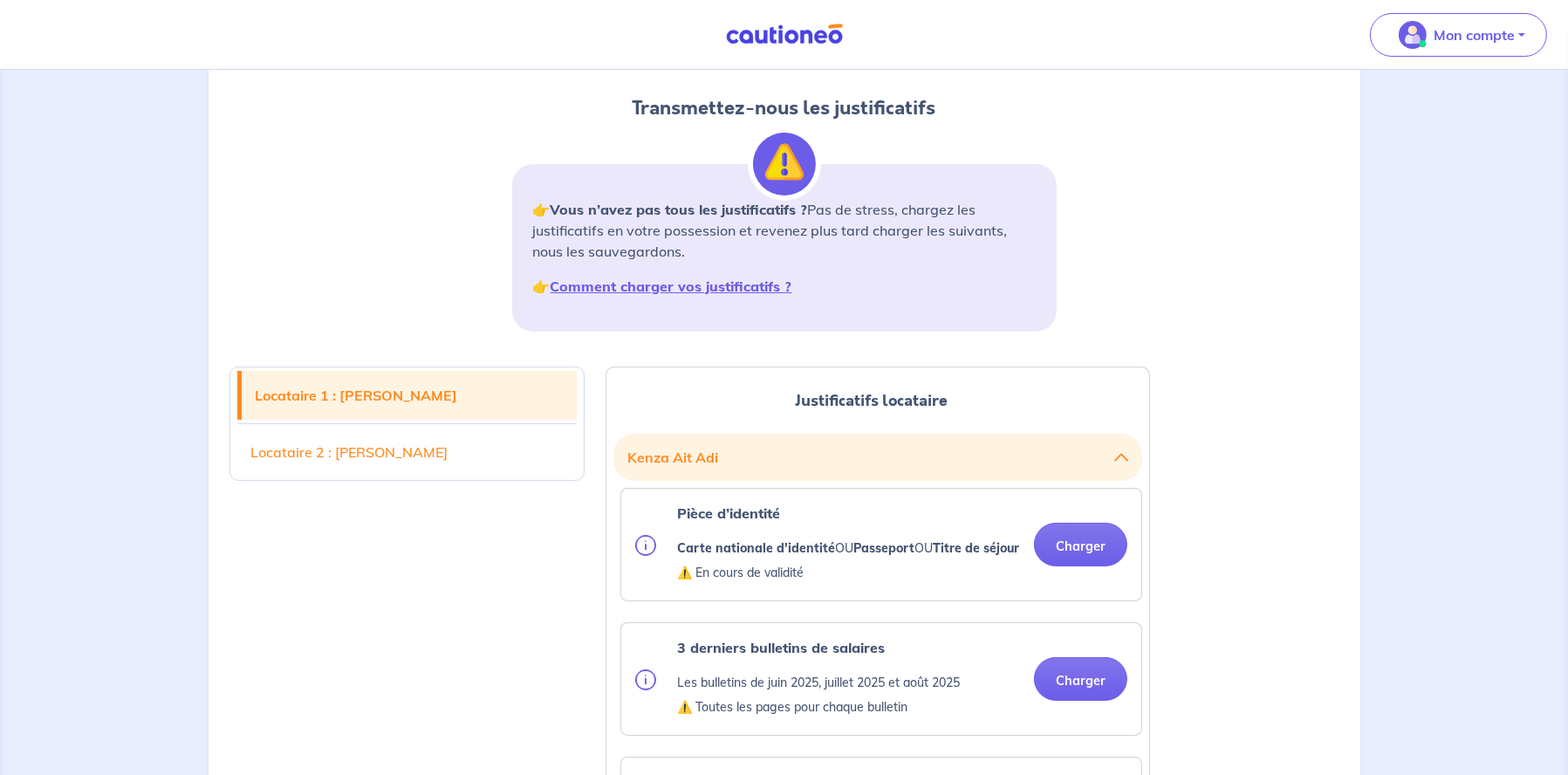
scroll to position [262, 0]
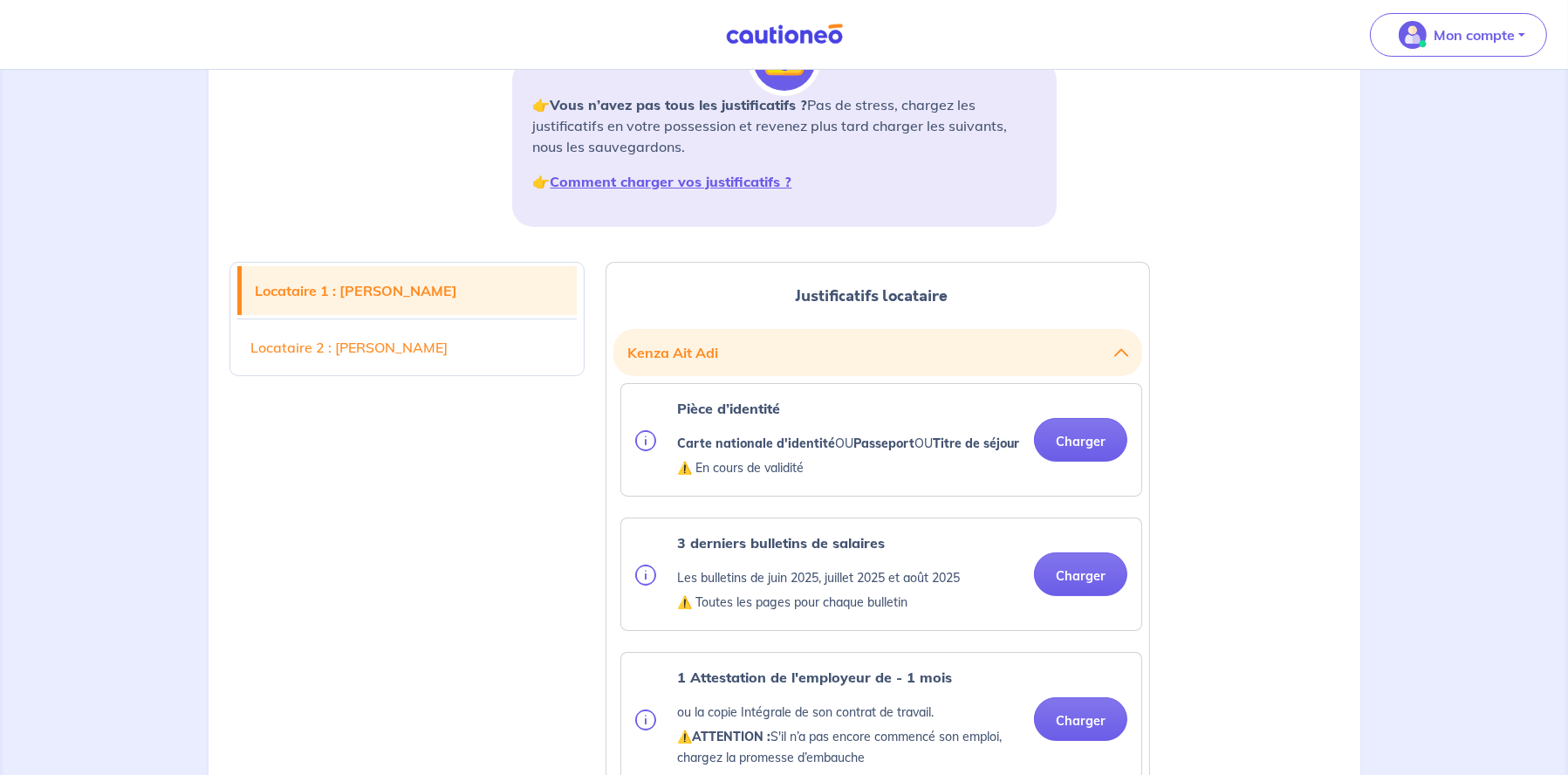
click at [1075, 421] on div "Pièce d’identité Carte nationale d'identité OU Passeport OU Titre de séjour ⚠️ …" at bounding box center [881, 439] width 492 height 83
click at [1086, 453] on button "Charger" at bounding box center [1081, 439] width 93 height 43
click at [1074, 455] on button "Charger" at bounding box center [1081, 439] width 93 height 43
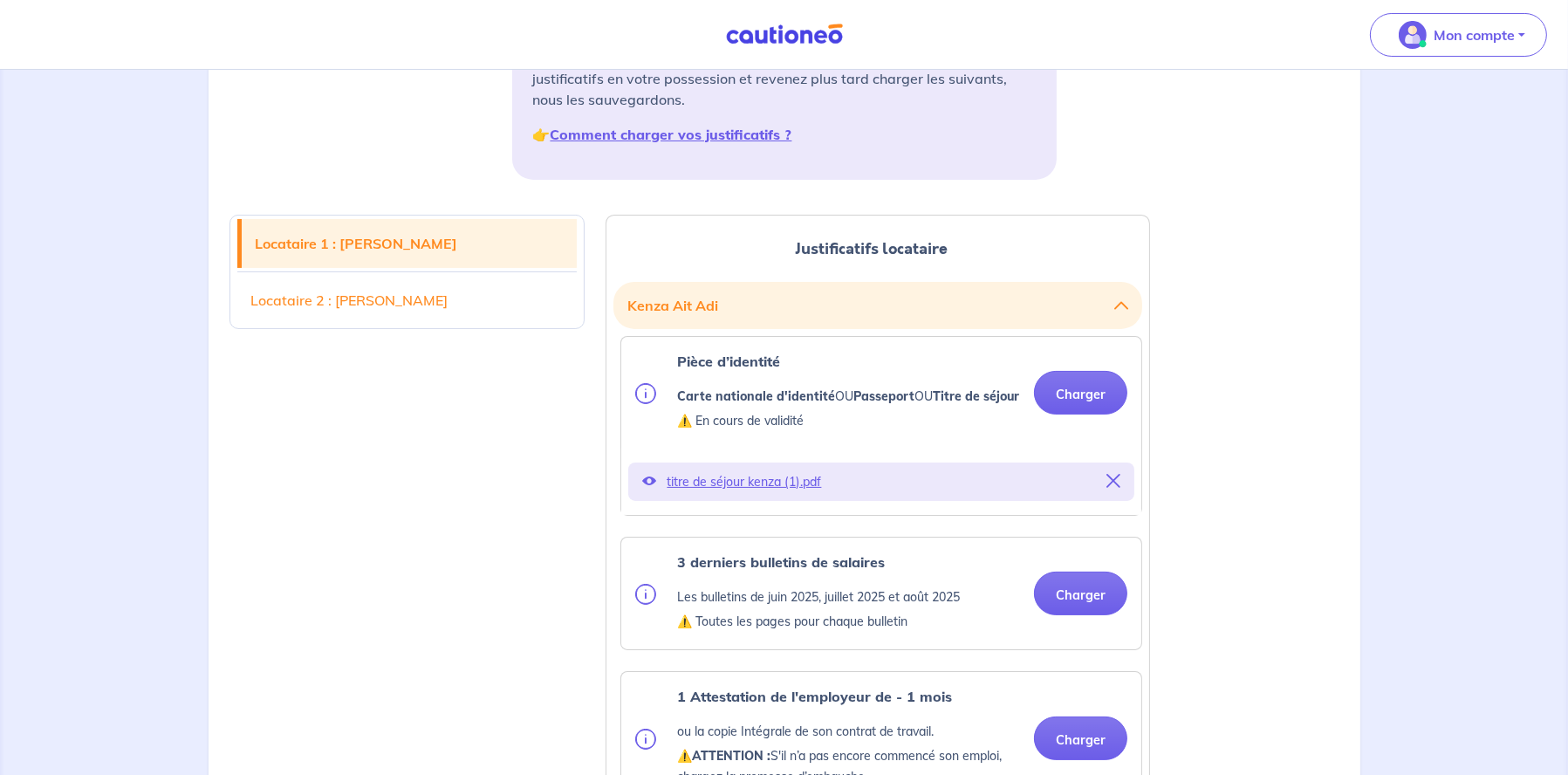
scroll to position [436, 0]
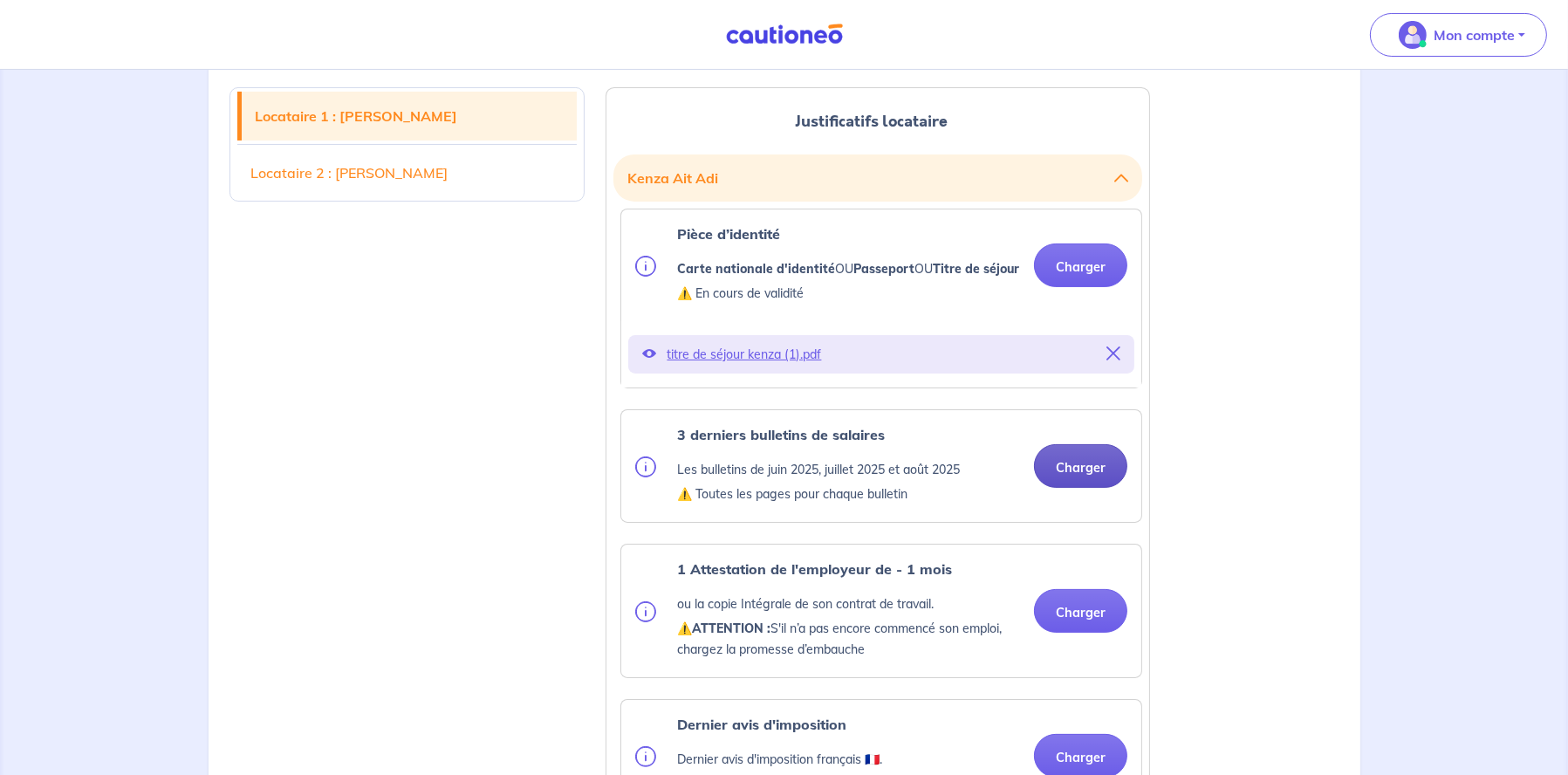
click at [1070, 476] on button "Charger" at bounding box center [1081, 465] width 93 height 43
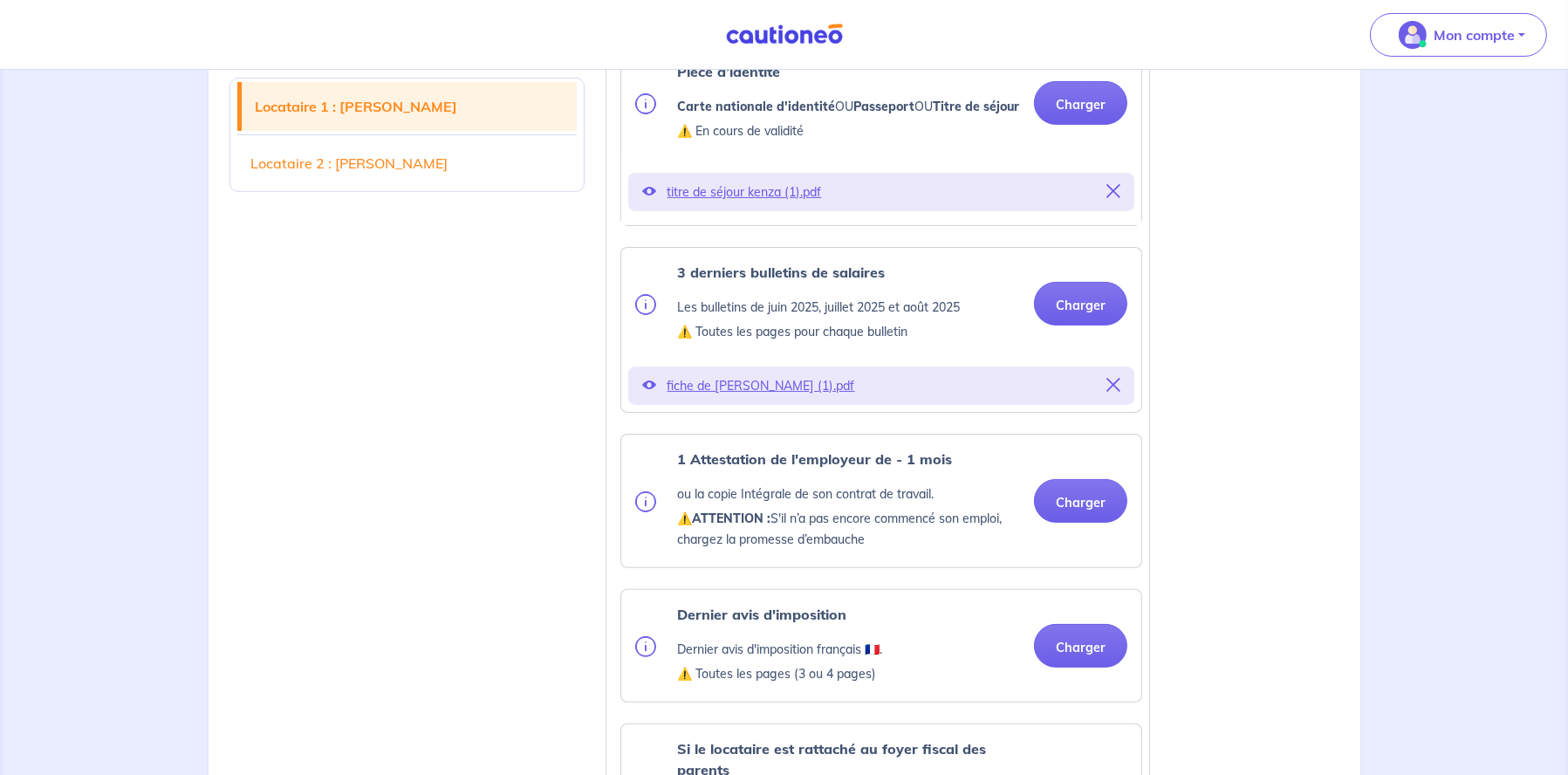
scroll to position [611, 0]
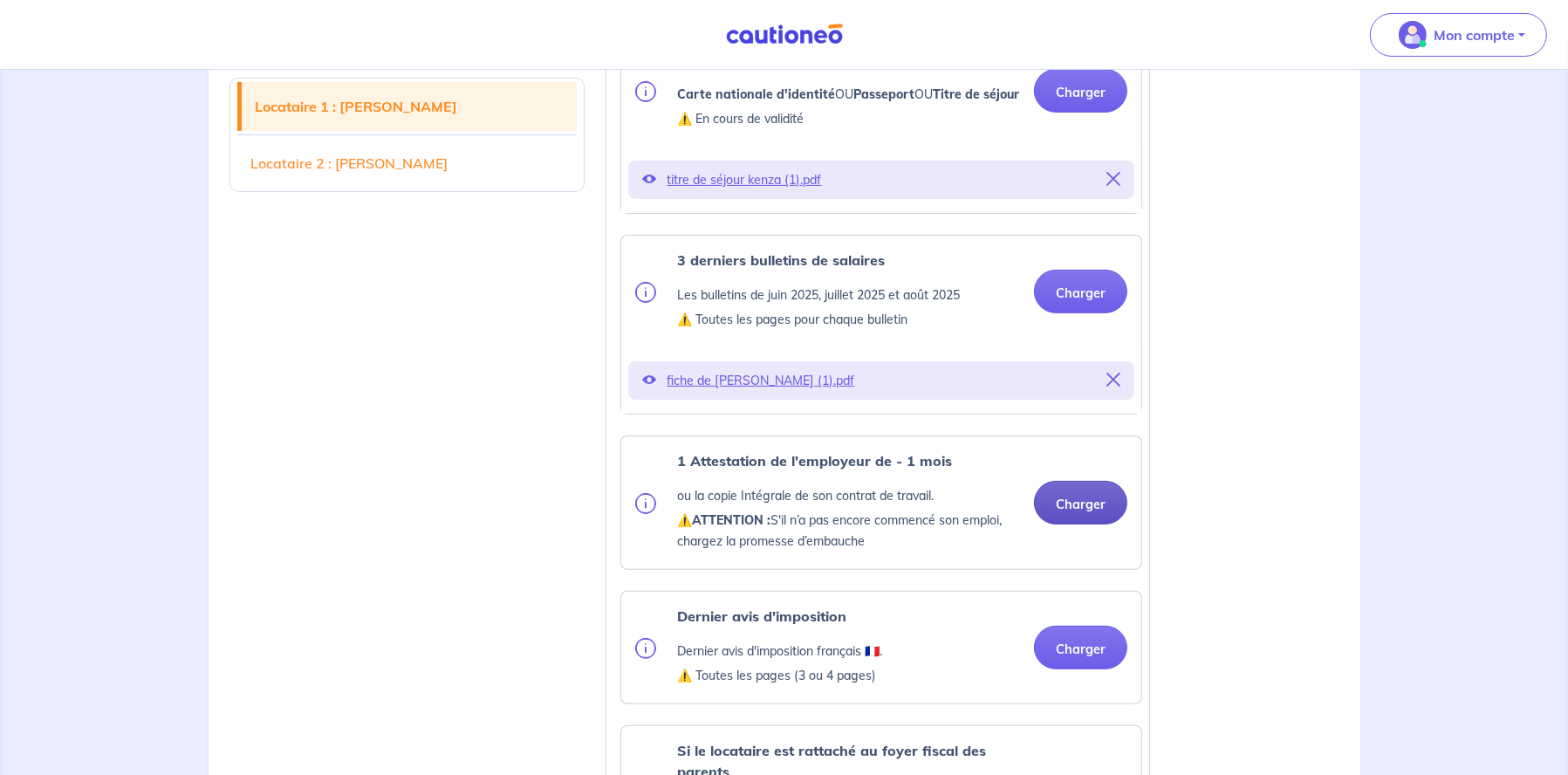
click at [1065, 515] on button "Charger" at bounding box center [1081, 502] width 93 height 43
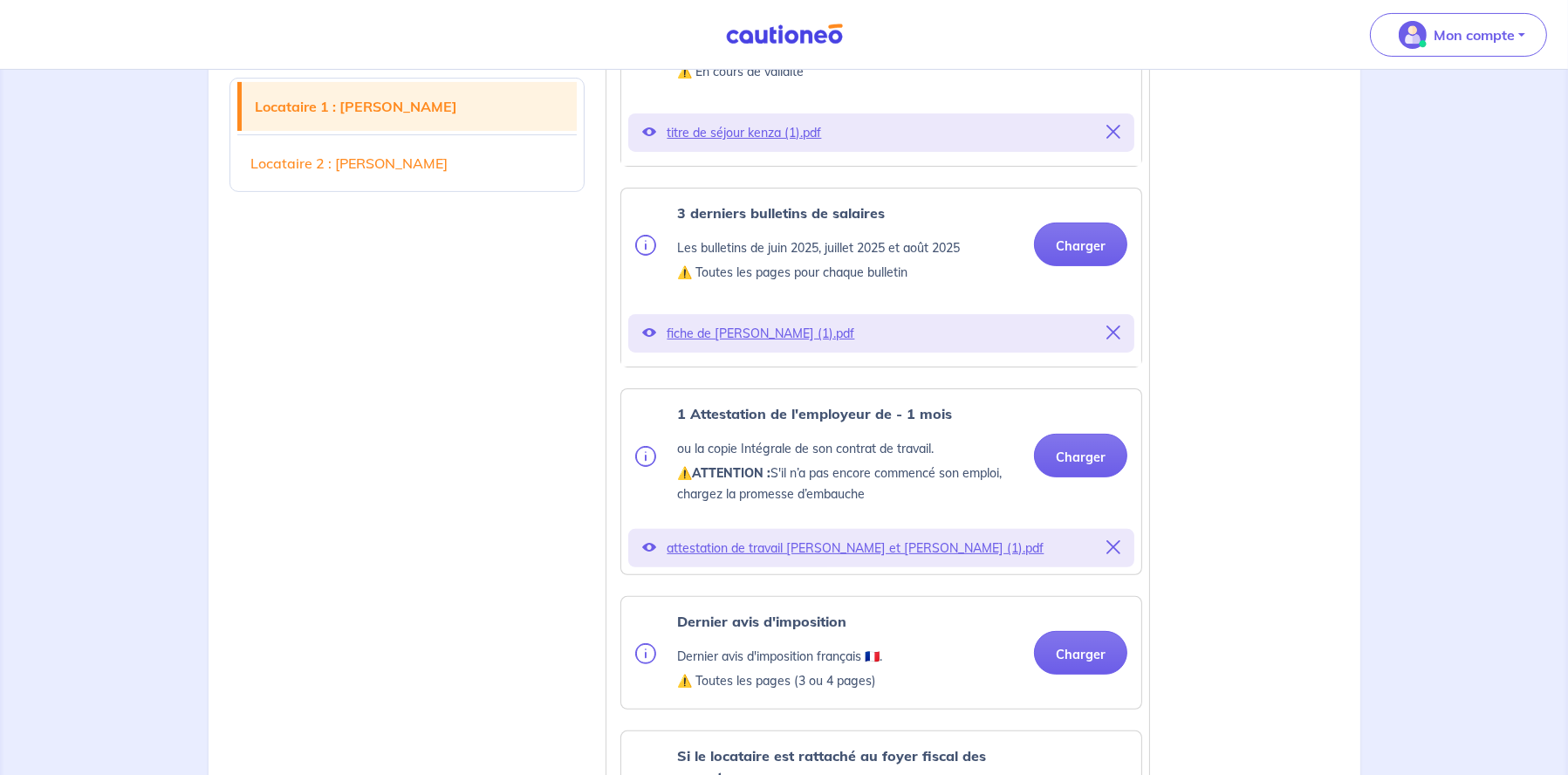
scroll to position [786, 0]
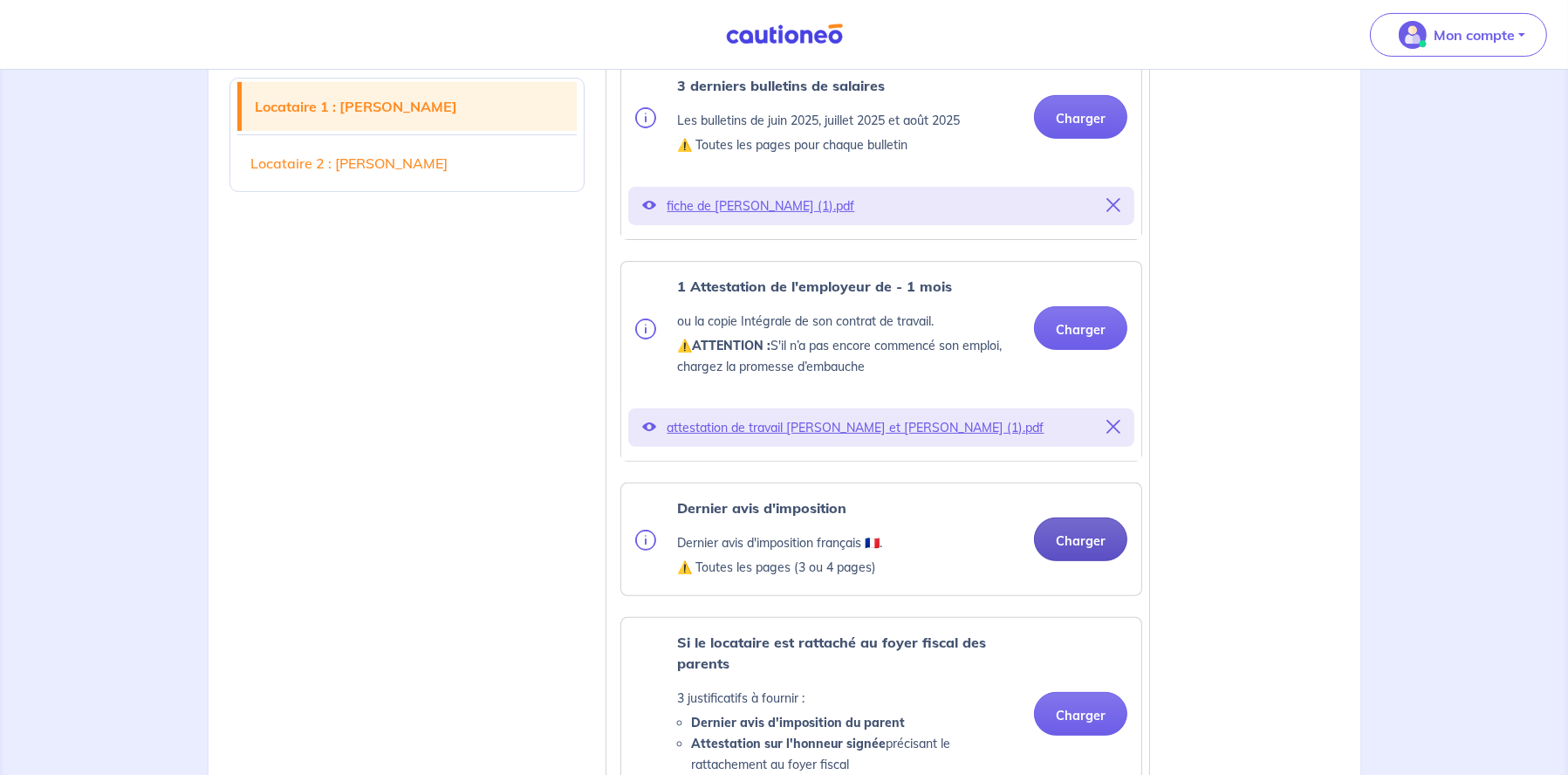
click at [1066, 559] on button "Charger" at bounding box center [1081, 539] width 93 height 43
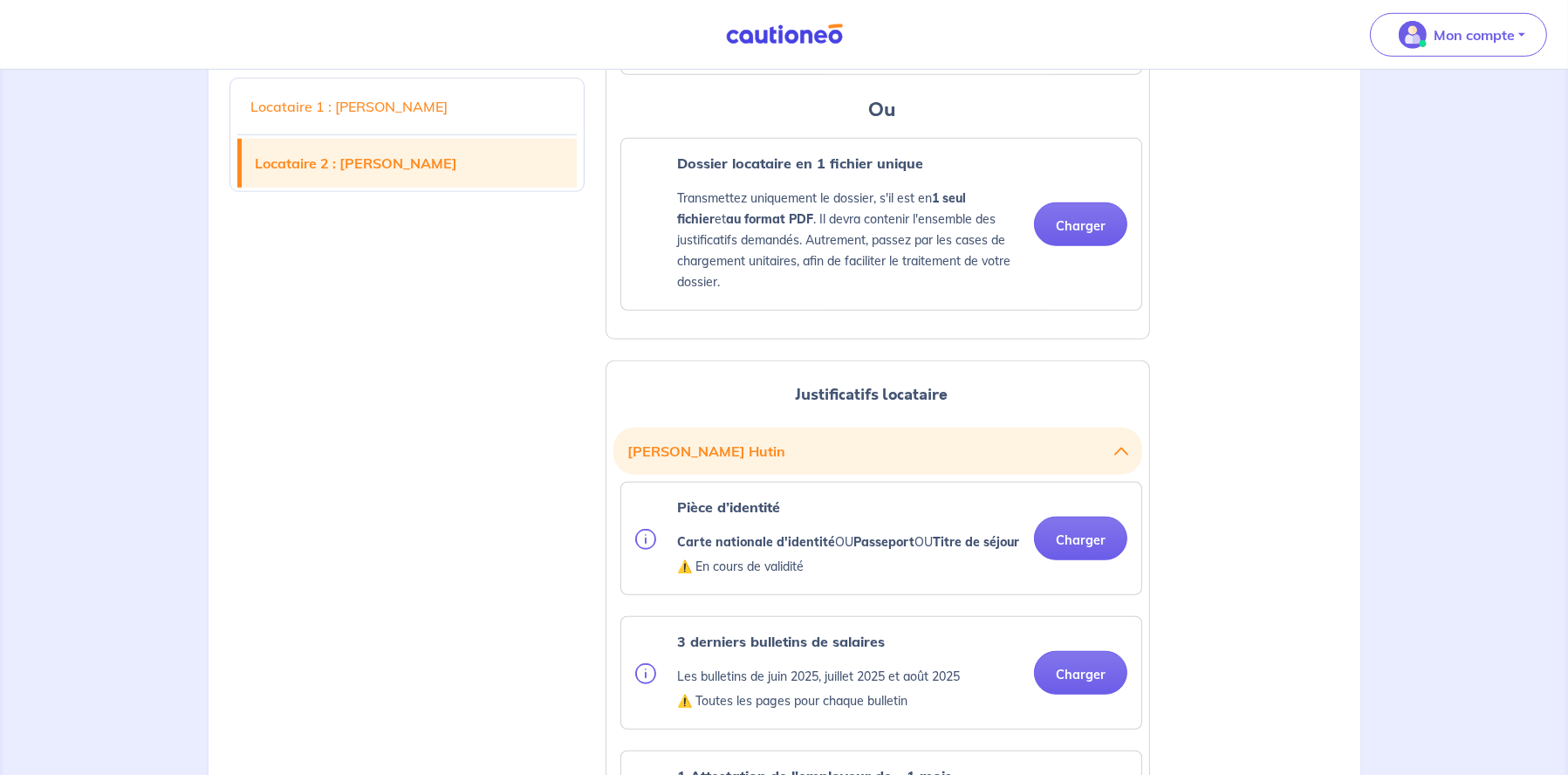
scroll to position [1745, 0]
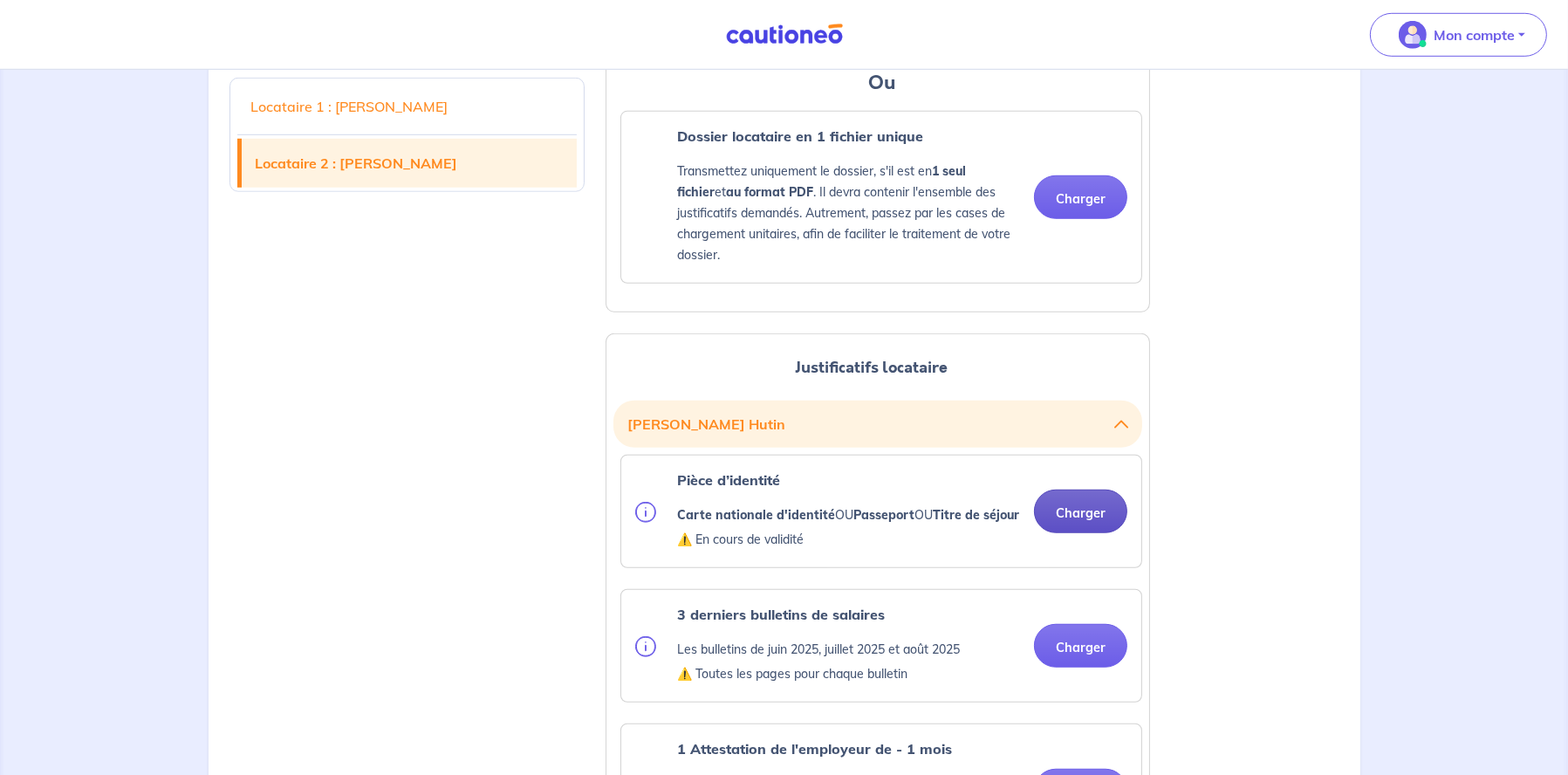
click at [1065, 533] on button "Charger" at bounding box center [1081, 510] width 93 height 43
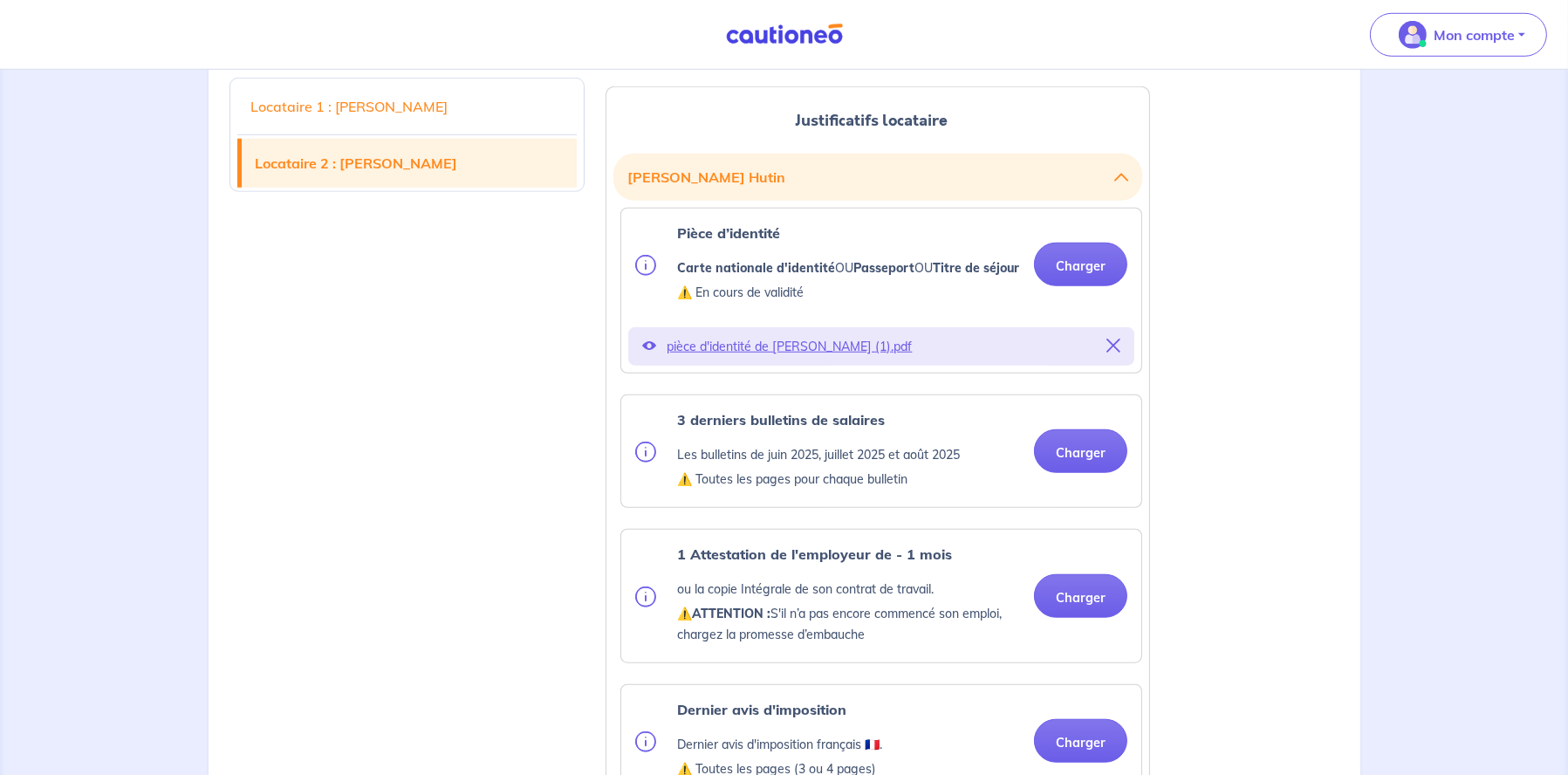
scroll to position [2006, 0]
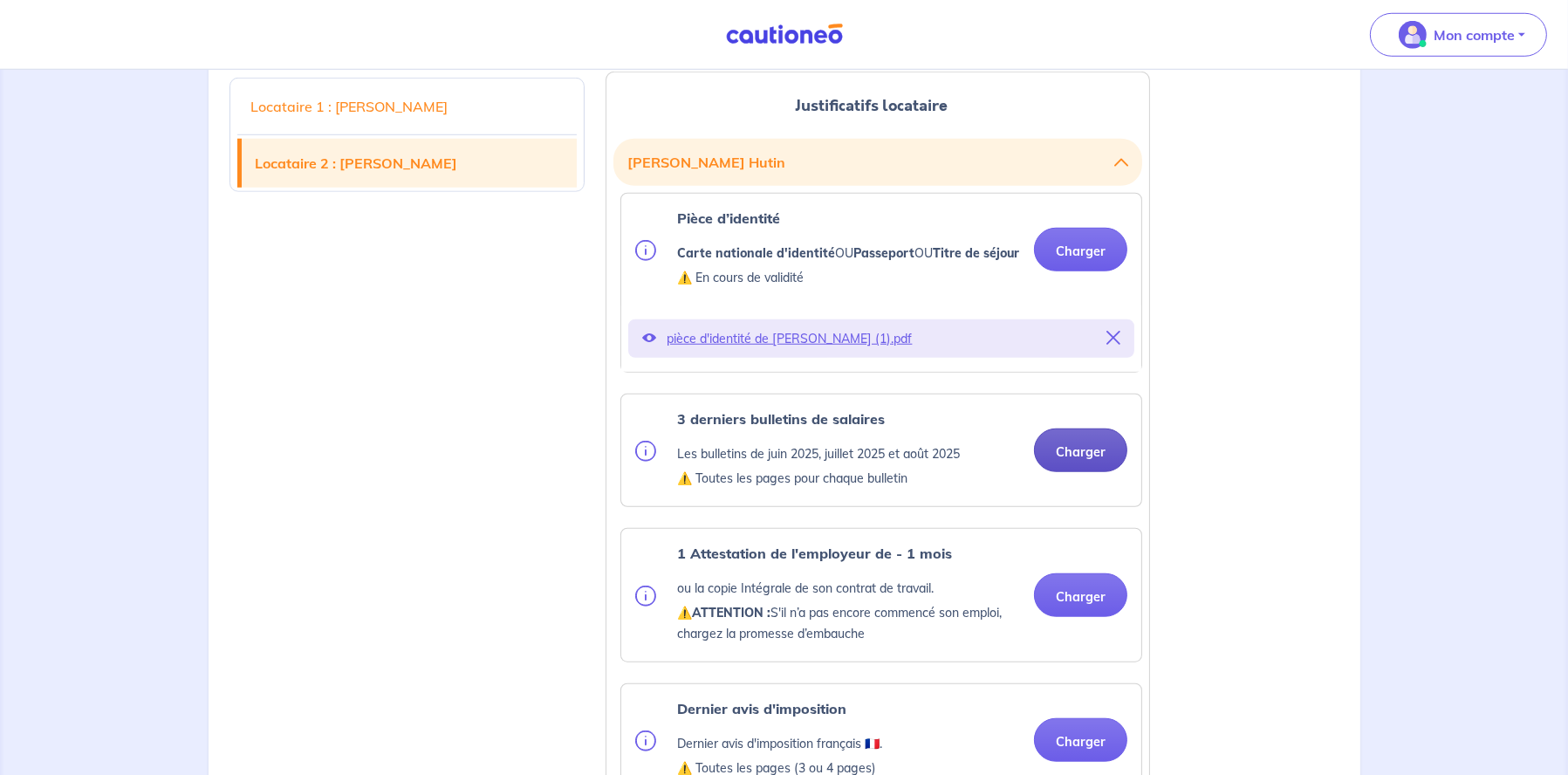
click at [1091, 472] on button "Charger" at bounding box center [1081, 450] width 93 height 43
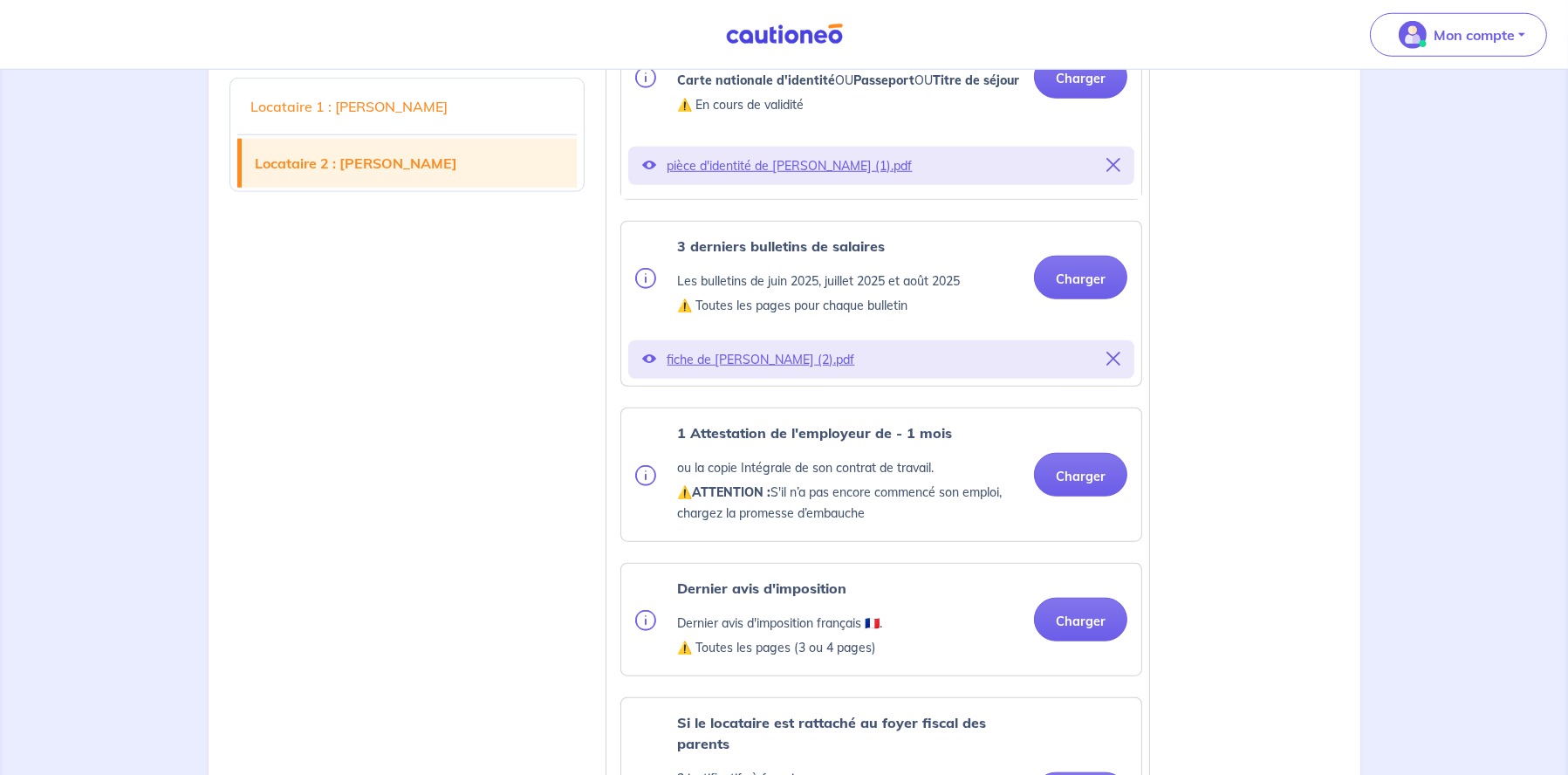
scroll to position [2268, 0]
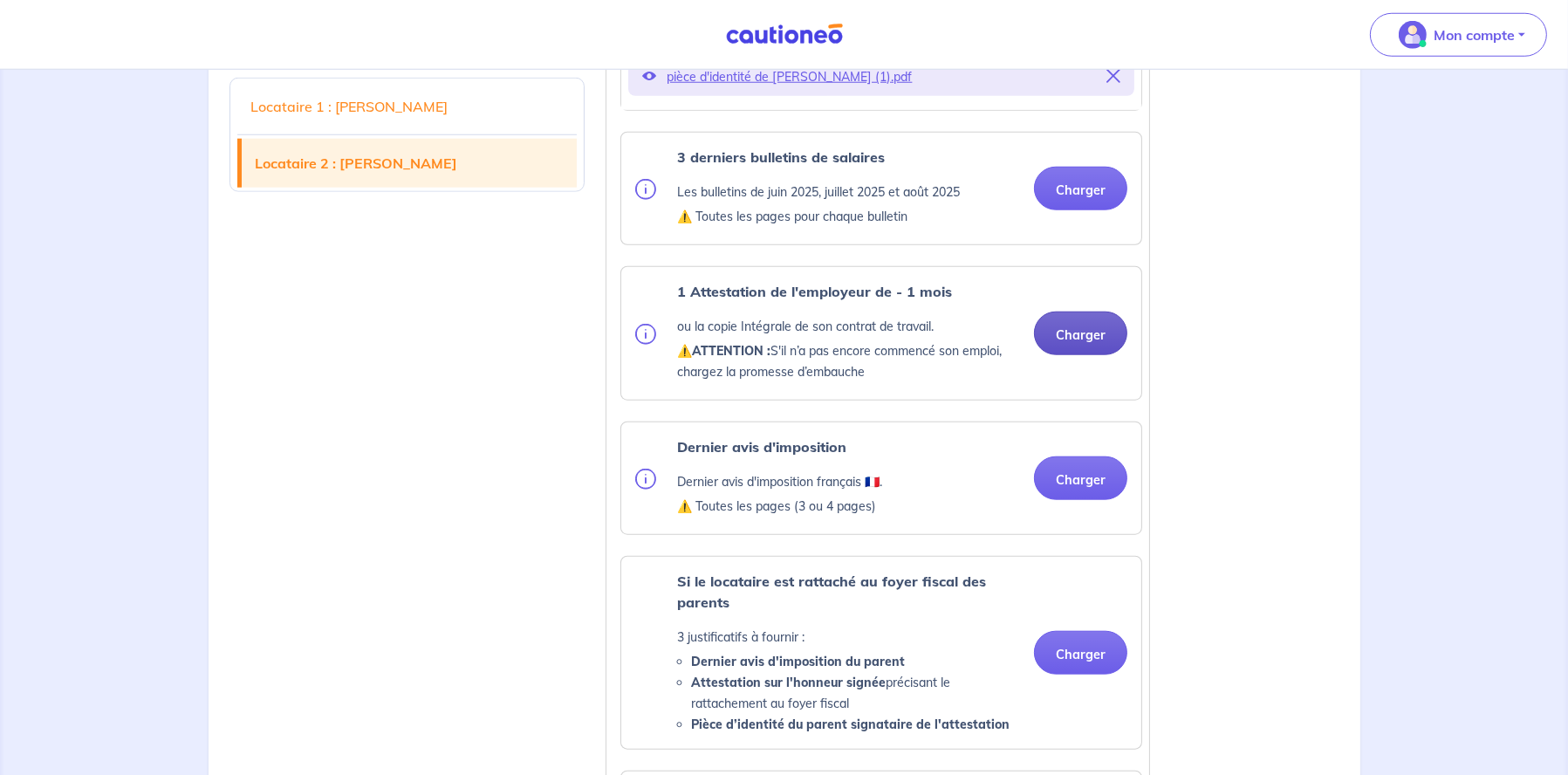
click at [1085, 399] on div "1 Attestation de l'employeur de - 1 mois ou la copie Intégrale de son contrat d…" at bounding box center [882, 333] width 520 height 132
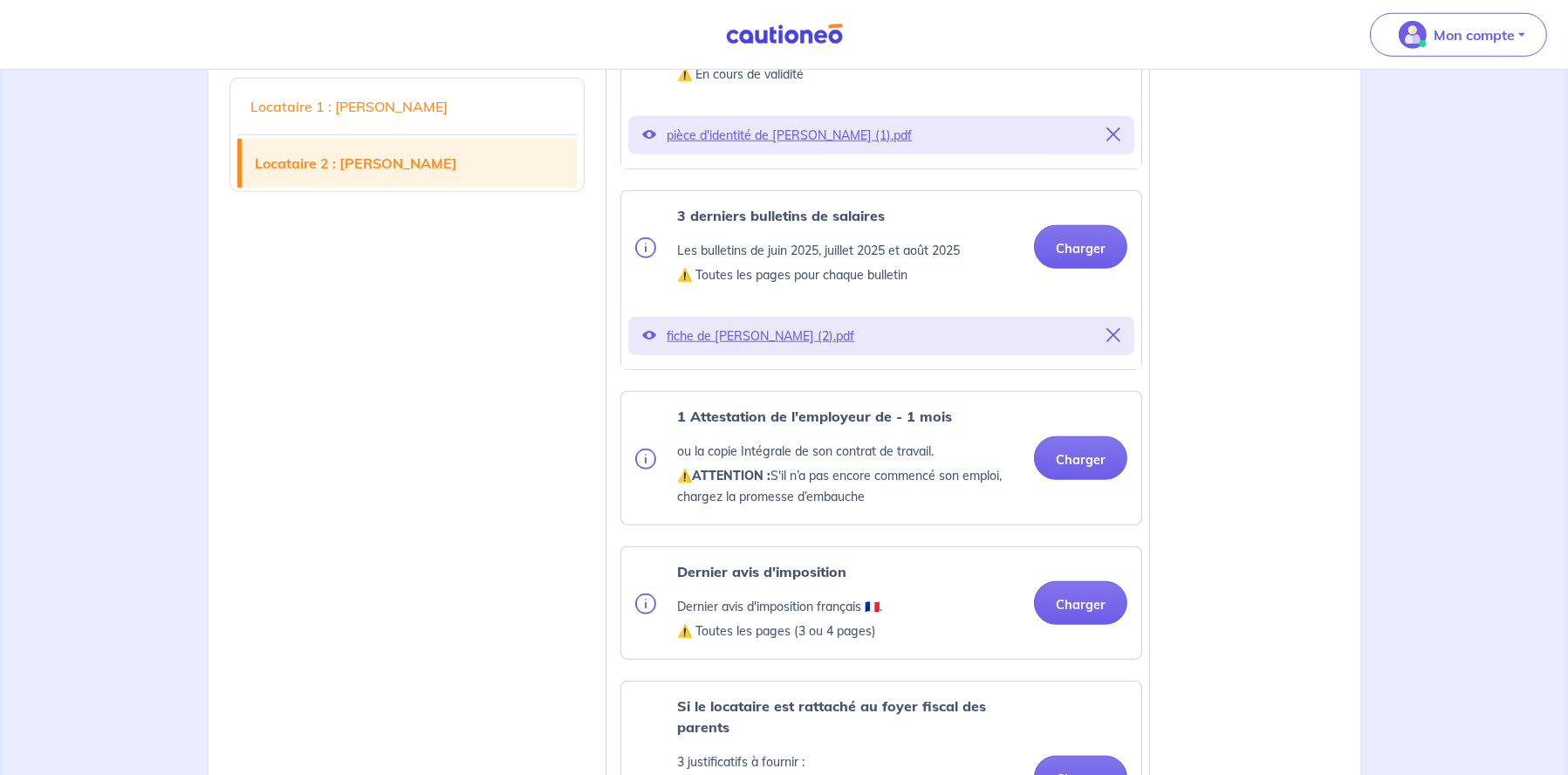
scroll to position [2181, 0]
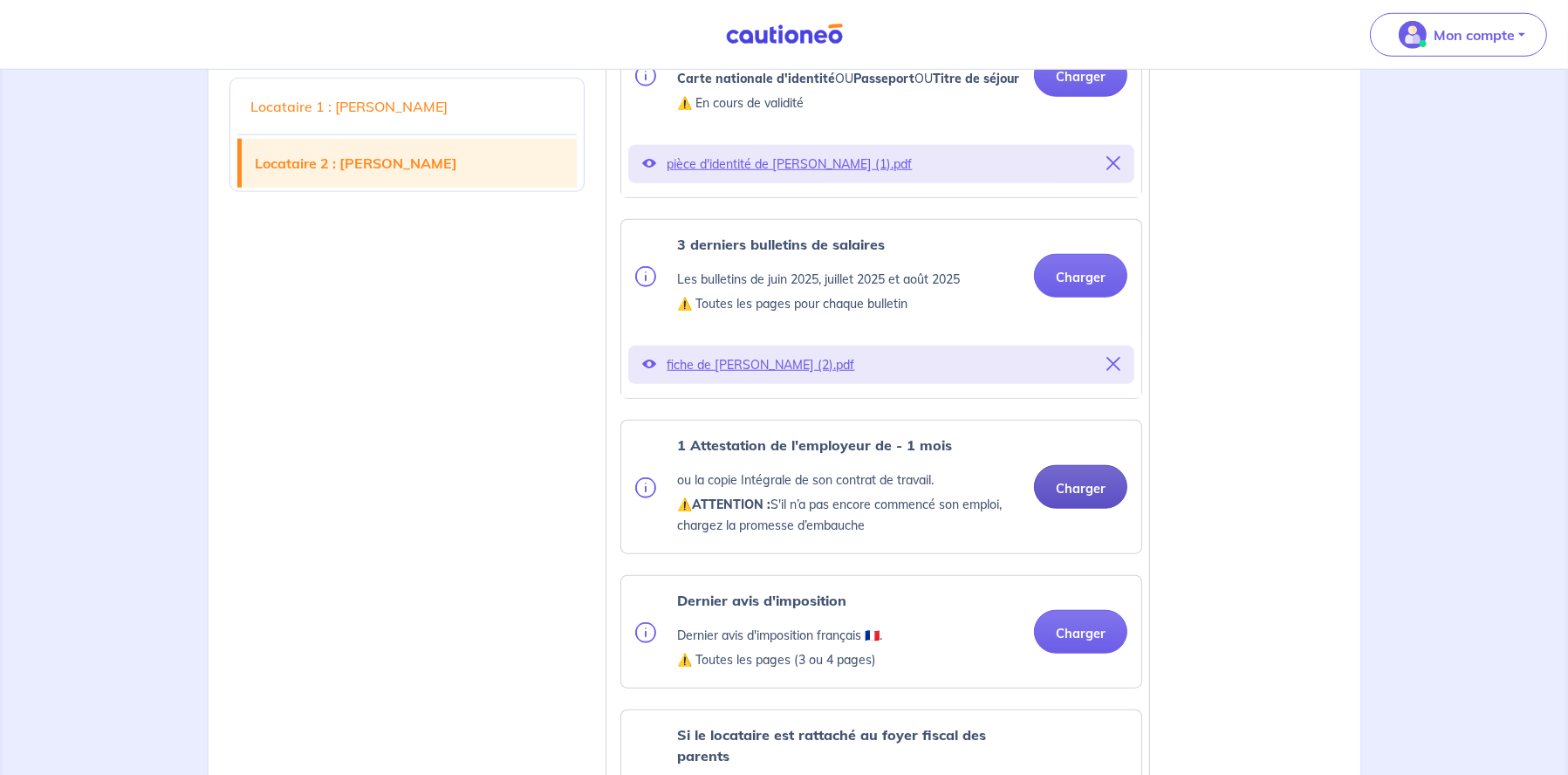
click at [1085, 509] on button "Charger" at bounding box center [1081, 486] width 93 height 43
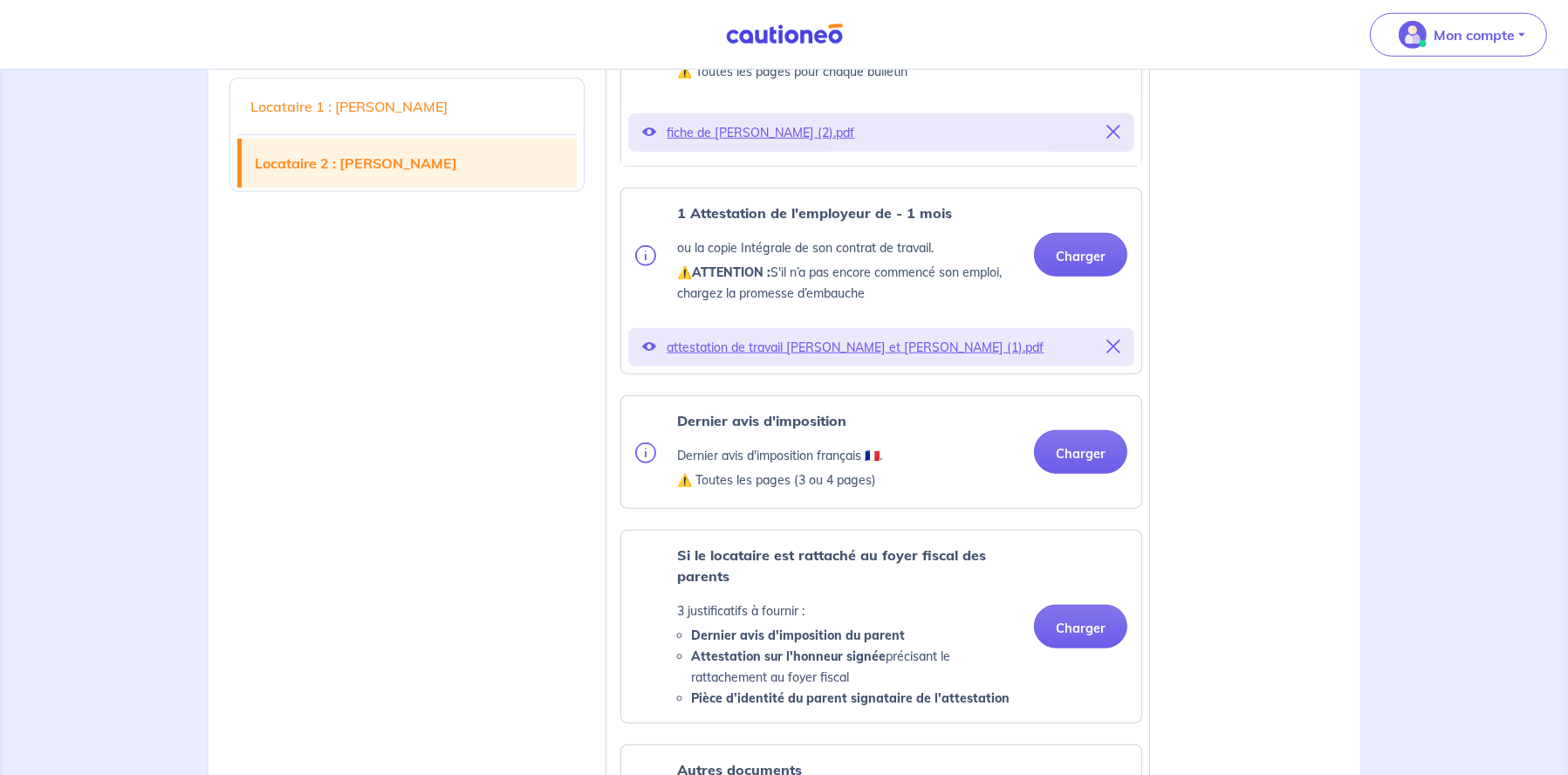
scroll to position [2443, 0]
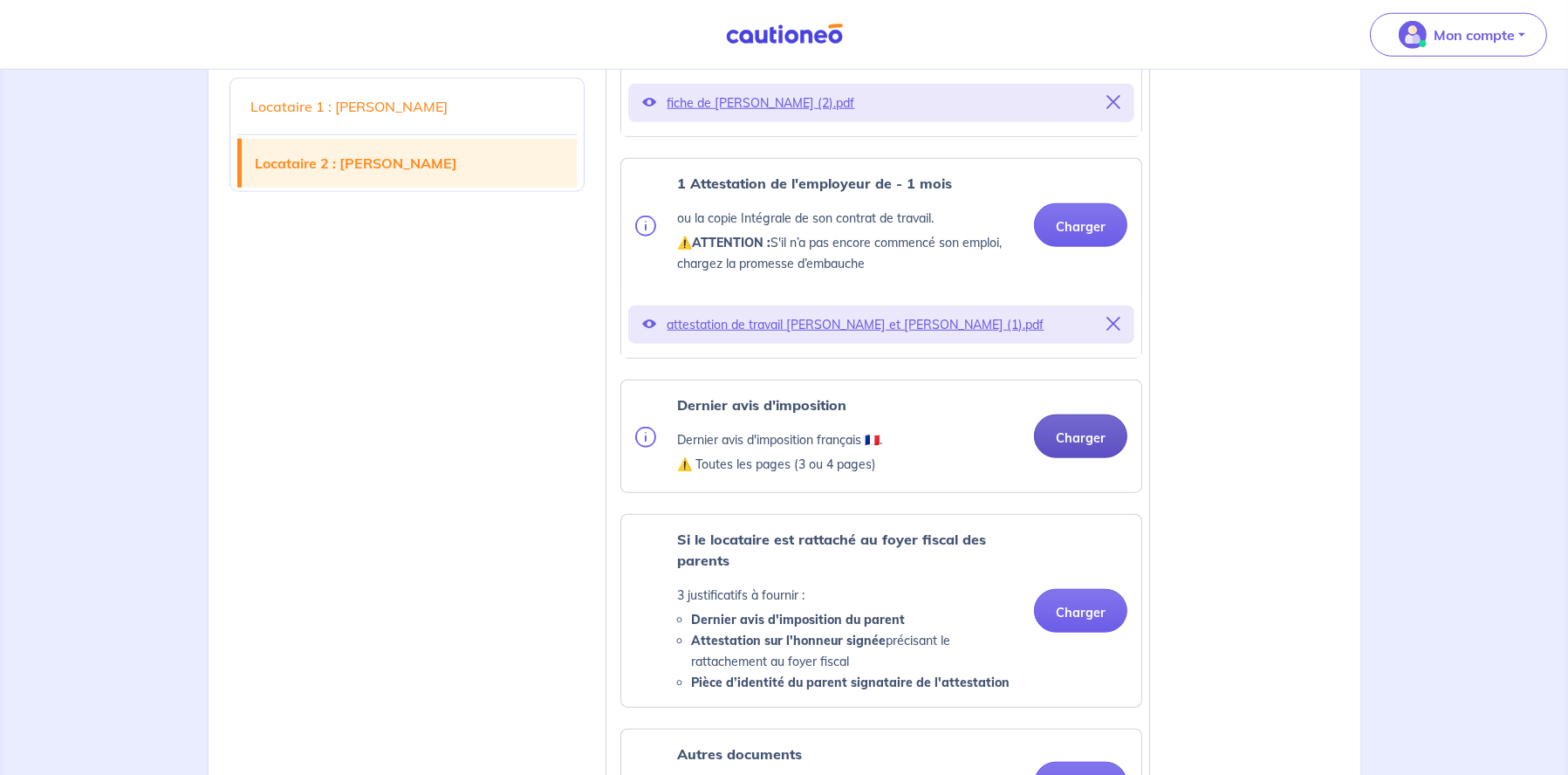
click at [1087, 458] on button "Charger" at bounding box center [1081, 436] width 93 height 43
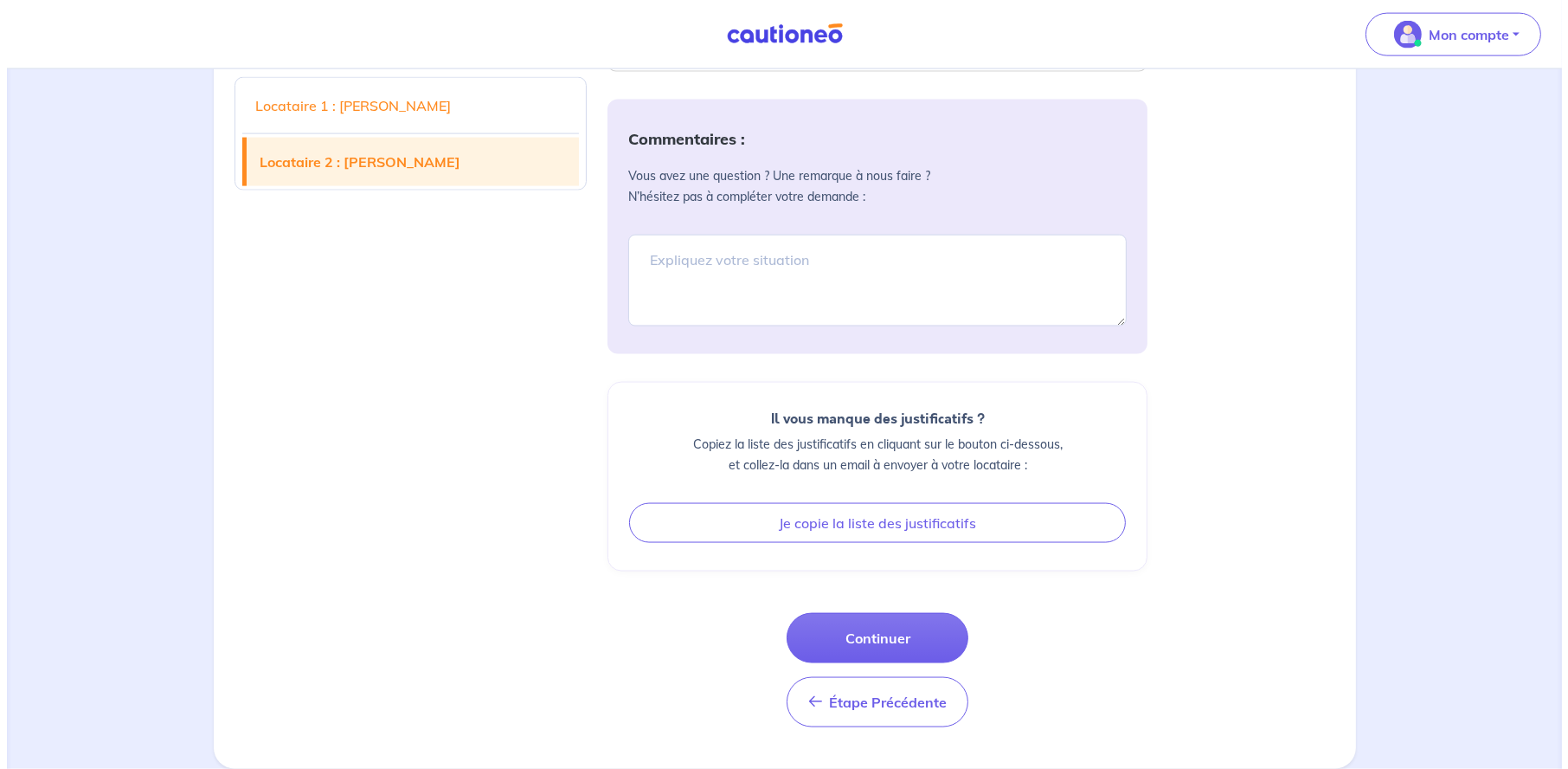
scroll to position [3551, 0]
click at [879, 629] on button "Continuer" at bounding box center [871, 638] width 181 height 50
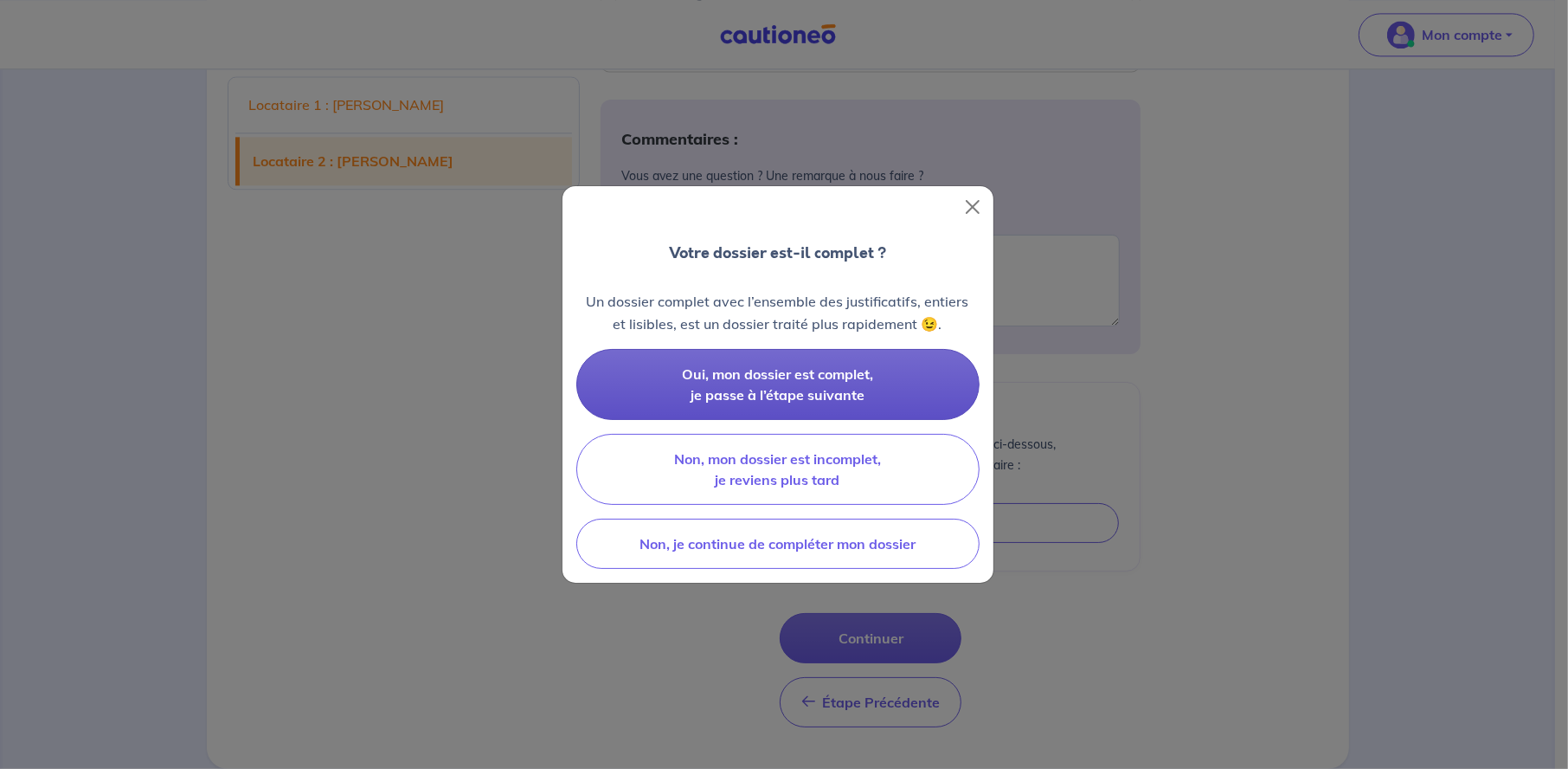
click at [772, 372] on span "Oui, mon dossier est complet, je passe à l’étape suivante" at bounding box center [777, 384] width 191 height 38
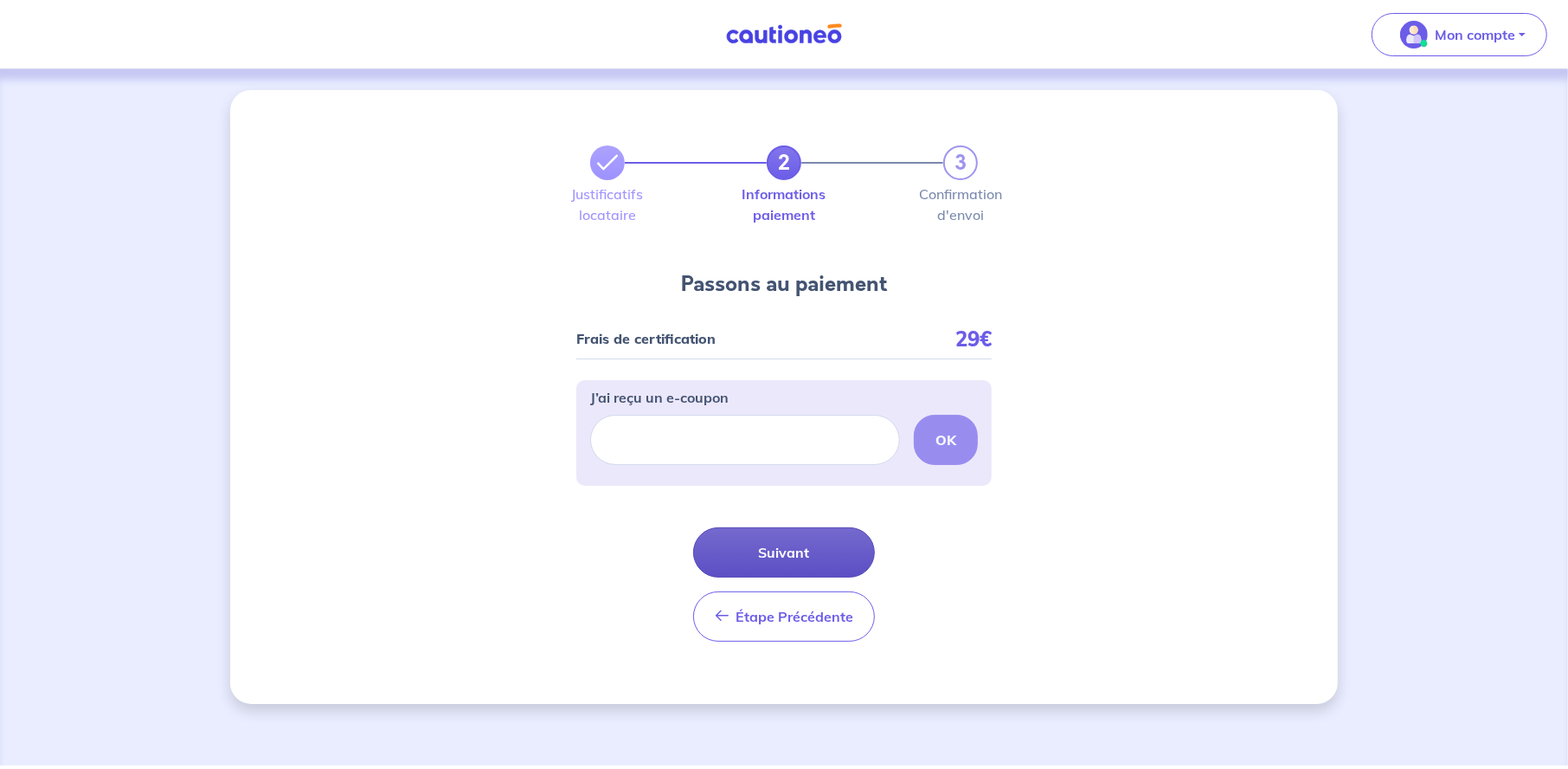
click at [777, 545] on button "Suivant" at bounding box center [784, 552] width 181 height 50
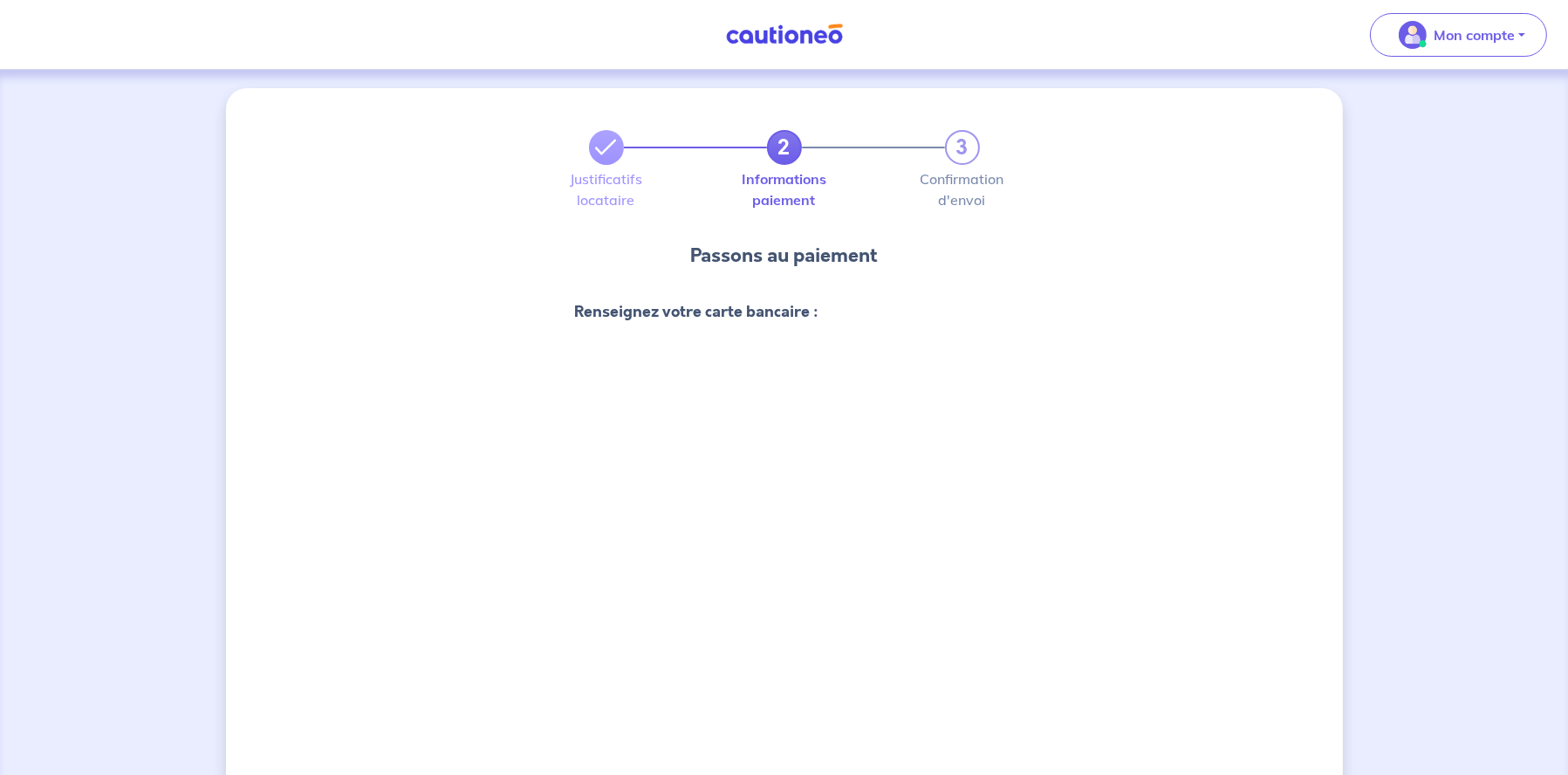
scroll to position [2, 0]
click at [1435, 41] on p "Mon compte" at bounding box center [1474, 36] width 81 height 21
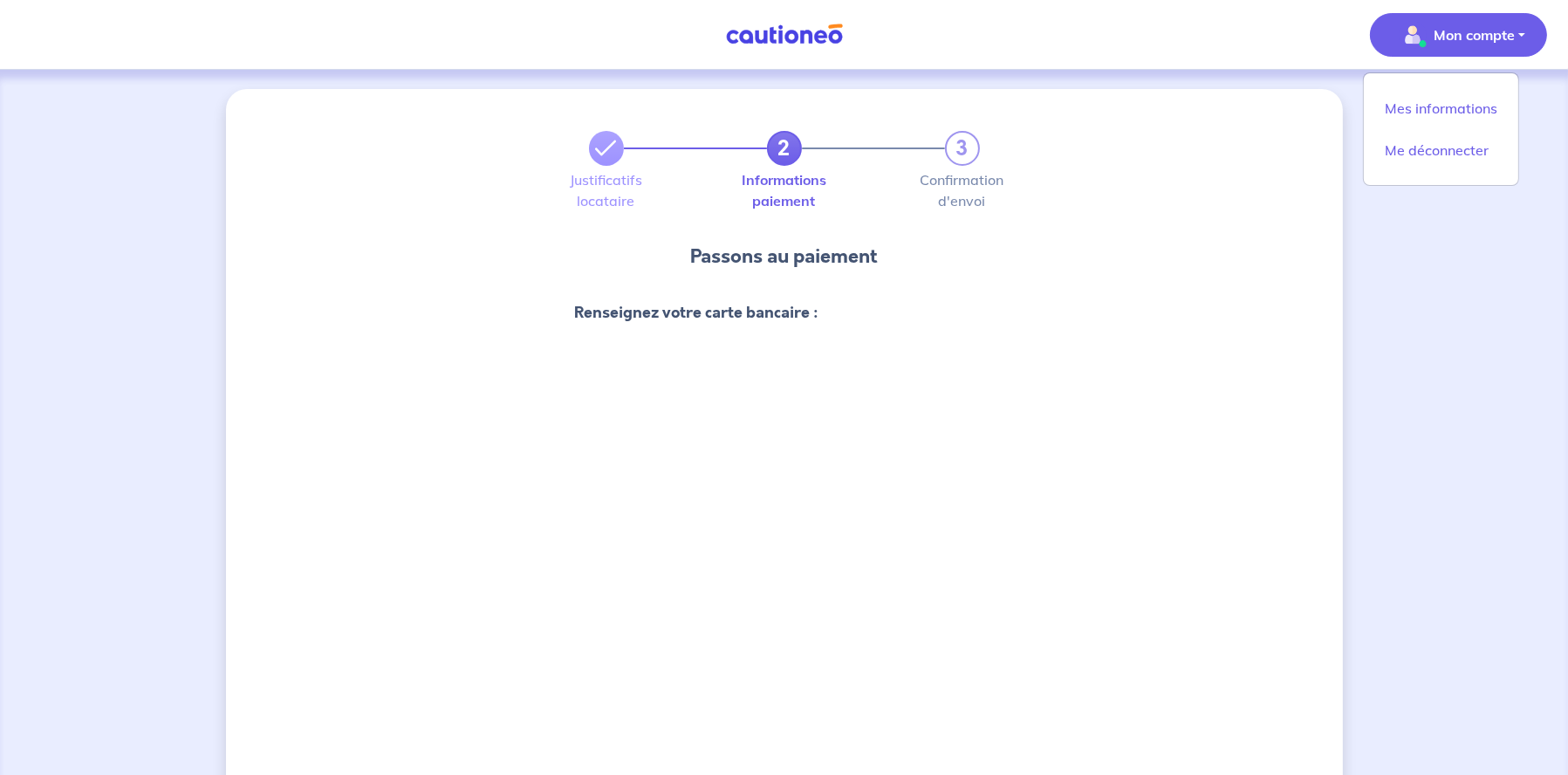
click at [1250, 313] on div "2 3 Justificatifs locataire Informations paiement Confirmation d'envoi Passons …" at bounding box center [785, 639] width 1117 height 1102
click at [1421, 99] on link "Mes informations" at bounding box center [1441, 107] width 140 height 28
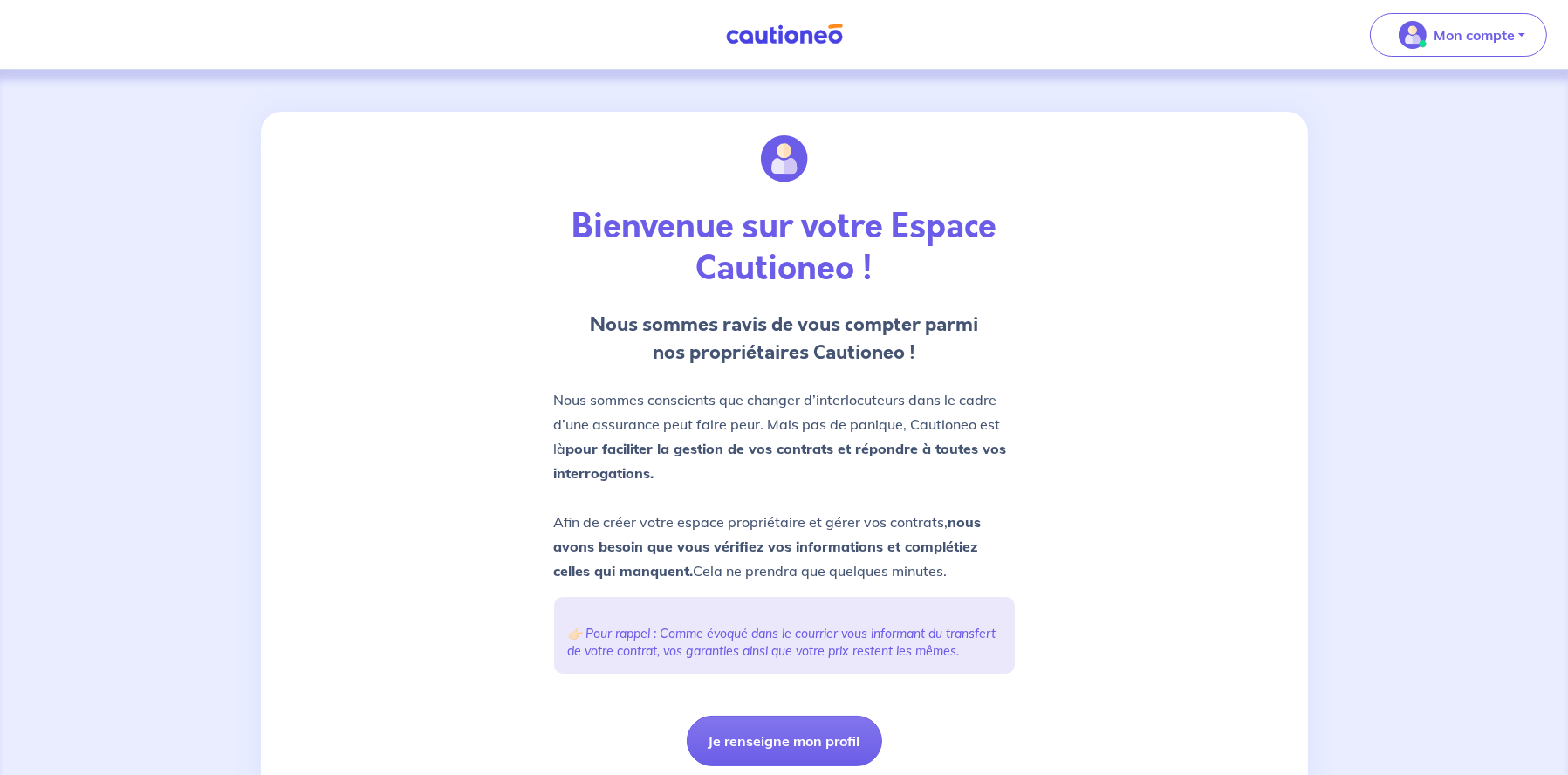
scroll to position [68, 0]
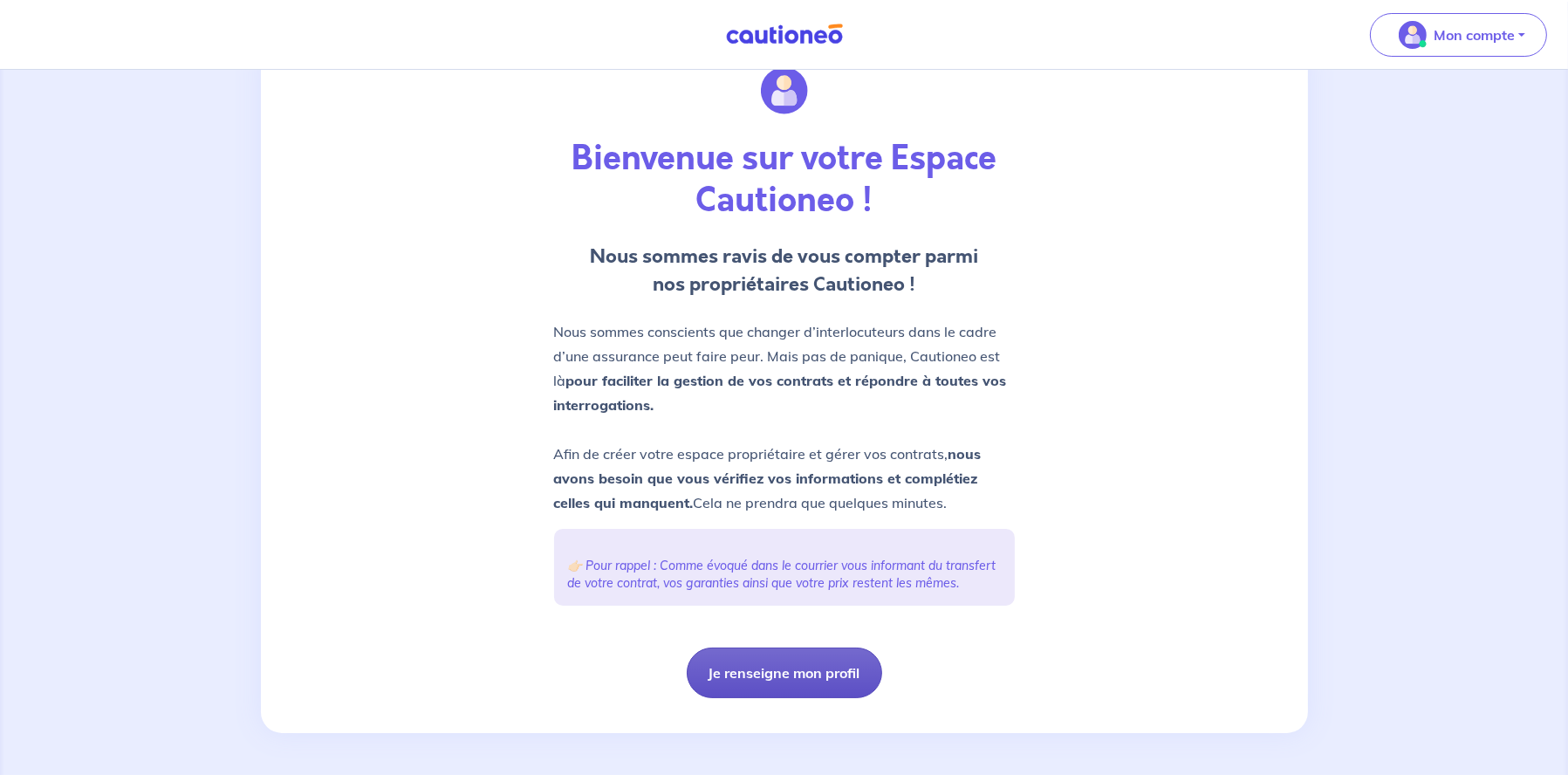
click at [808, 668] on button "Je renseigne mon profil" at bounding box center [784, 672] width 195 height 51
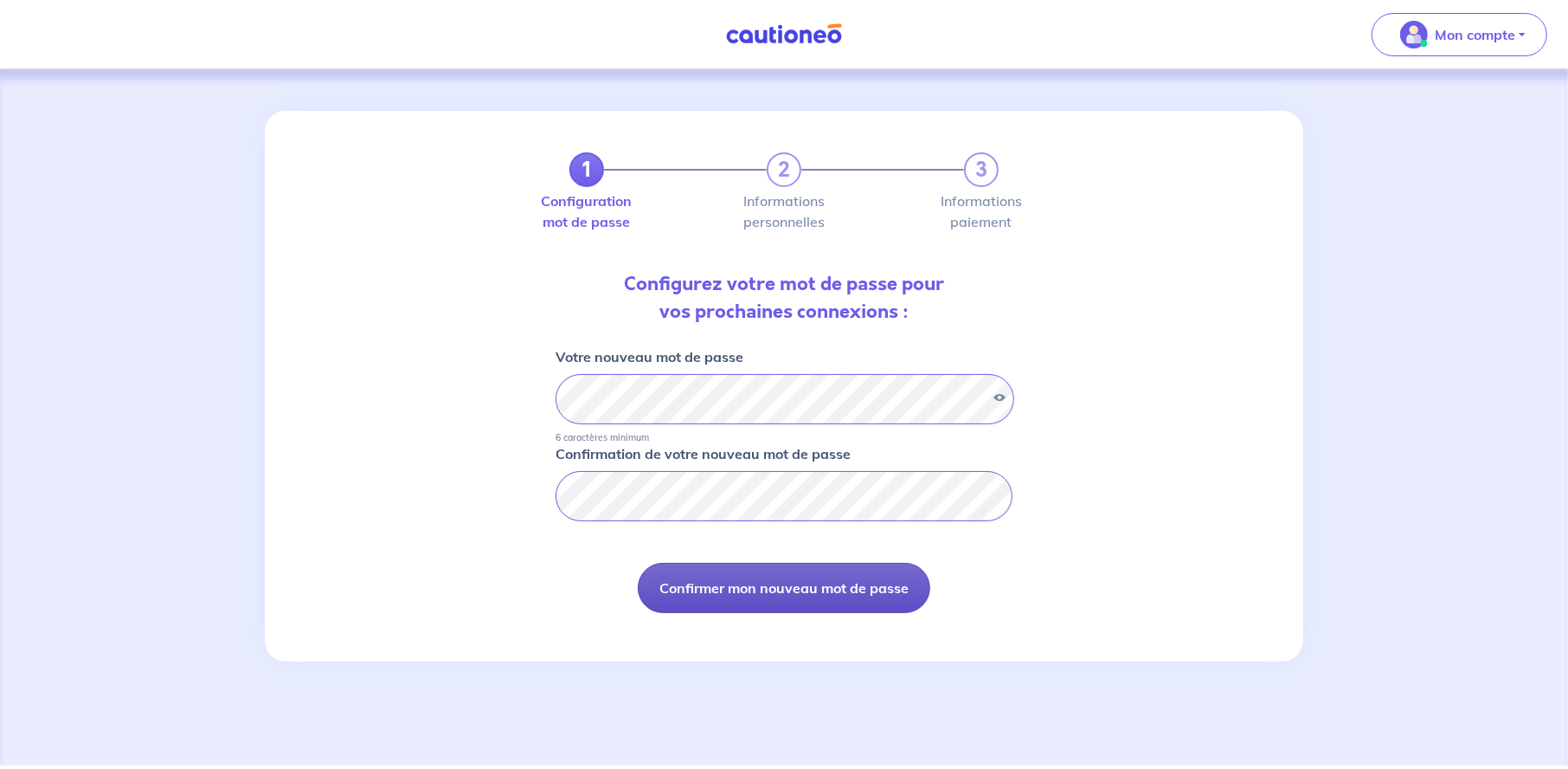
click at [821, 576] on button "Confirmer mon nouveau mot de passe" at bounding box center [784, 588] width 292 height 50
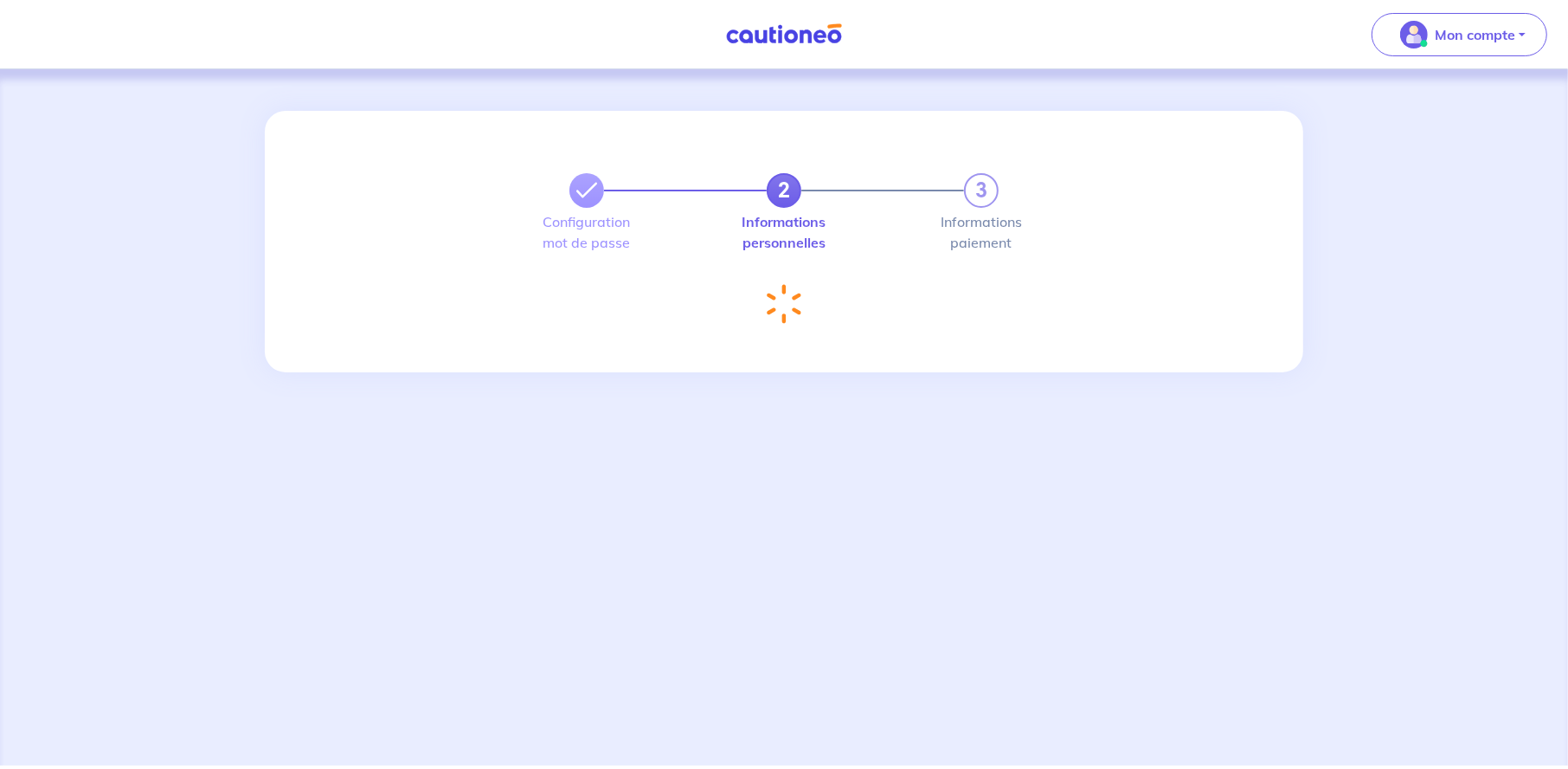
select select "FR"
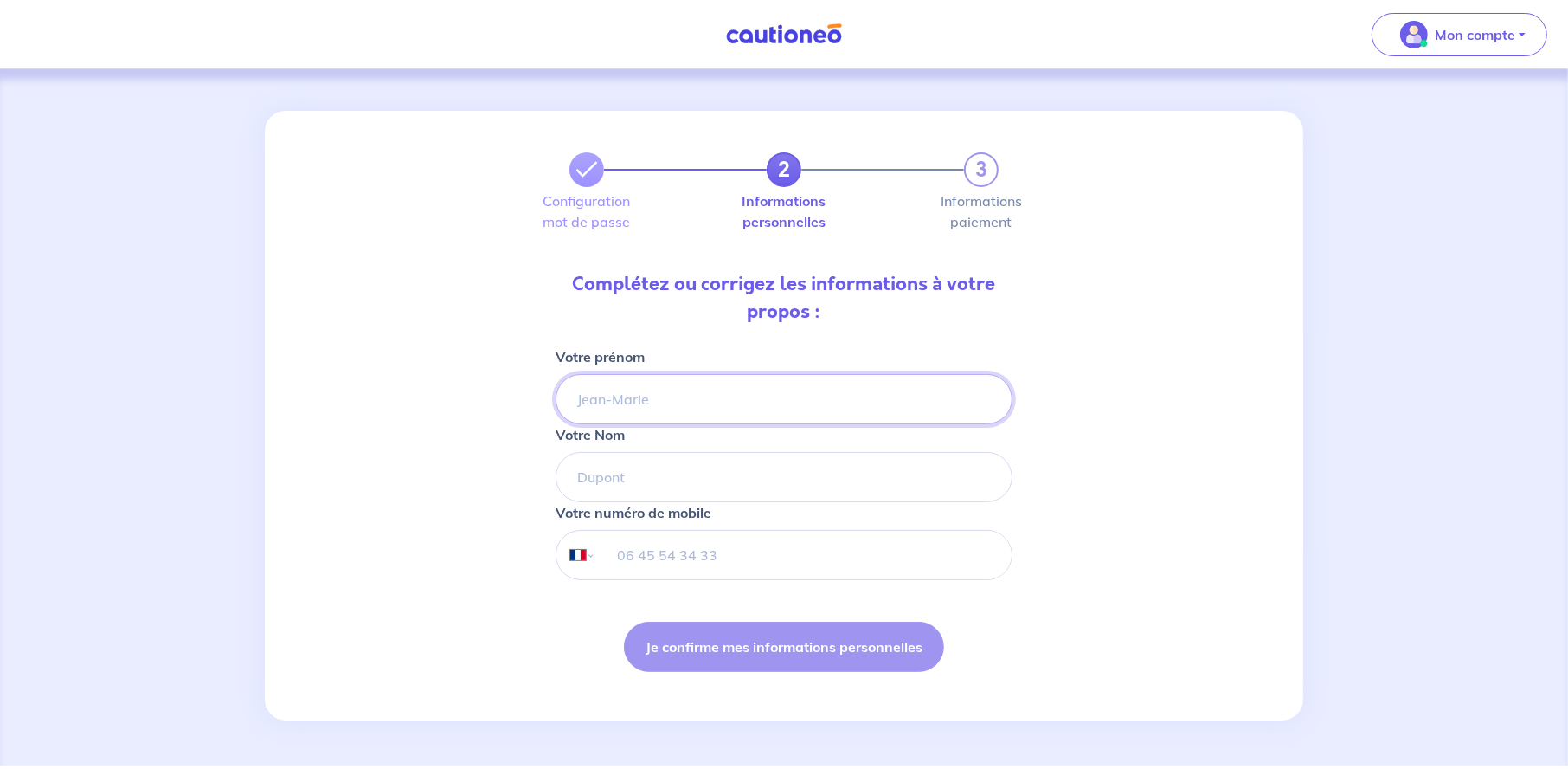
click at [683, 398] on input "Votre prénom" at bounding box center [784, 399] width 457 height 50
type input "[PERSON_NAME]"
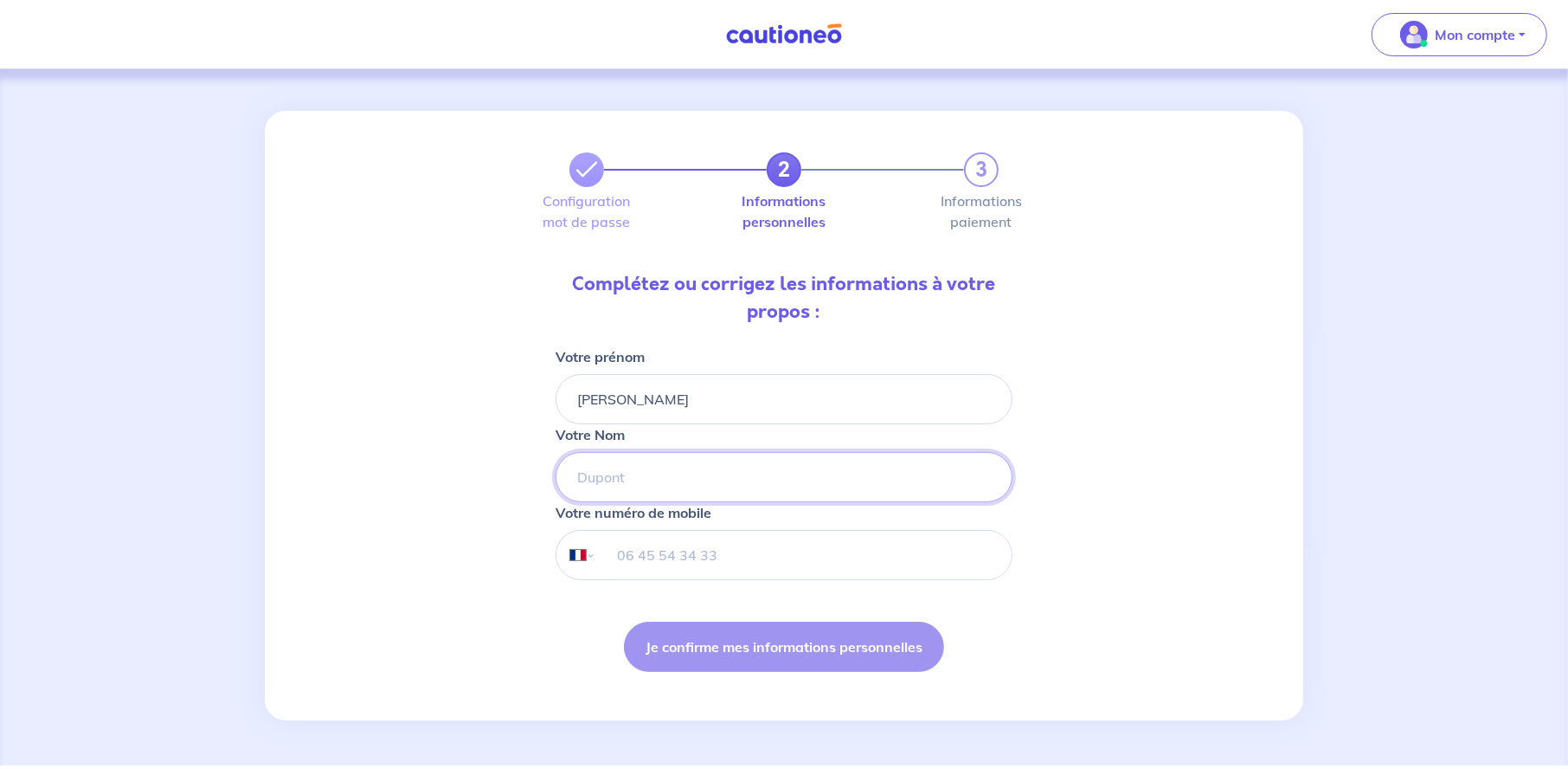
type input "[PERSON_NAME]"
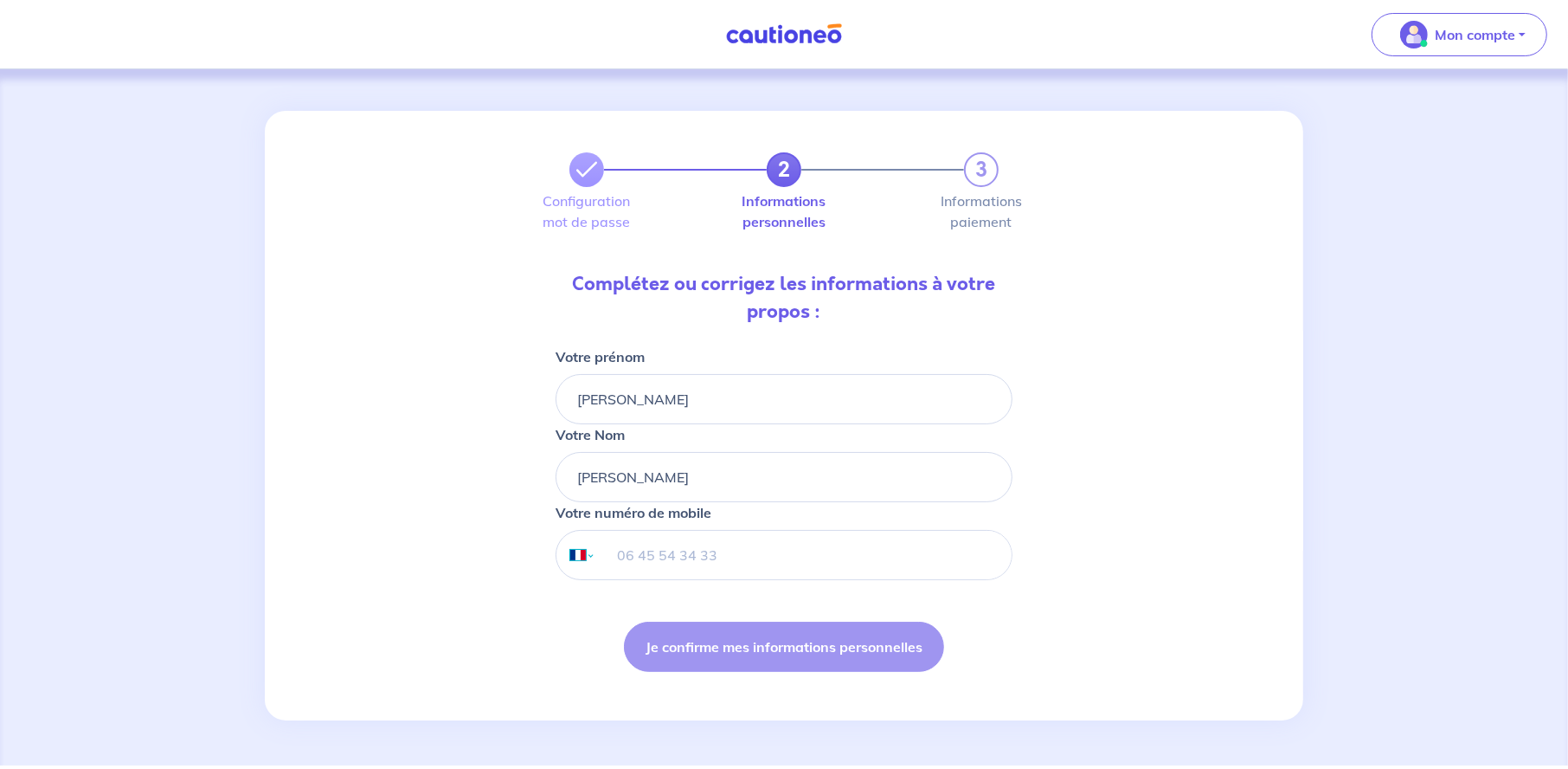
select select "BE"
type input "0478 91 91 72"
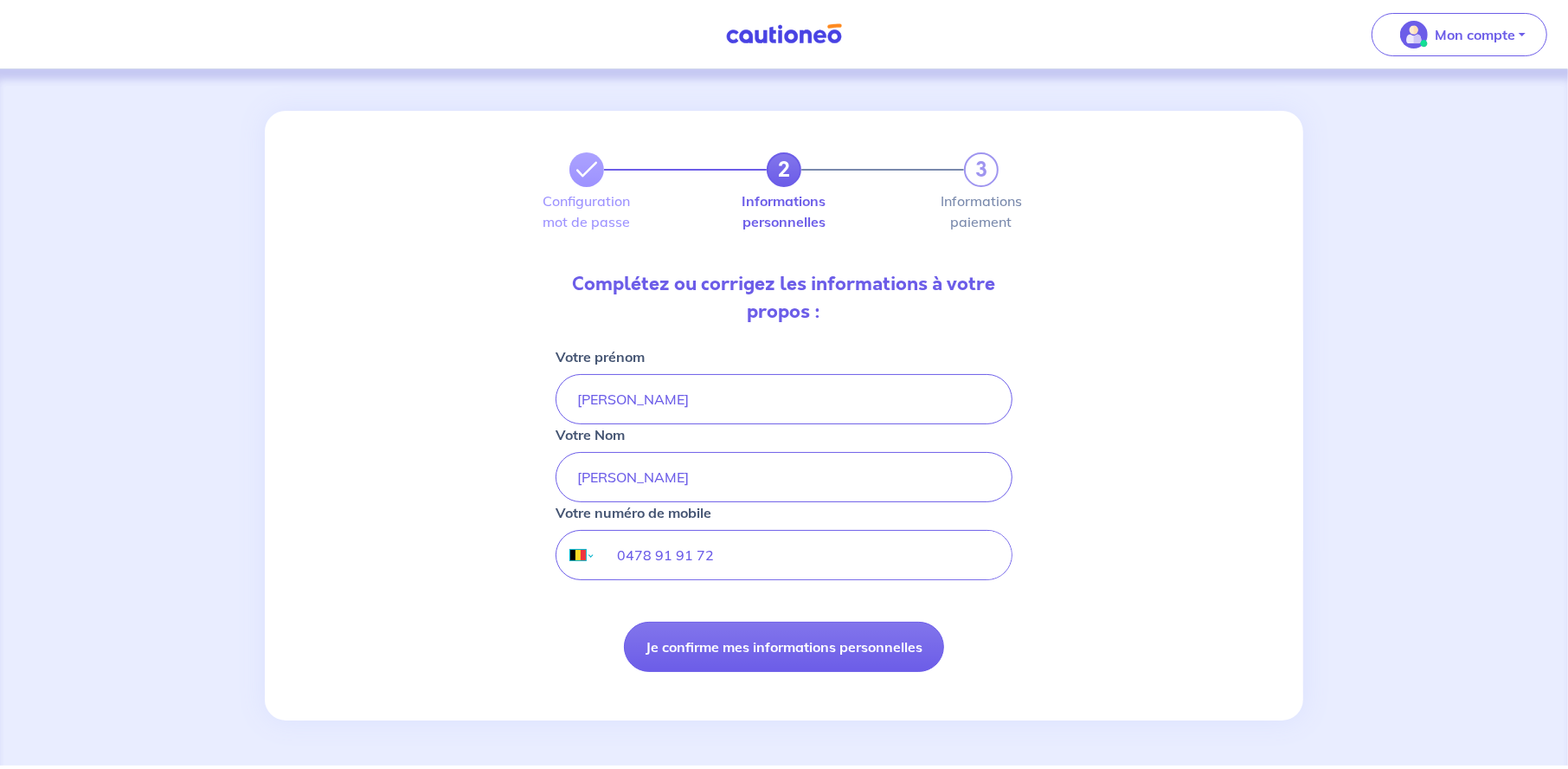
click at [587, 559] on select "International [GEOGRAPHIC_DATA] [GEOGRAPHIC_DATA] [GEOGRAPHIC_DATA] [GEOGRAPHIC…" at bounding box center [574, 554] width 36 height 48
click at [587, 558] on select "International [GEOGRAPHIC_DATA] [GEOGRAPHIC_DATA] [GEOGRAPHIC_DATA] [GEOGRAPHIC…" at bounding box center [574, 554] width 36 height 48
click at [738, 642] on button "Je confirme mes informations personnelles" at bounding box center [784, 647] width 320 height 50
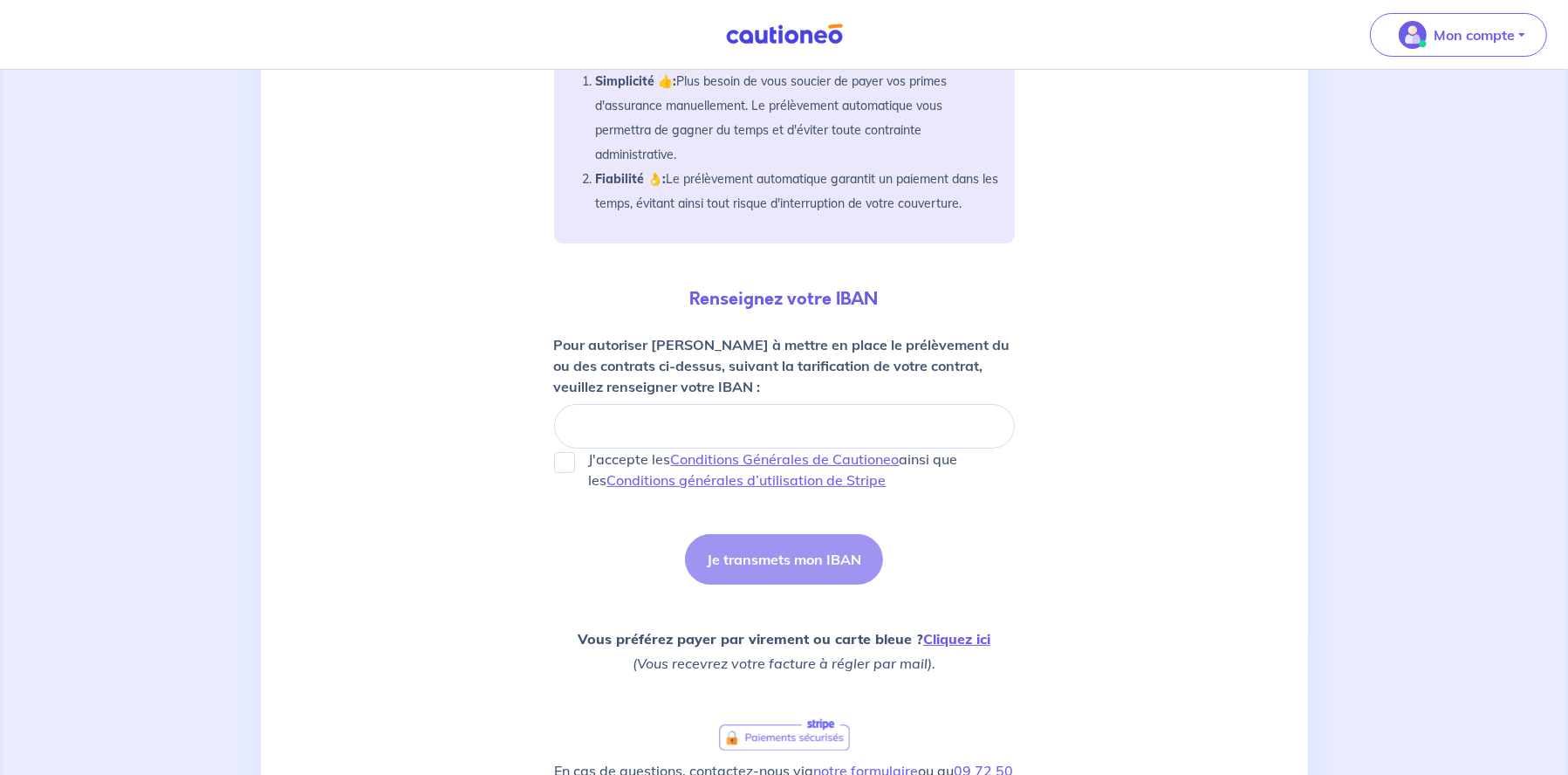
scroll to position [507, 0]
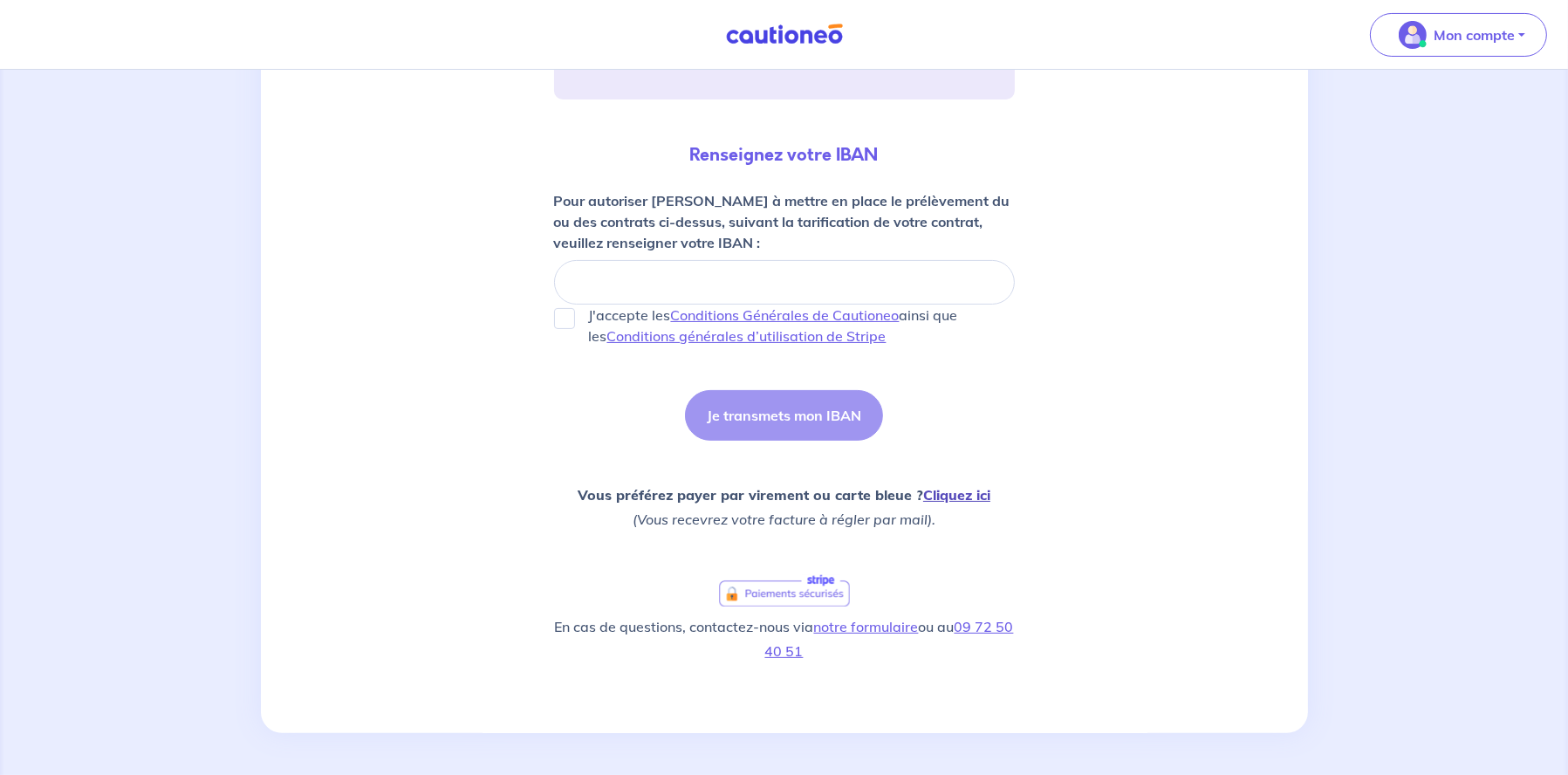
click at [962, 494] on link "Cliquez ici" at bounding box center [957, 494] width 67 height 18
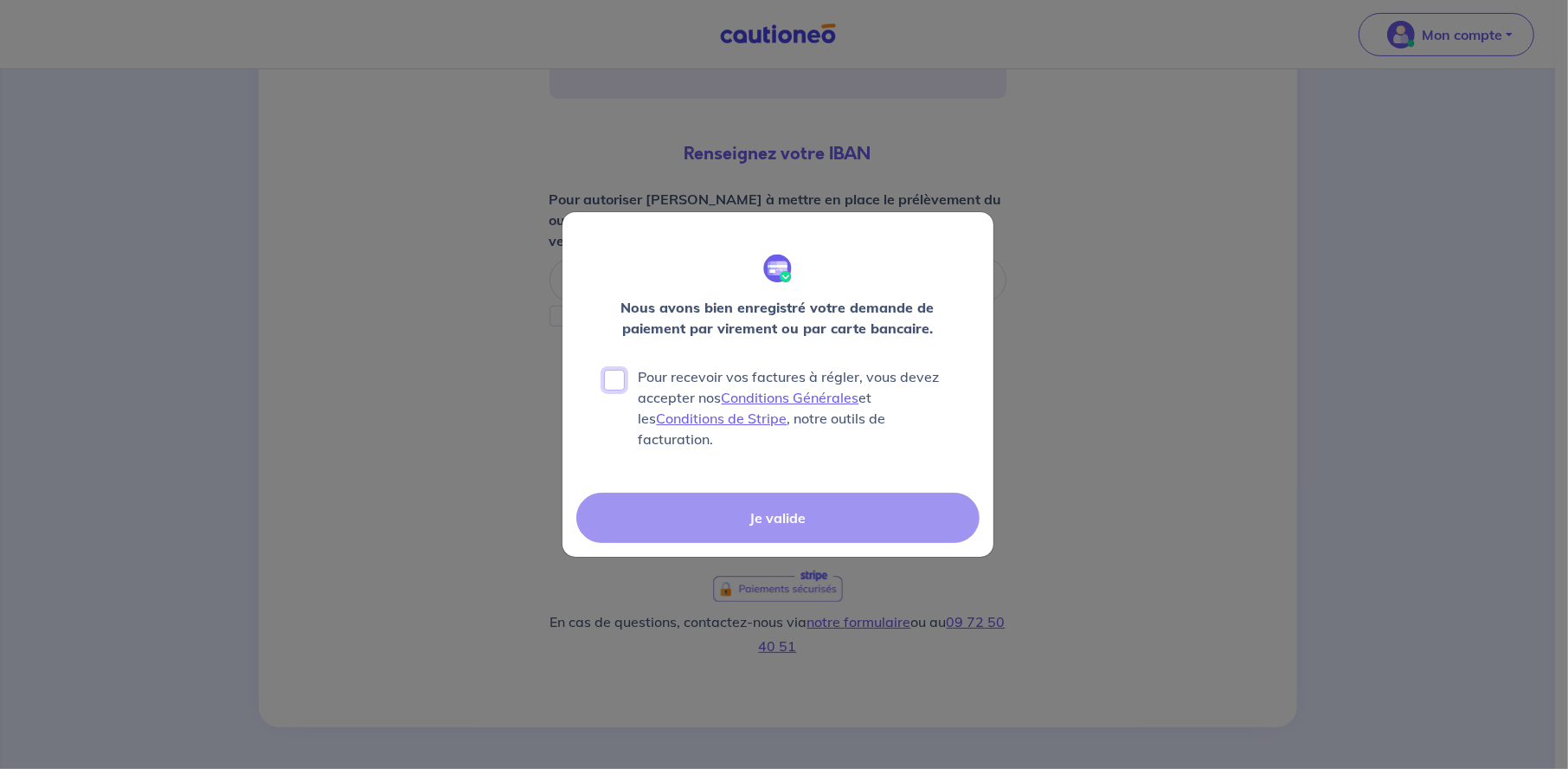
click at [609, 384] on input "Pour recevoir vos factures à régler, vous devez accepter nos Conditions Général…" at bounding box center [615, 381] width 21 height 21
checkbox input "true"
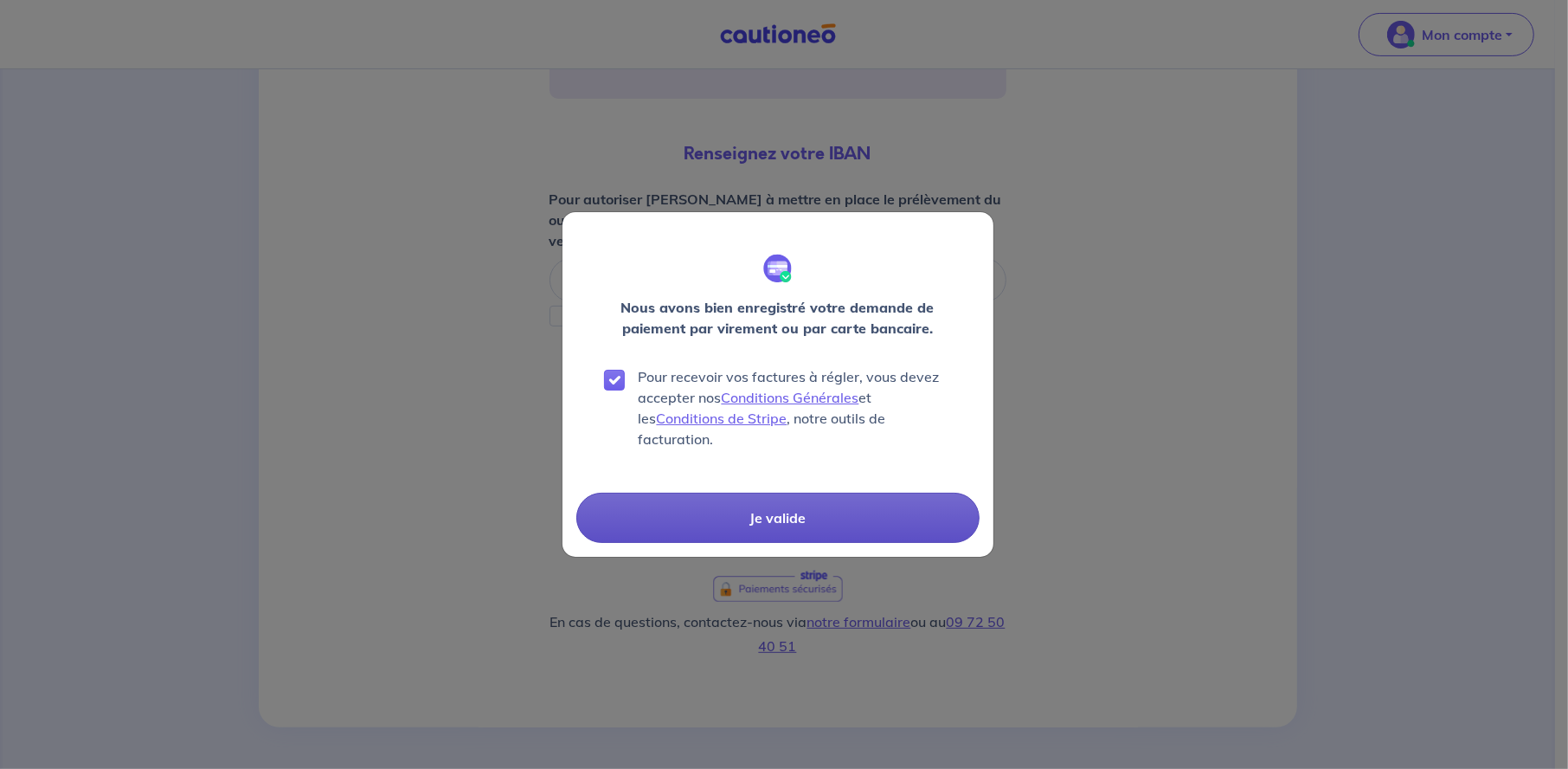
click at [807, 507] on button "Je valide" at bounding box center [778, 517] width 403 height 50
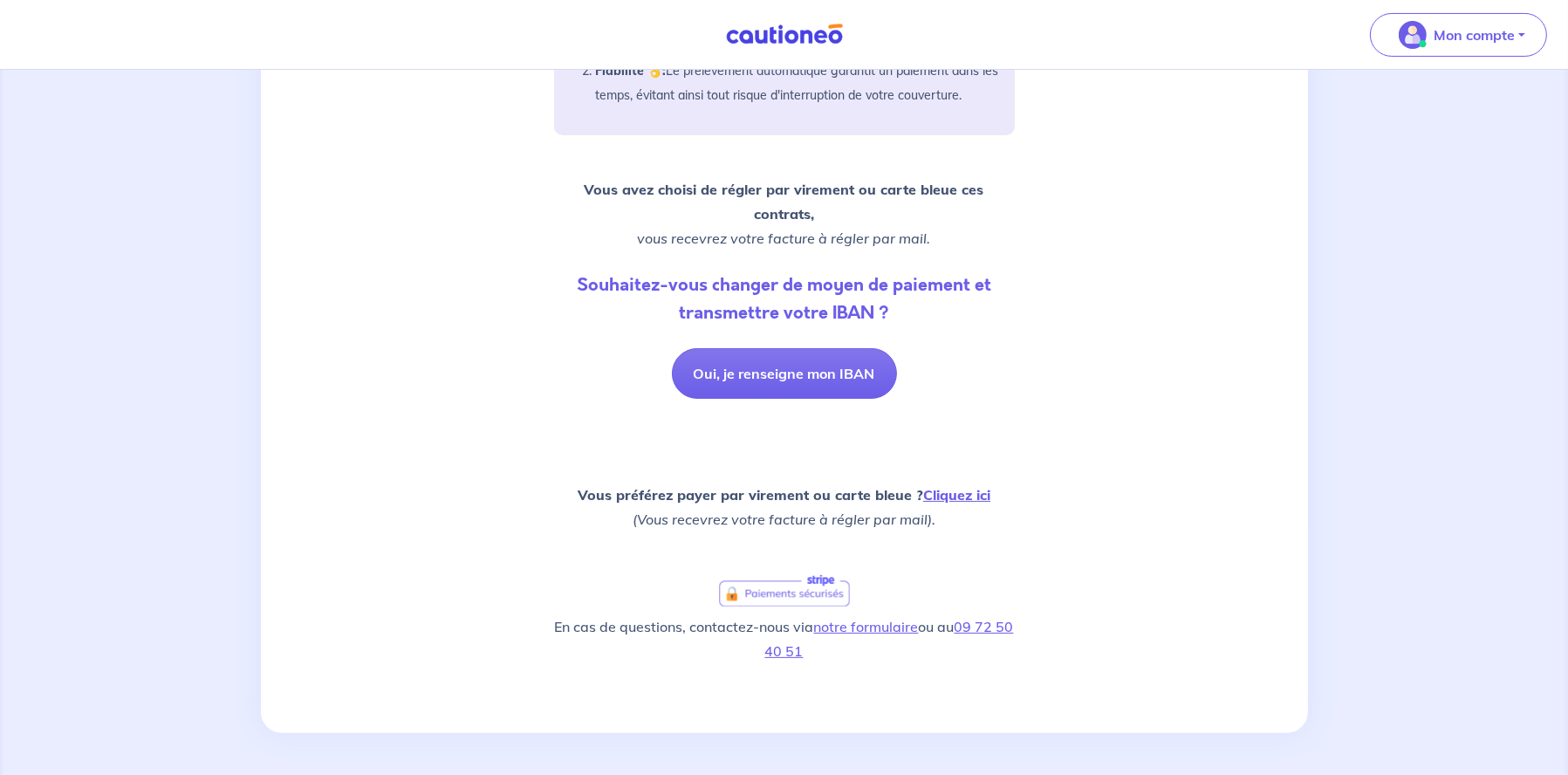
scroll to position [447, 0]
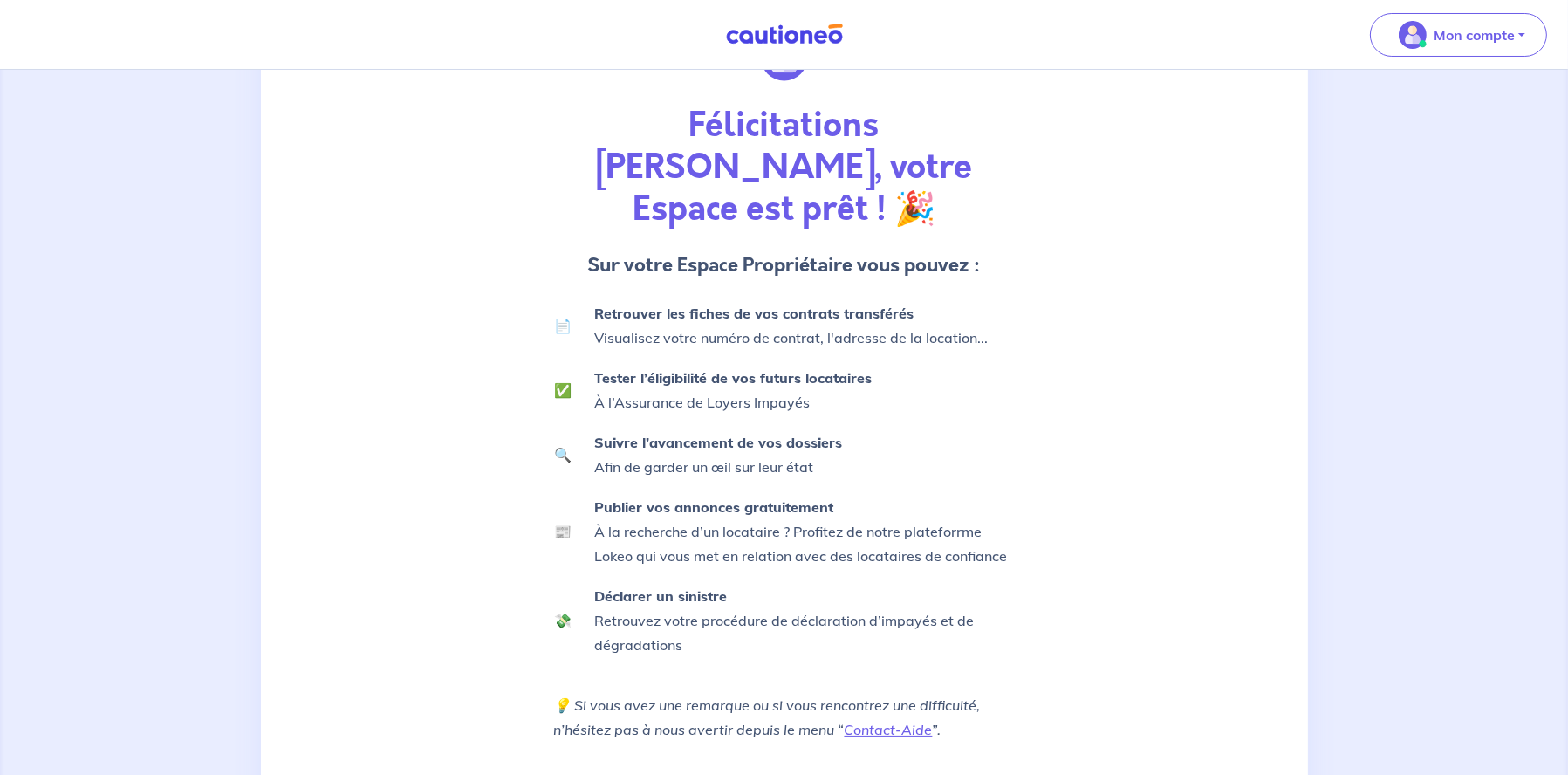
scroll to position [194, 0]
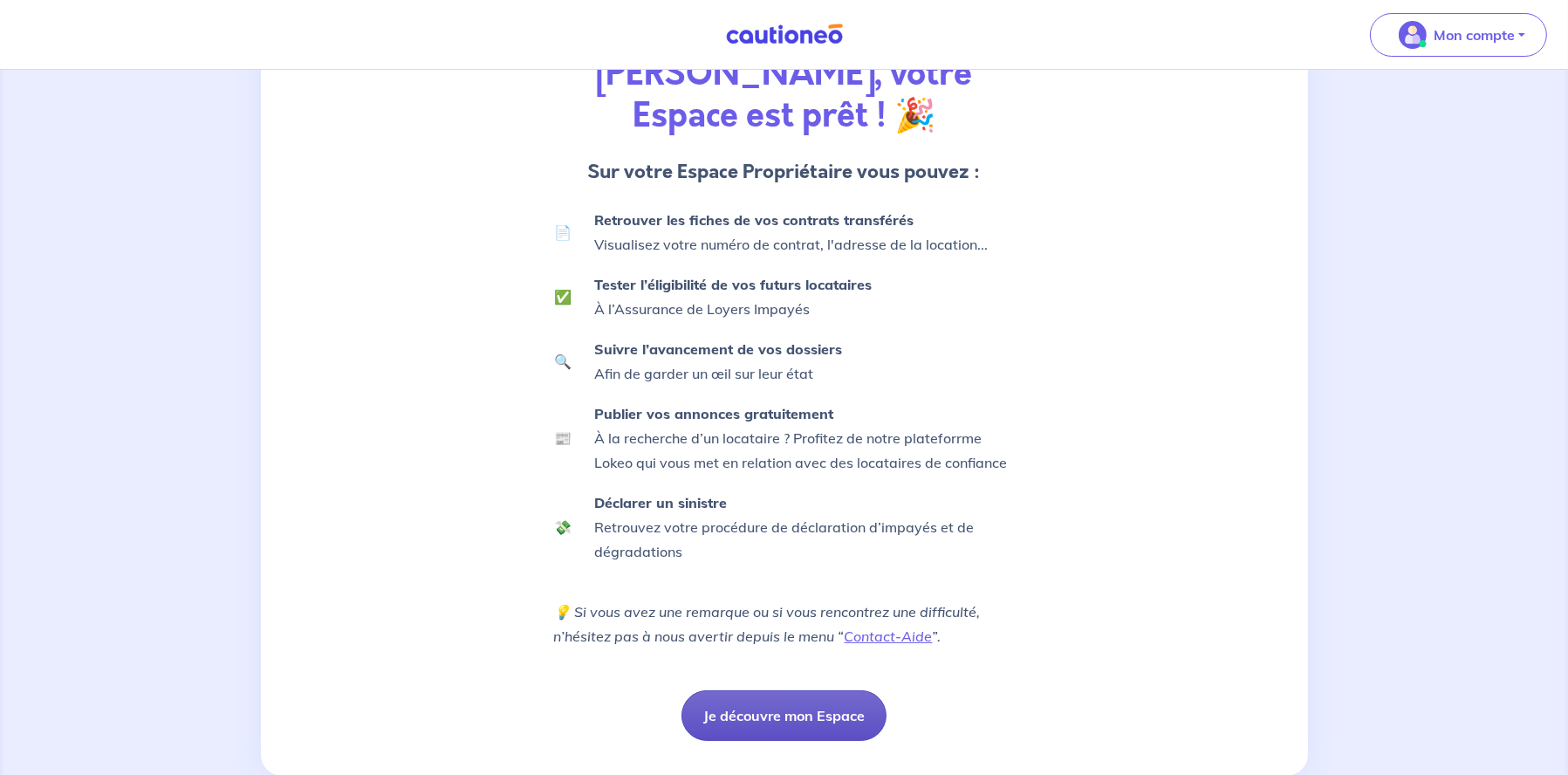
click at [820, 690] on button "Je découvre mon Espace" at bounding box center [784, 715] width 205 height 51
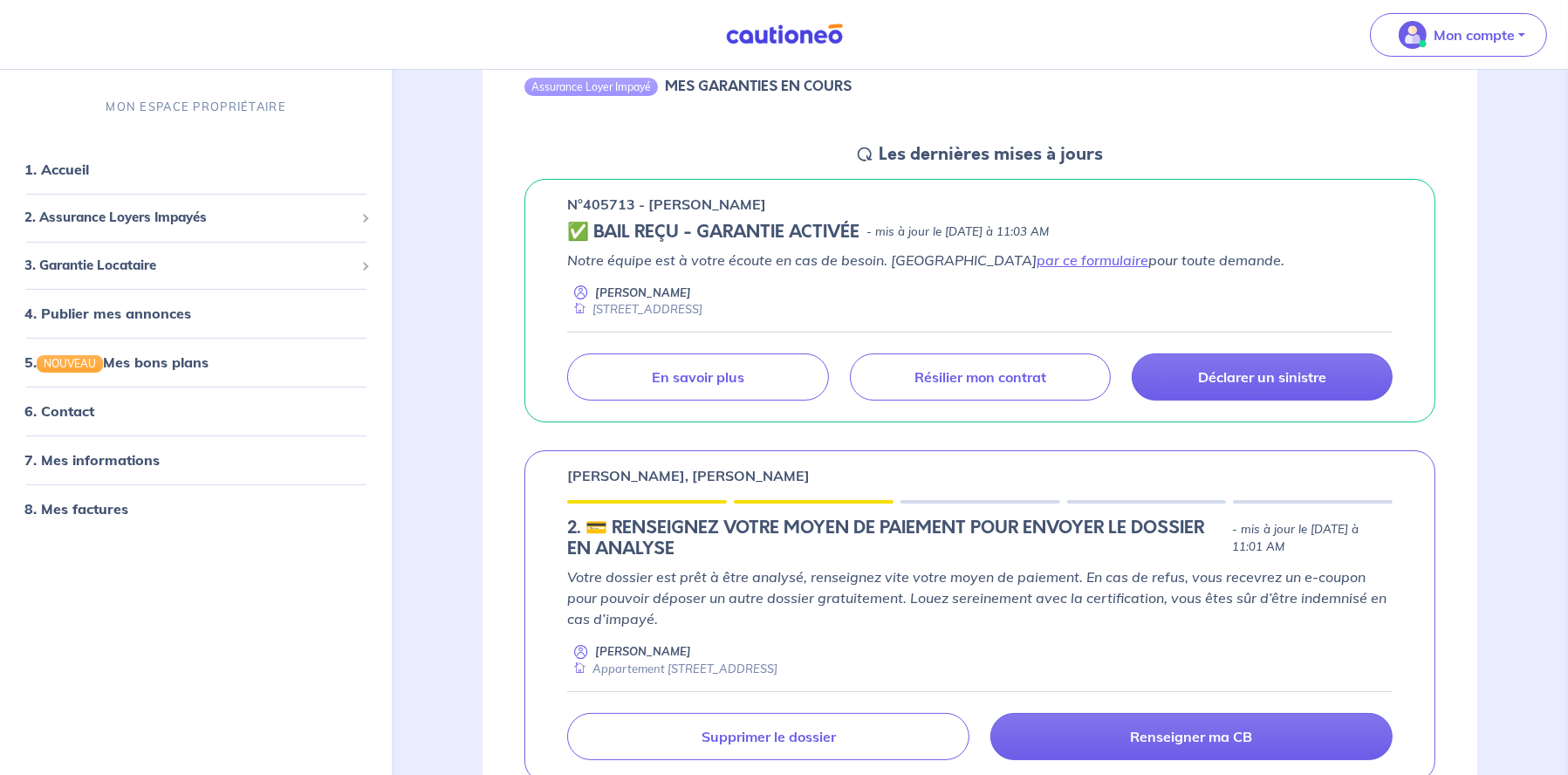
scroll to position [87, 0]
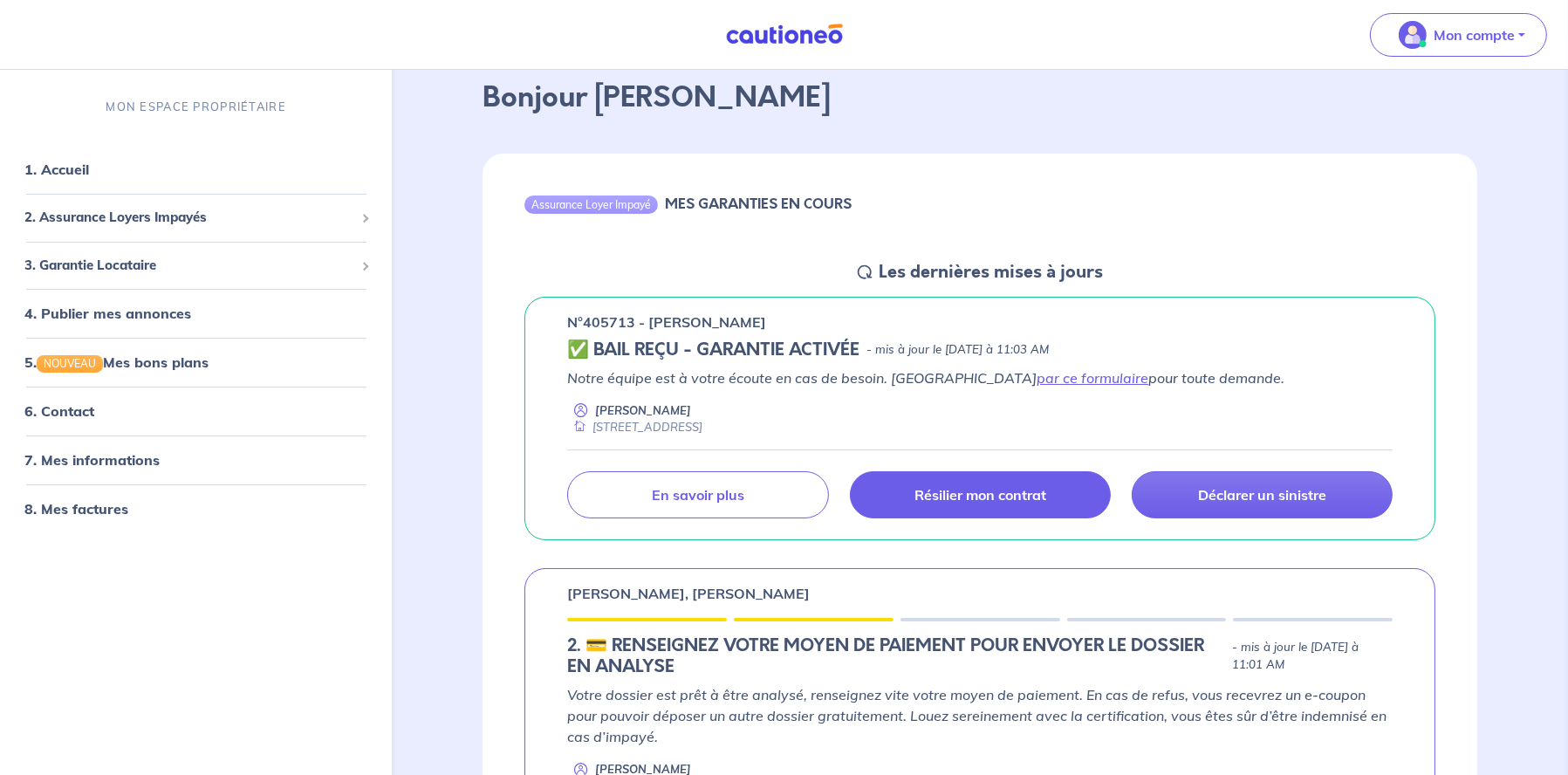
click at [954, 489] on p "Résilier mon contrat" at bounding box center [980, 494] width 131 height 18
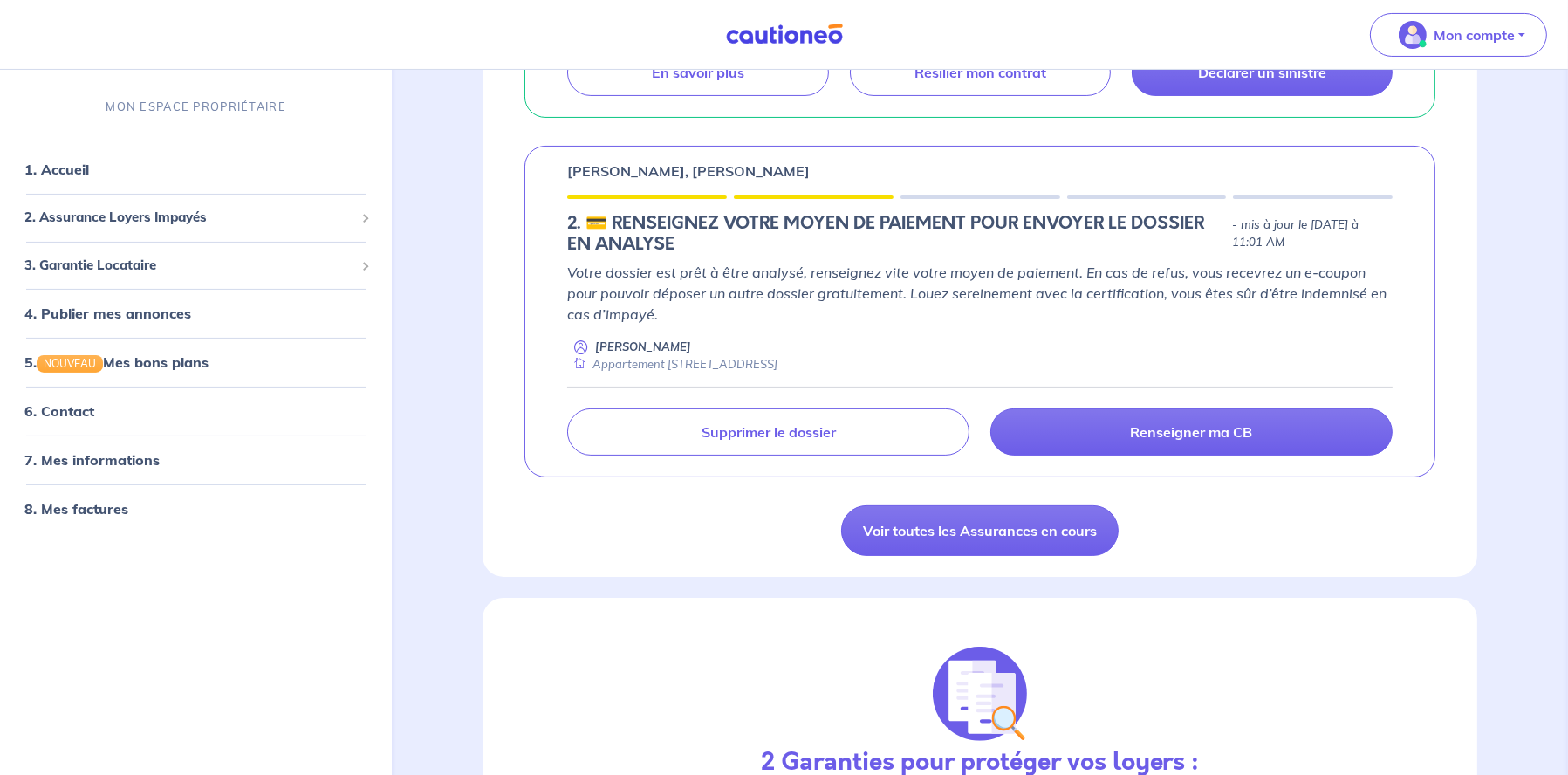
scroll to position [349, 0]
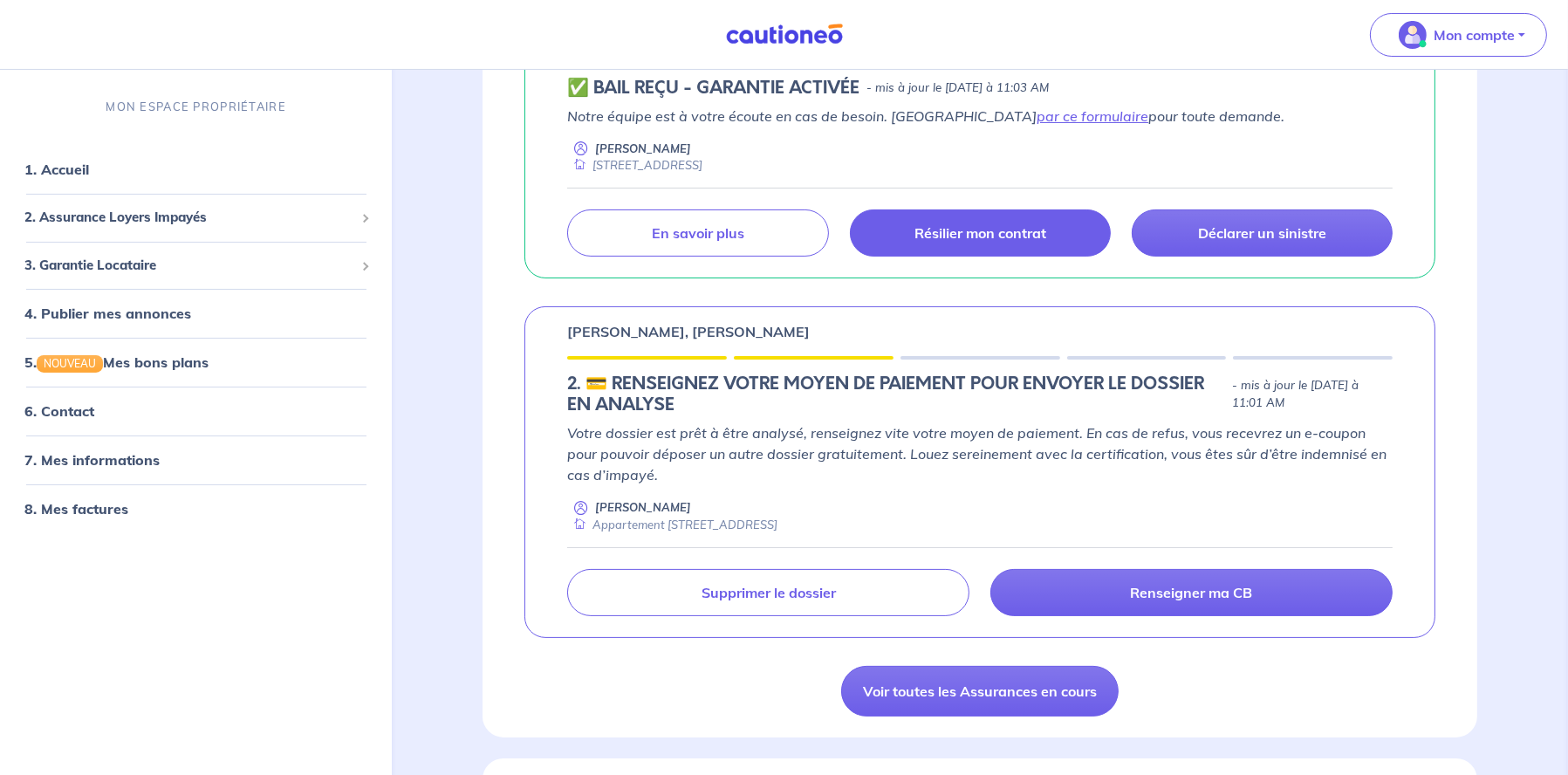
click at [971, 235] on p "Résilier mon contrat" at bounding box center [980, 233] width 131 height 18
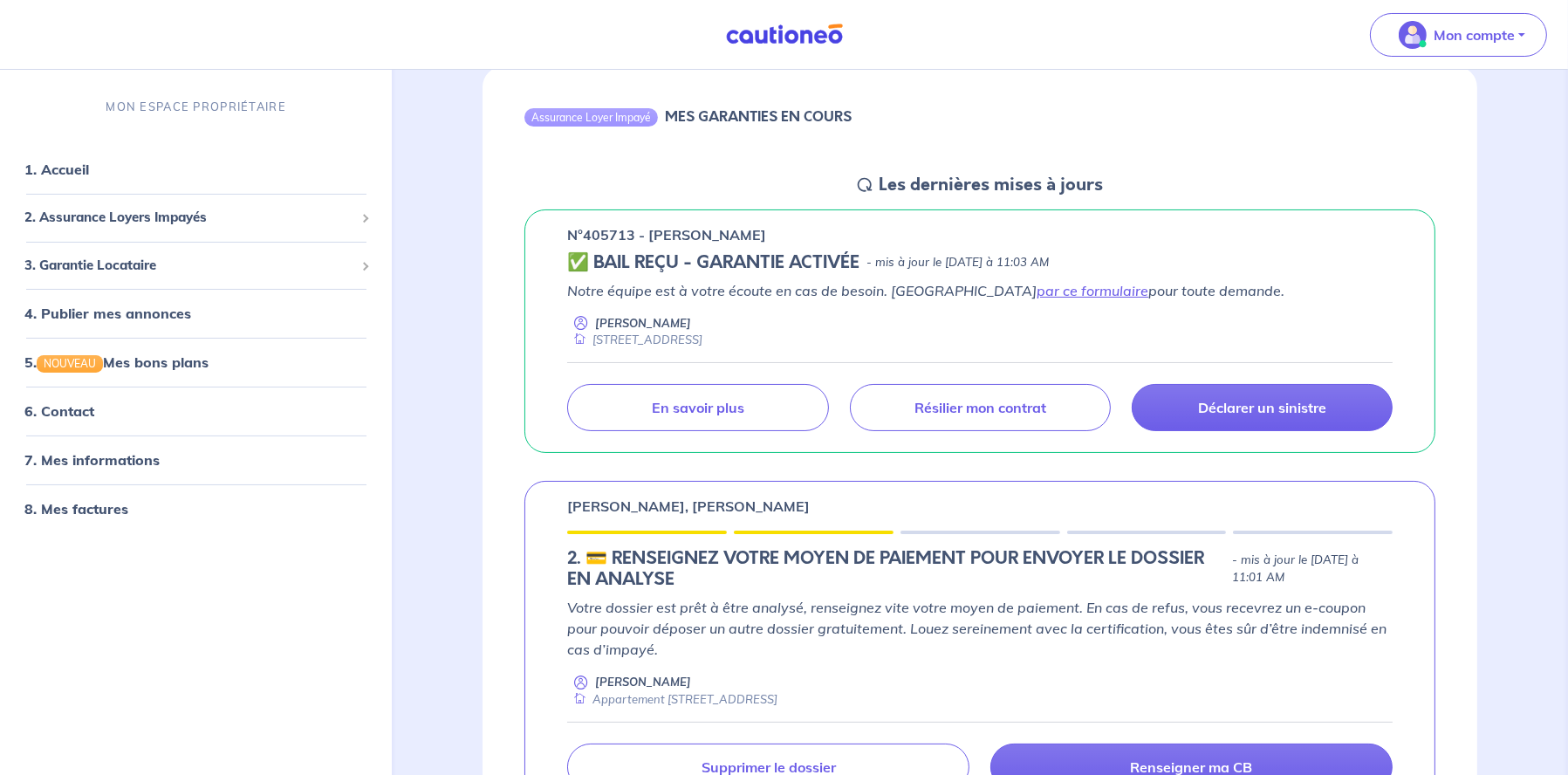
scroll to position [436, 0]
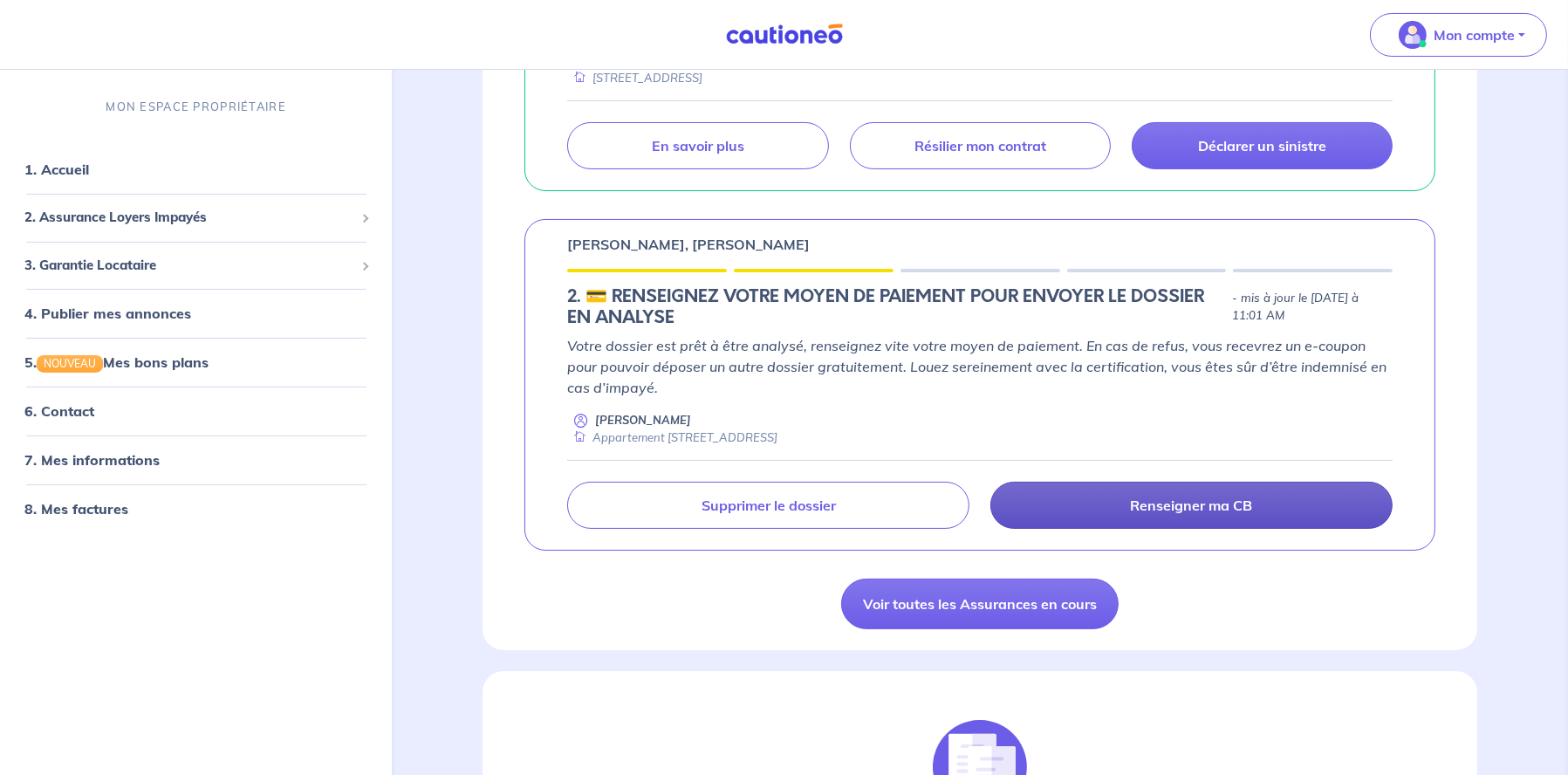
click at [1157, 513] on p "Renseigner ma CB" at bounding box center [1192, 505] width 123 height 18
